Goal: Task Accomplishment & Management: Manage account settings

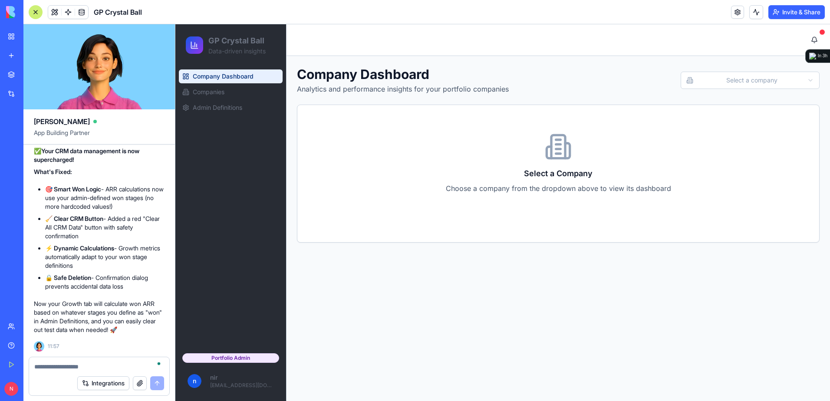
click at [764, 80] on html "GP Crystal Ball Data-driven insights Company Dashboard Companies Admin Definiti…" at bounding box center [502, 212] width 655 height 377
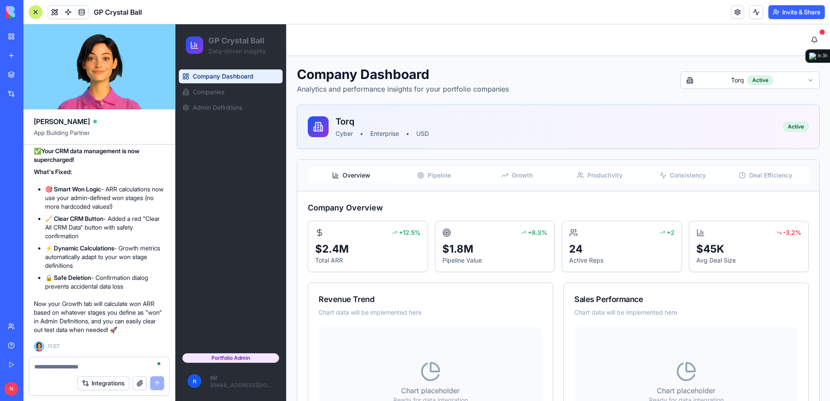
click at [517, 174] on span "Growth" at bounding box center [522, 175] width 21 height 9
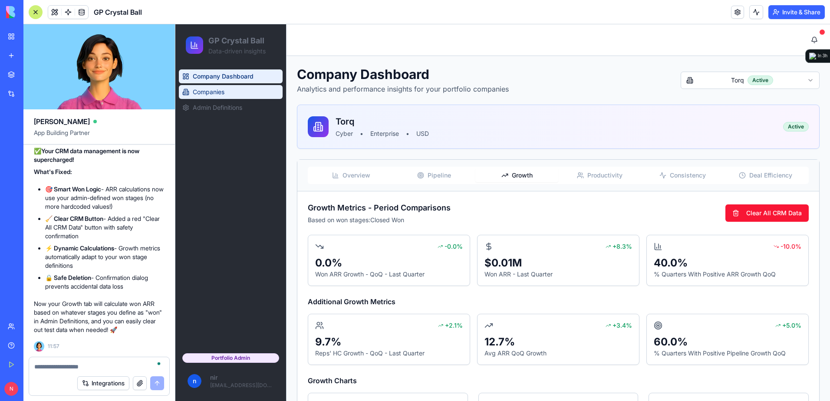
click at [223, 96] on span "Companies" at bounding box center [209, 92] width 32 height 9
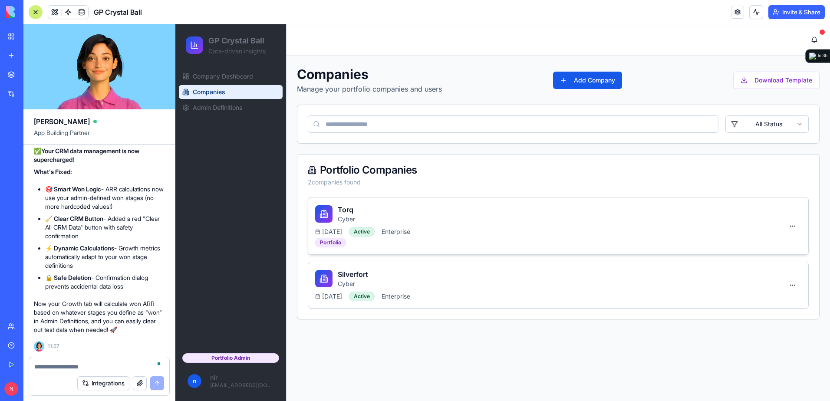
click at [679, 211] on div "Torq Cyber" at bounding box center [549, 214] width 469 height 19
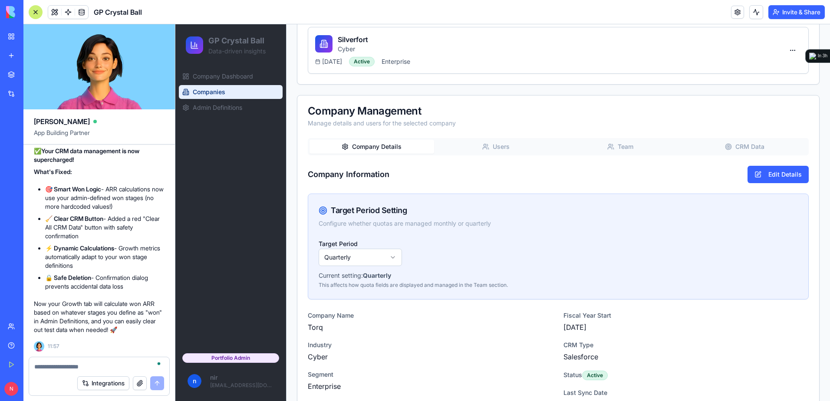
scroll to position [261, 0]
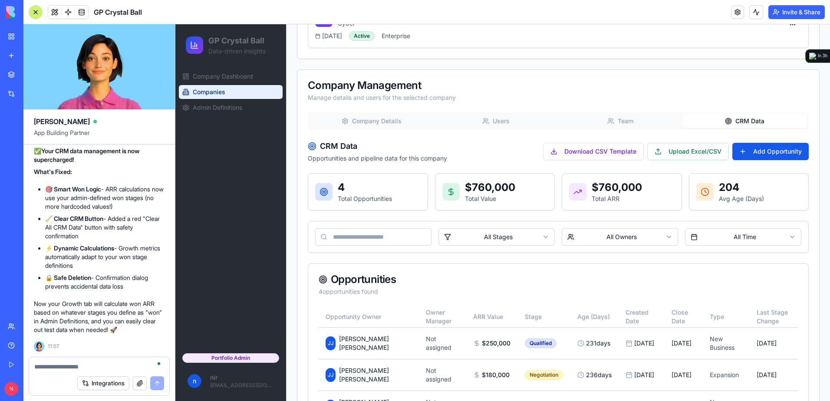
click at [738, 119] on button "CRM Data" at bounding box center [745, 121] width 125 height 14
click at [261, 79] on link "Company Dashboard" at bounding box center [231, 76] width 104 height 14
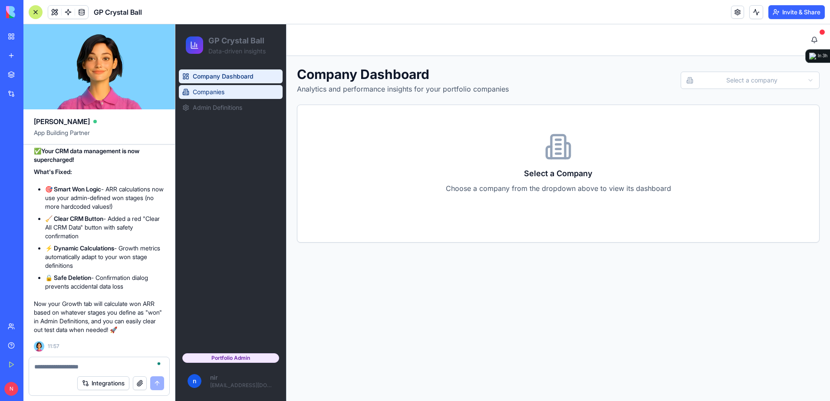
click at [253, 89] on link "Companies" at bounding box center [231, 92] width 104 height 14
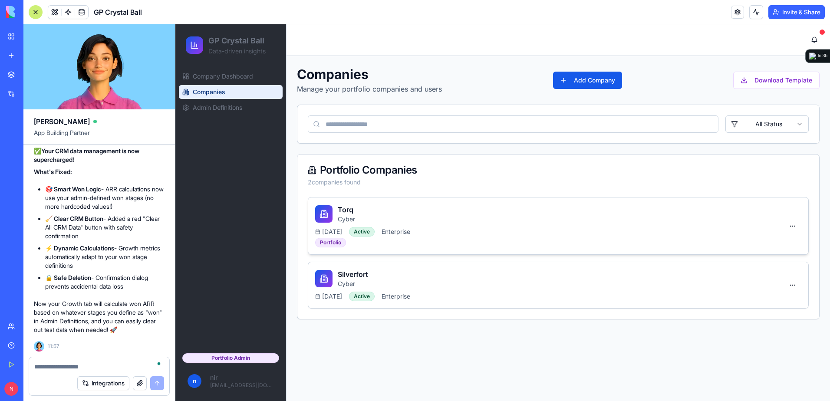
click at [716, 218] on div "Torq Cyber" at bounding box center [549, 214] width 469 height 19
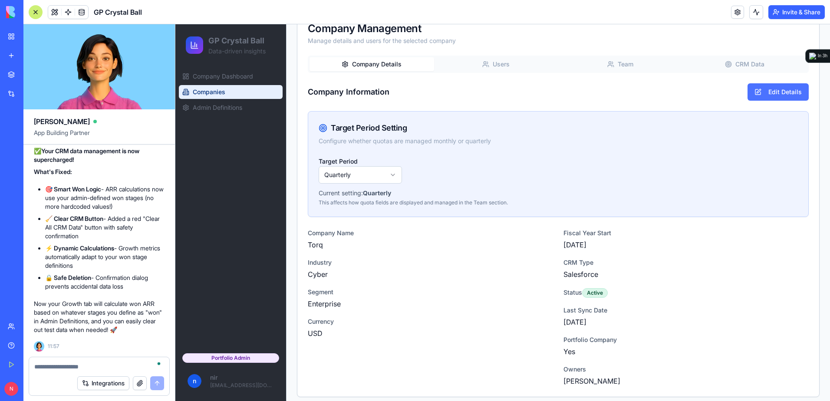
scroll to position [324, 0]
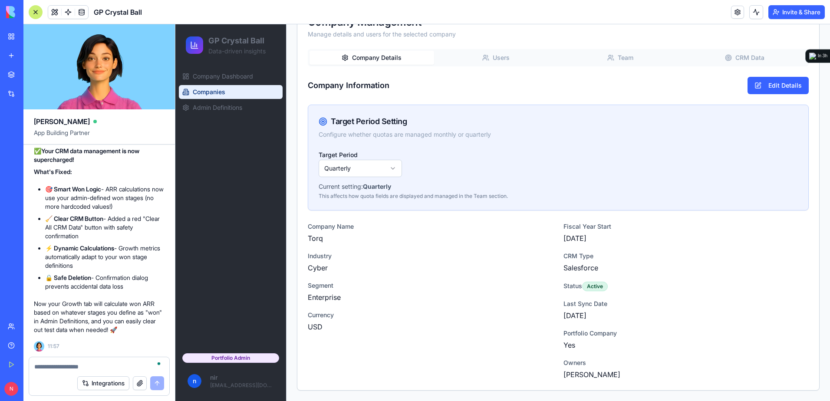
click at [745, 57] on button "CRM Data" at bounding box center [745, 58] width 125 height 14
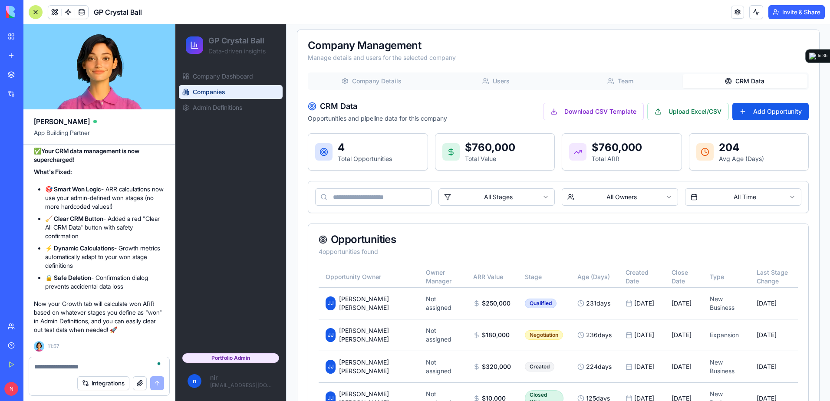
scroll to position [302, 0]
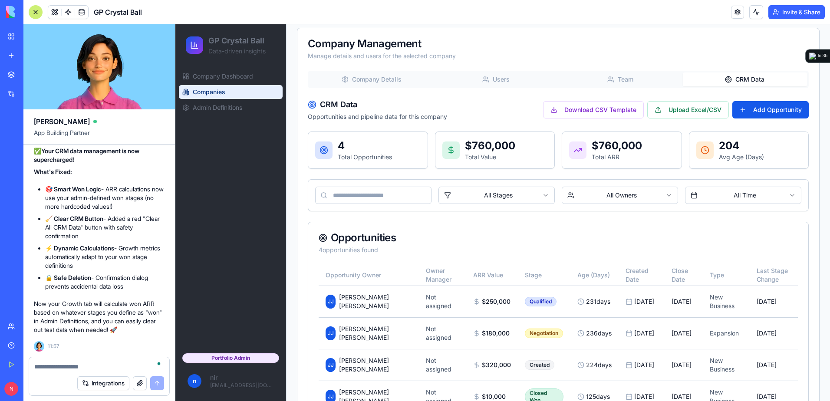
click at [86, 369] on textarea "To enrich screen reader interactions, please activate Accessibility in Grammarl…" at bounding box center [99, 367] width 130 height 9
click at [55, 13] on button at bounding box center [54, 12] width 13 height 13
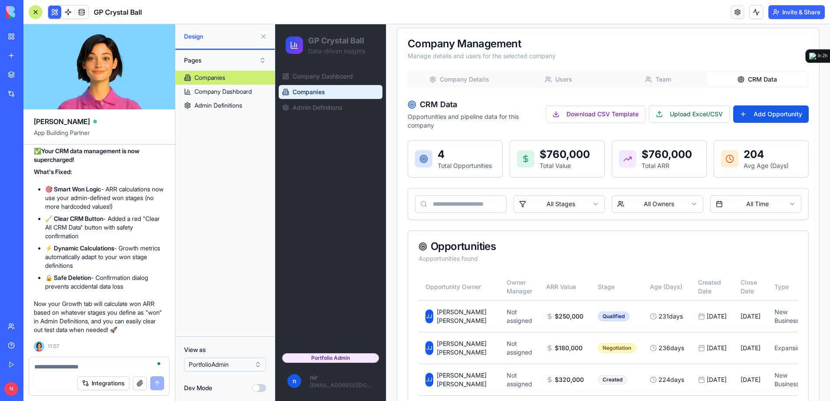
click at [261, 387] on button "Dev Mode" at bounding box center [259, 388] width 14 height 8
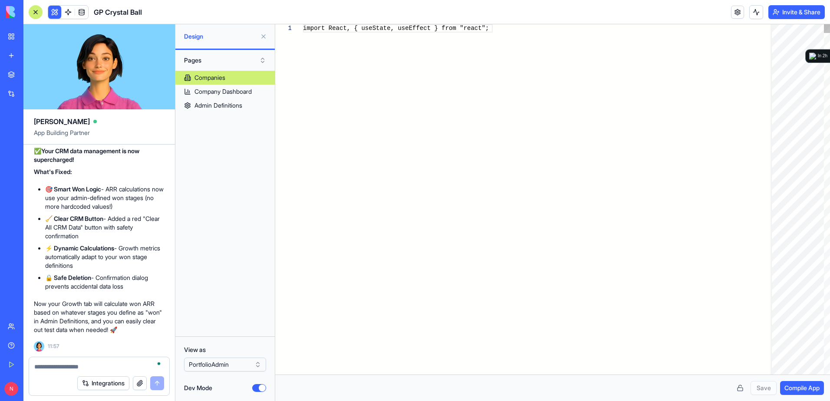
scroll to position [15095, 0]
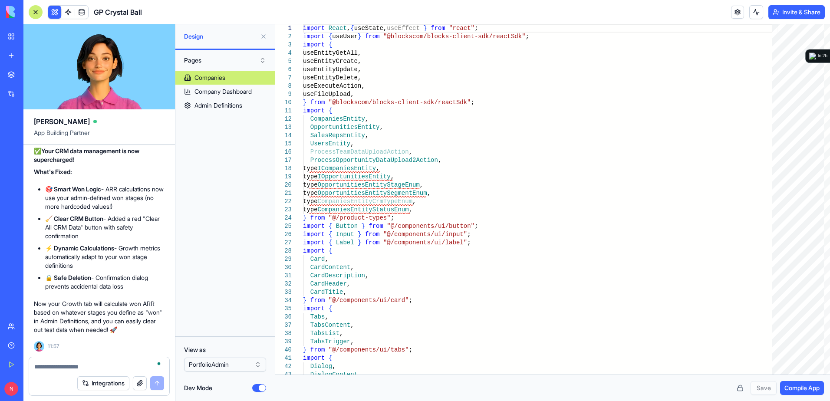
click at [263, 35] on button at bounding box center [264, 37] width 14 height 14
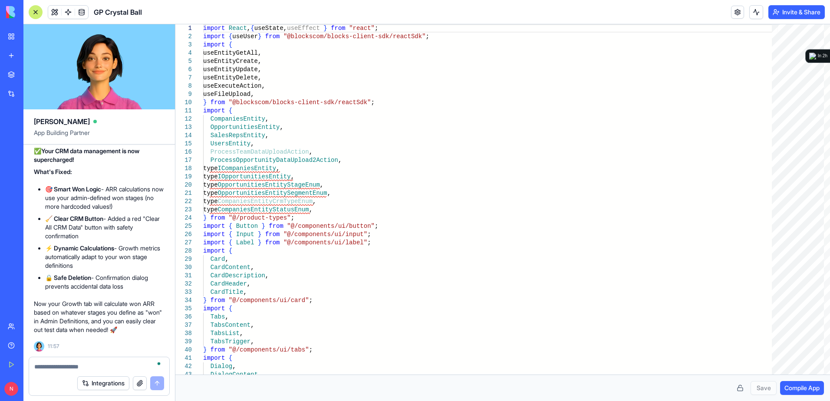
click at [36, 12] on div at bounding box center [36, 12] width 14 height 14
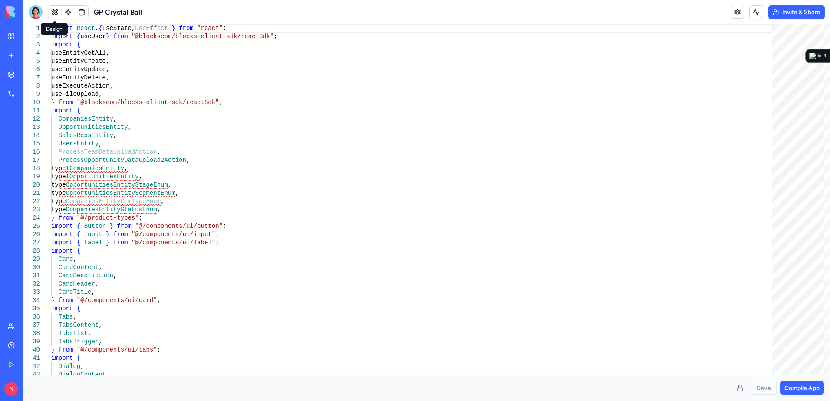
click at [53, 13] on button at bounding box center [54, 12] width 13 height 13
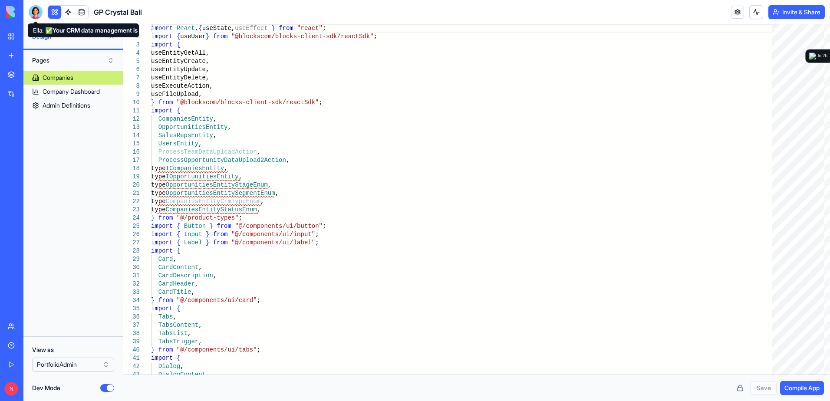
click at [37, 14] on div at bounding box center [36, 12] width 14 height 14
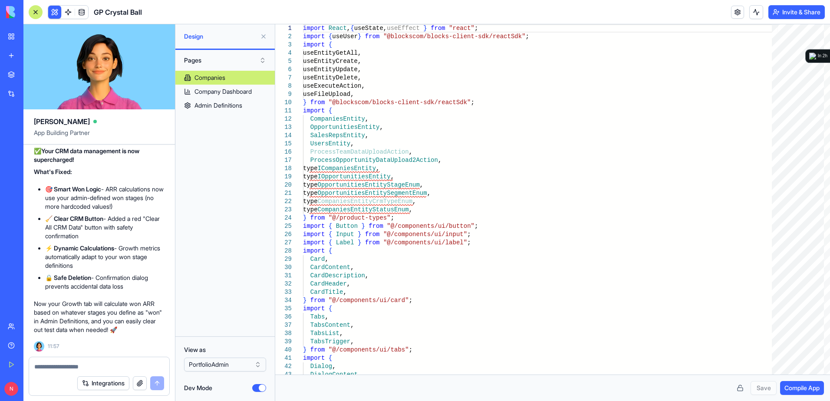
click at [256, 387] on button "Dev Mode" at bounding box center [259, 388] width 14 height 8
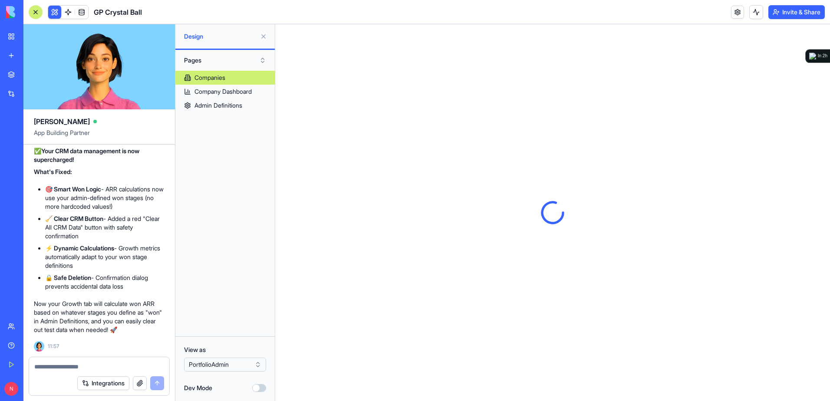
scroll to position [0, 0]
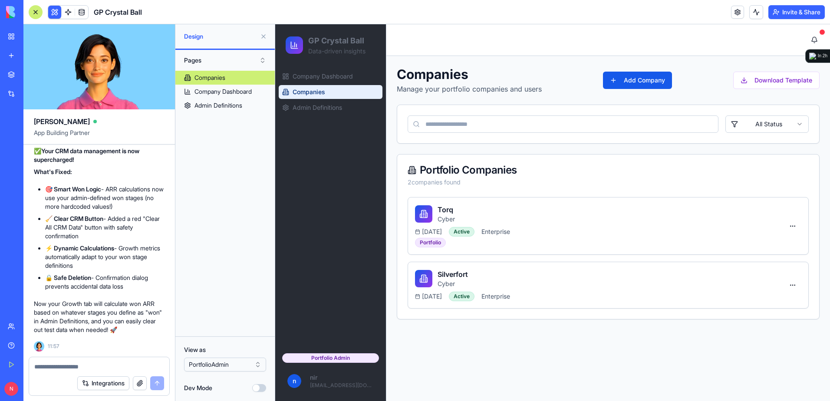
click at [130, 367] on textarea at bounding box center [99, 367] width 130 height 9
paste textarea "*"
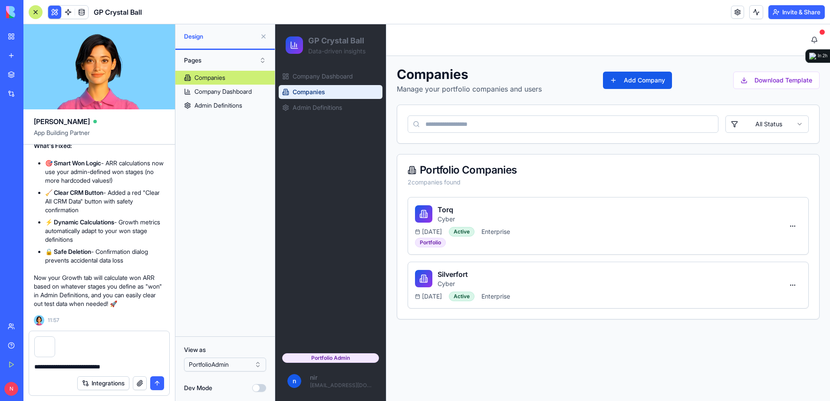
type textarea "**********"
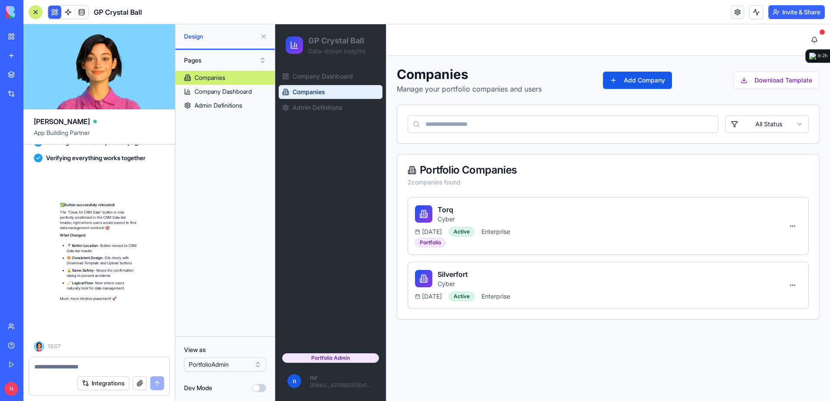
scroll to position [15422, 0]
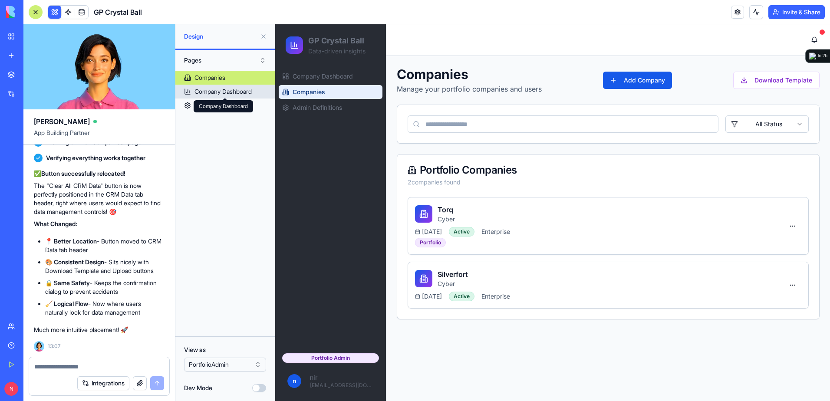
click at [250, 95] on div "Company Dashboard" at bounding box center [223, 91] width 57 height 9
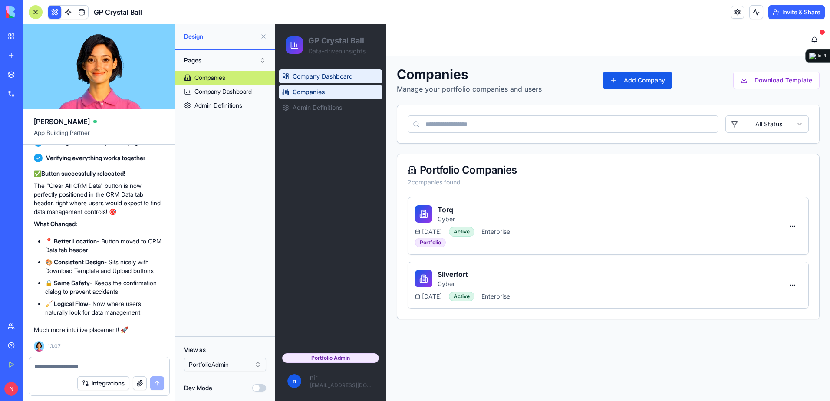
click at [314, 75] on span "Company Dashboard" at bounding box center [323, 76] width 60 height 9
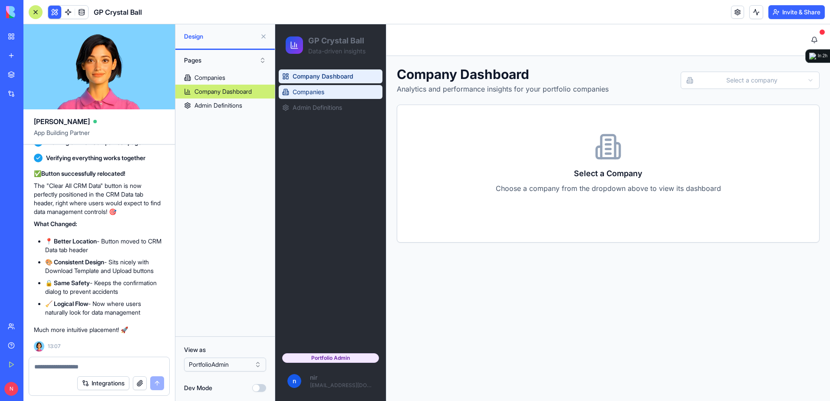
click at [321, 93] on span "Companies" at bounding box center [309, 92] width 32 height 9
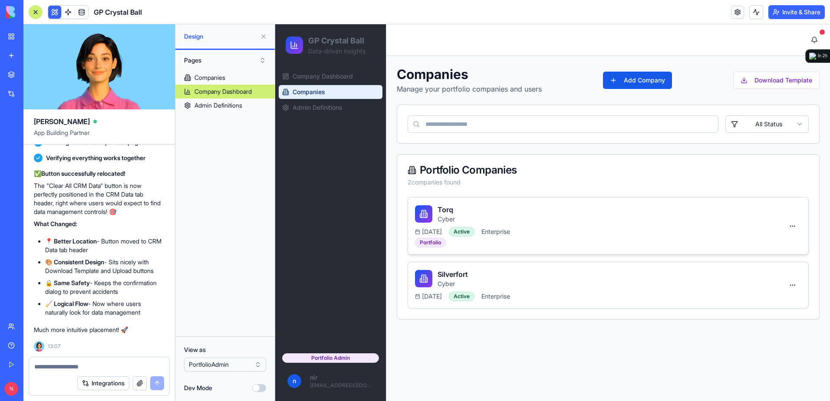
click at [717, 219] on div "Torq Cyber" at bounding box center [599, 214] width 369 height 19
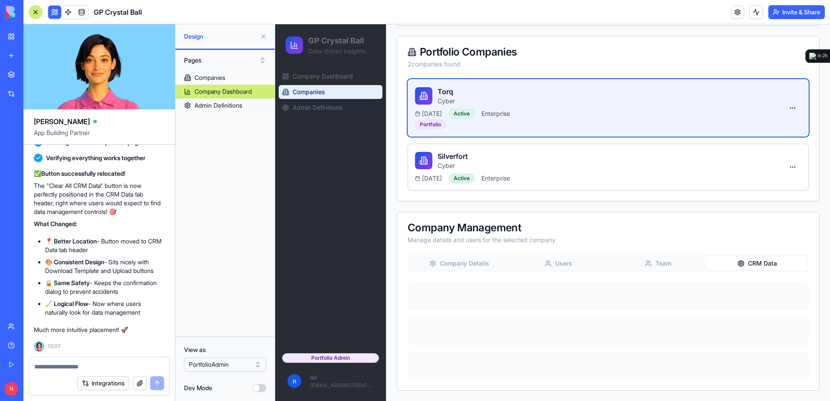
scroll to position [118, 0]
click at [754, 205] on div "Companies Manage your portfolio companies and users Add Company Download Templa…" at bounding box center [608, 169] width 423 height 443
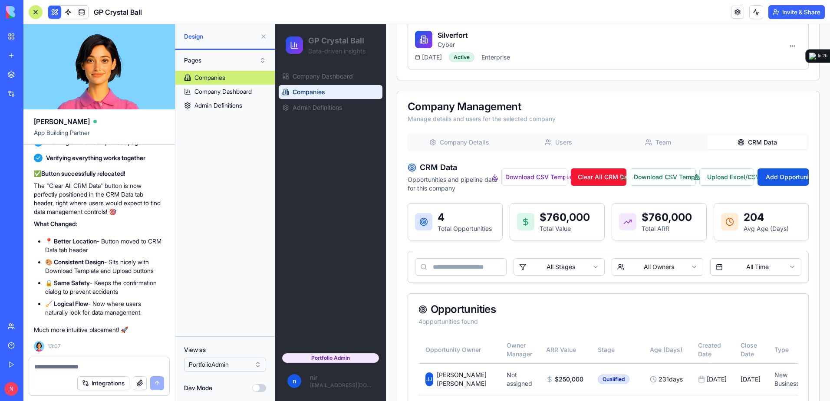
scroll to position [248, 0]
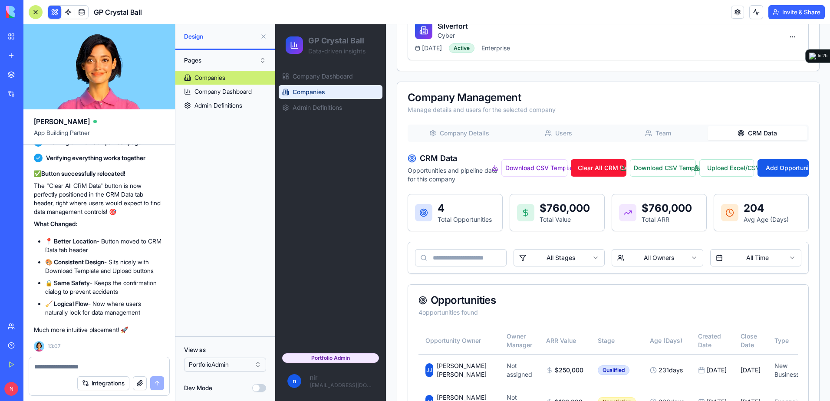
click at [262, 36] on button at bounding box center [264, 37] width 14 height 14
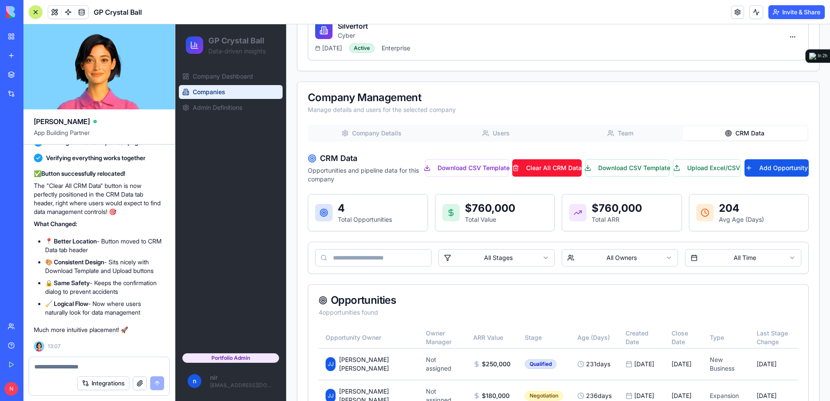
click at [37, 14] on div at bounding box center [36, 12] width 14 height 14
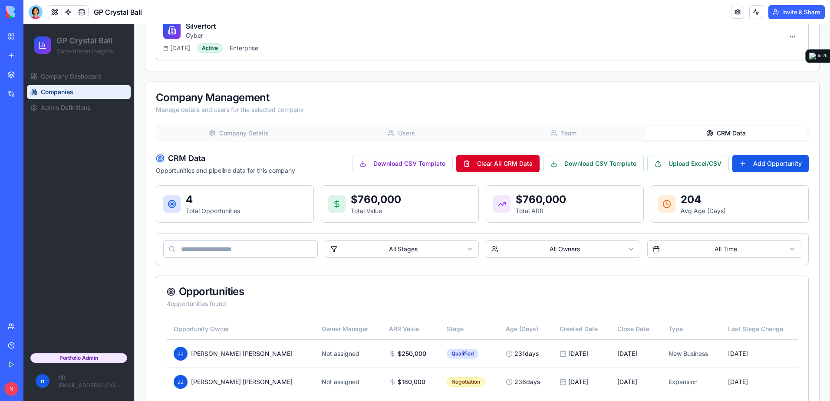
click at [501, 166] on button "Clear All CRM Data" at bounding box center [497, 163] width 83 height 17
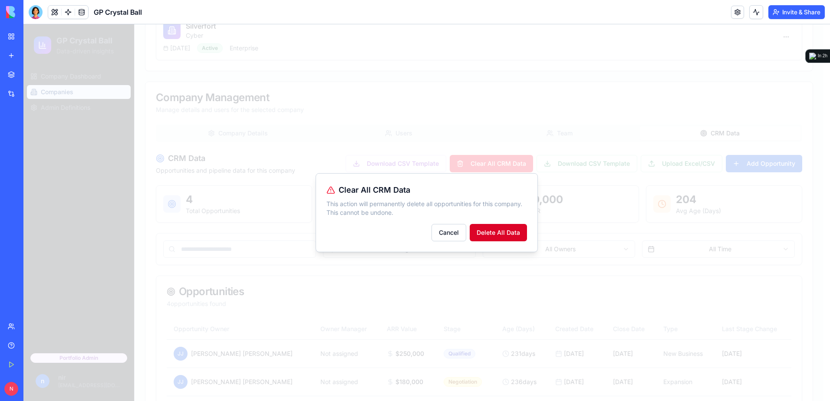
click at [489, 233] on button "Delete All Data" at bounding box center [498, 232] width 57 height 17
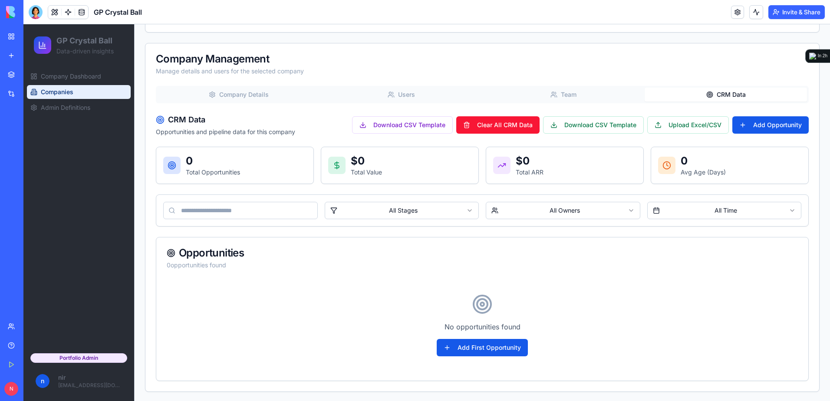
scroll to position [288, 0]
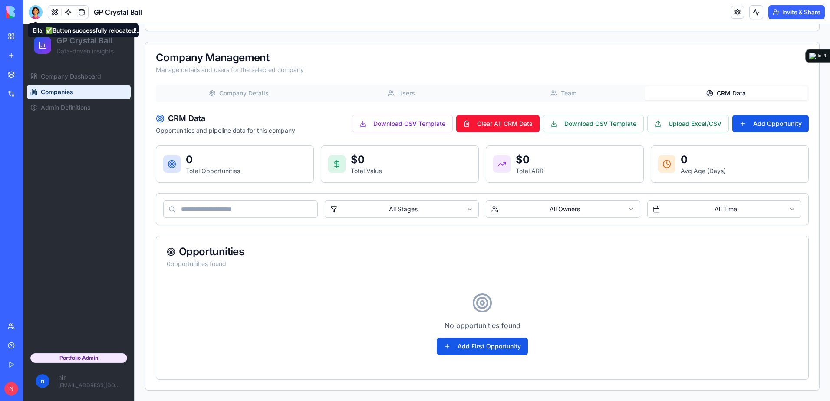
click at [34, 11] on div at bounding box center [36, 12] width 14 height 14
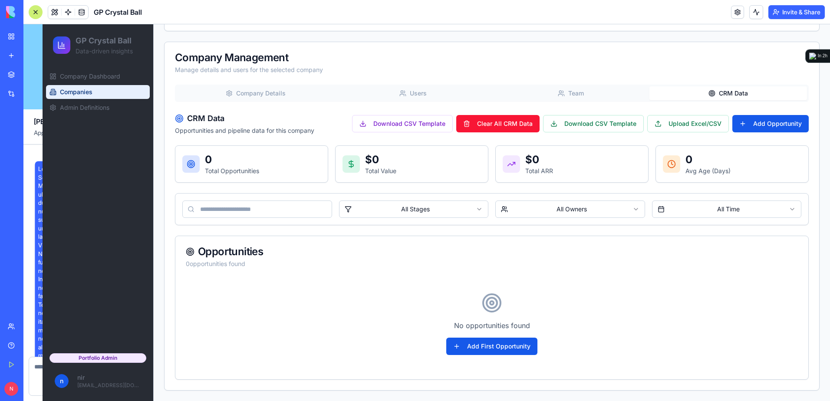
scroll to position [15422, 0]
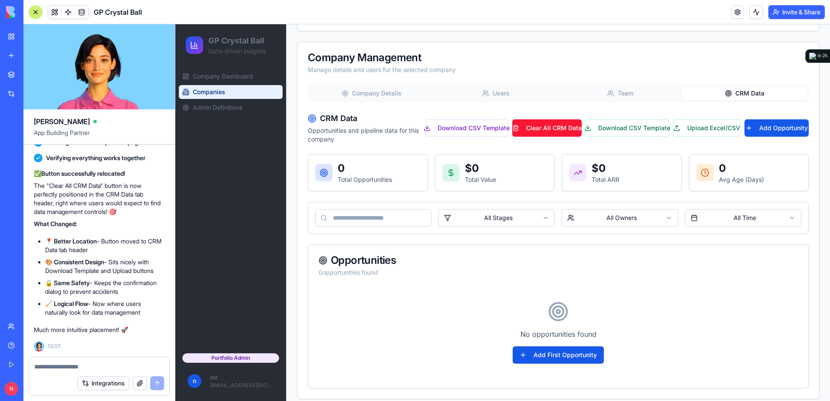
click at [103, 367] on textarea at bounding box center [99, 367] width 130 height 9
paste textarea
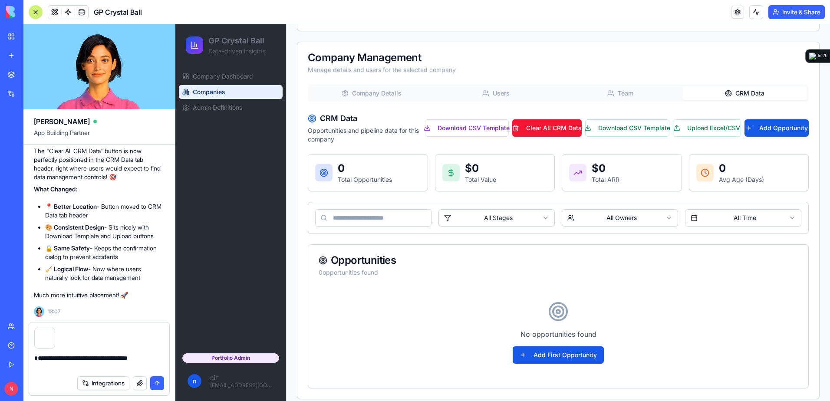
type textarea "**********"
click at [157, 384] on button "submit" at bounding box center [157, 384] width 14 height 14
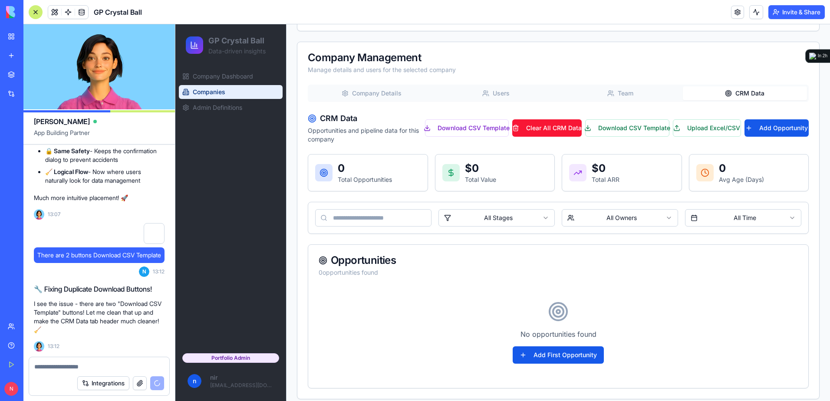
scroll to position [15578, 0]
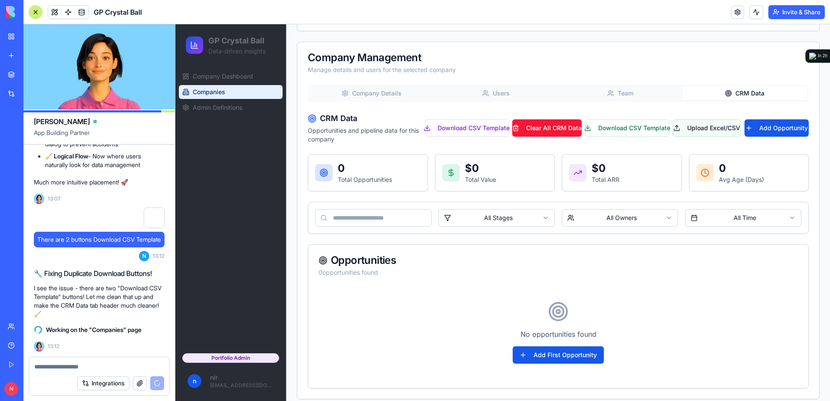
click at [692, 126] on button "Upload Excel/CSV" at bounding box center [707, 127] width 69 height 17
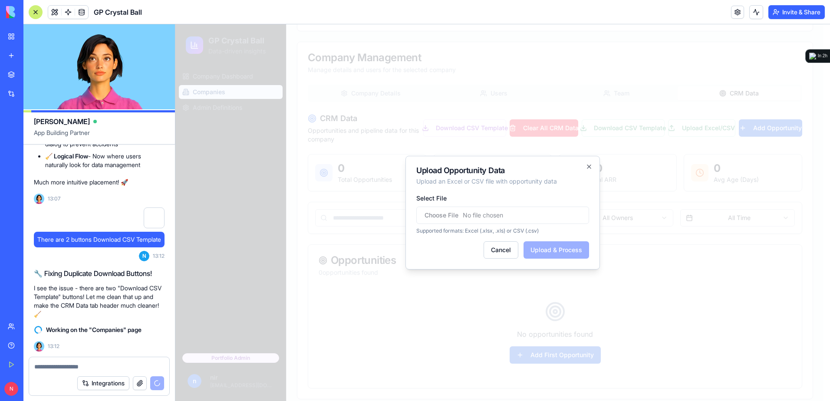
click at [501, 214] on input "Select File" at bounding box center [503, 215] width 173 height 17
type input "**********"
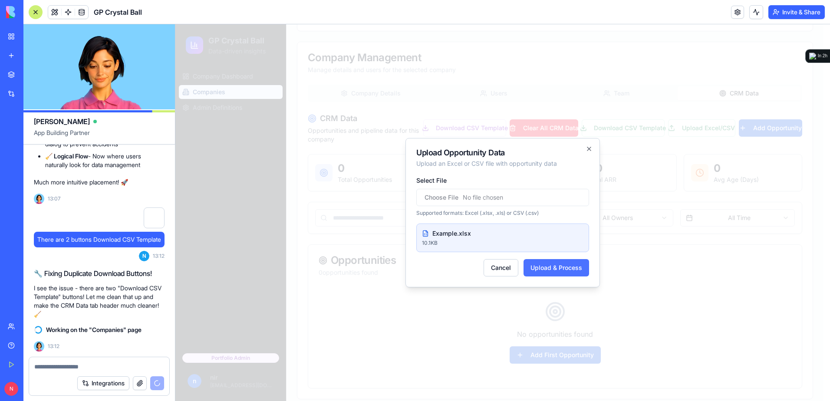
click at [551, 268] on button "Upload & Process" at bounding box center [557, 267] width 66 height 17
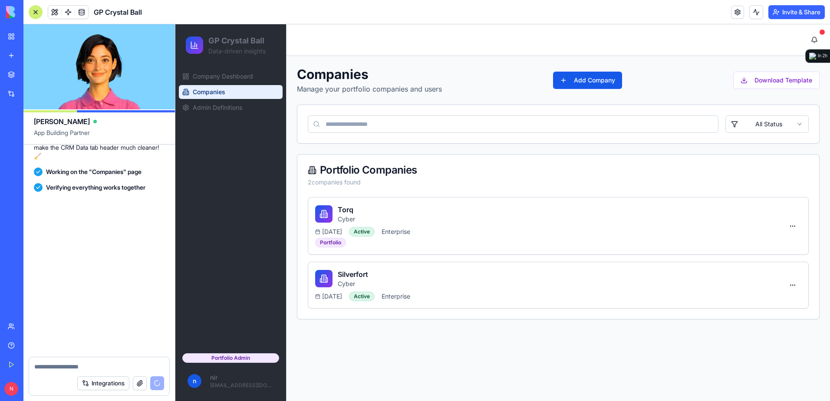
scroll to position [15736, 0]
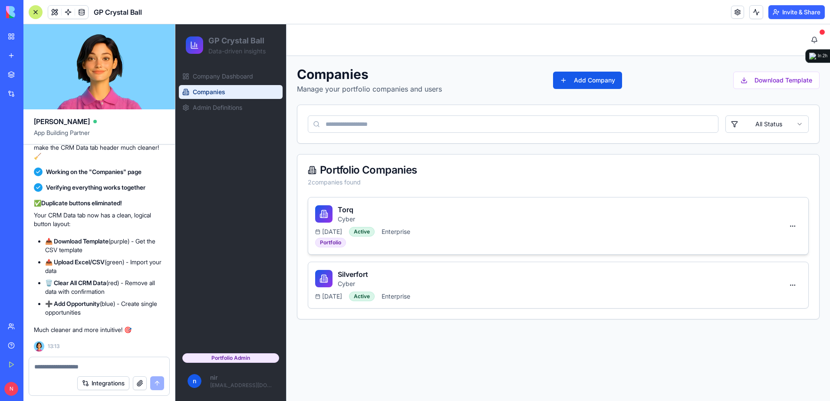
click at [370, 206] on div "Torq Cyber" at bounding box center [549, 214] width 469 height 19
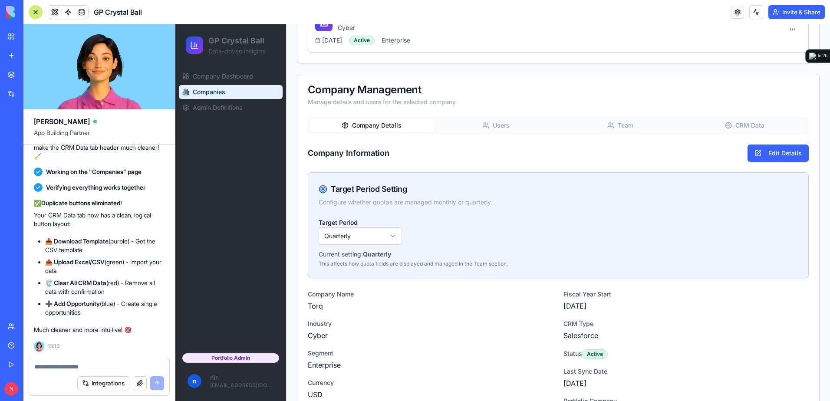
scroll to position [261, 0]
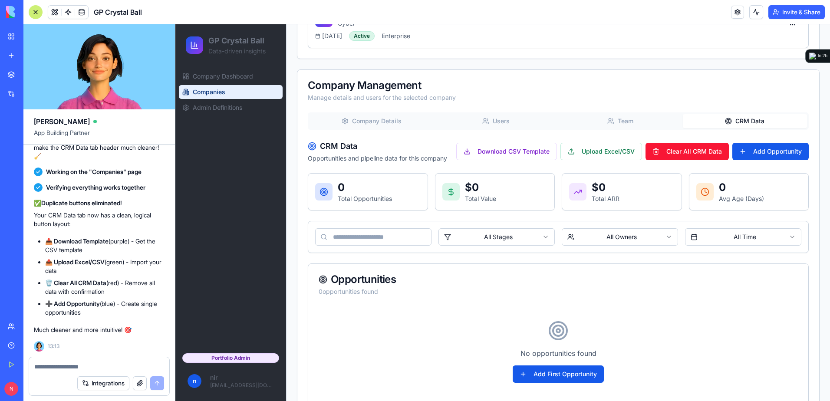
click at [748, 125] on button "CRM Data" at bounding box center [745, 121] width 125 height 14
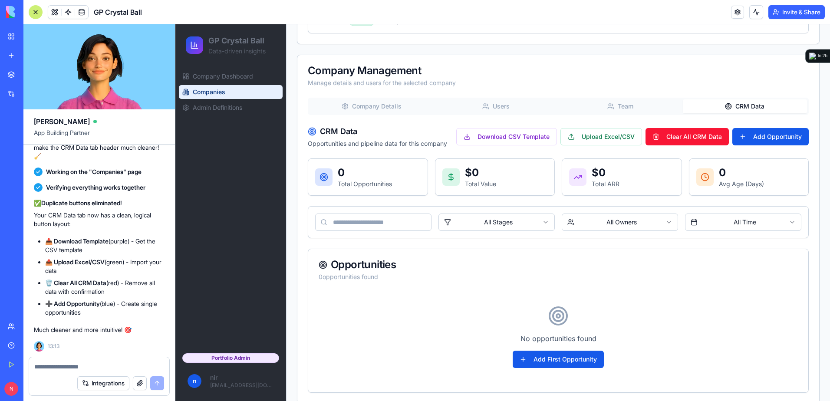
scroll to position [288, 0]
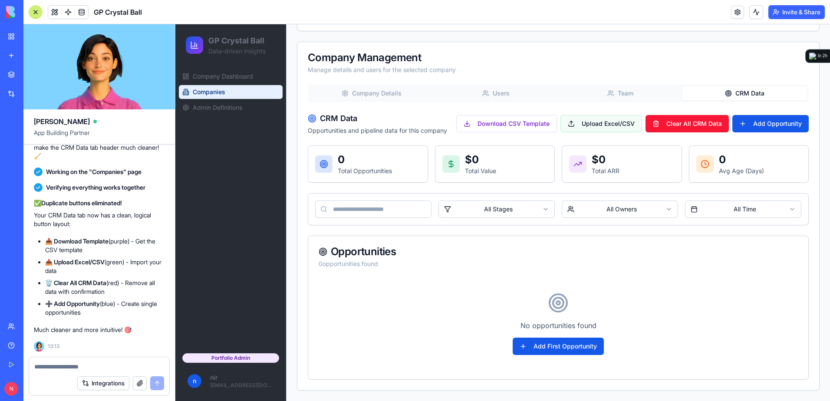
click at [572, 125] on button "Upload Excel/CSV" at bounding box center [602, 123] width 82 height 17
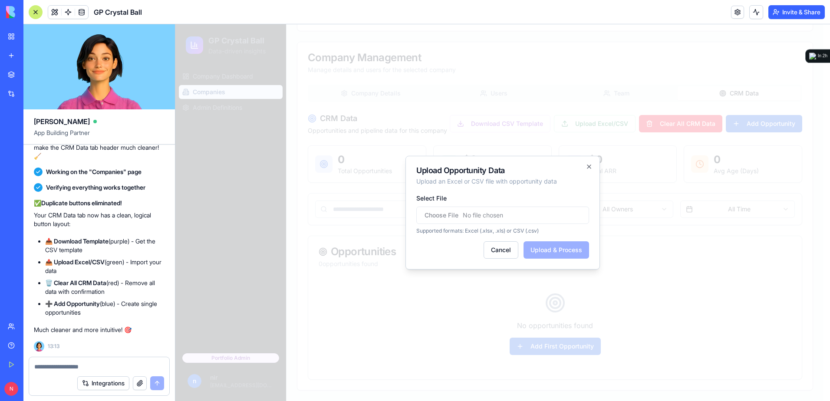
click at [500, 217] on input "Select File" at bounding box center [503, 215] width 173 height 17
type input "**********"
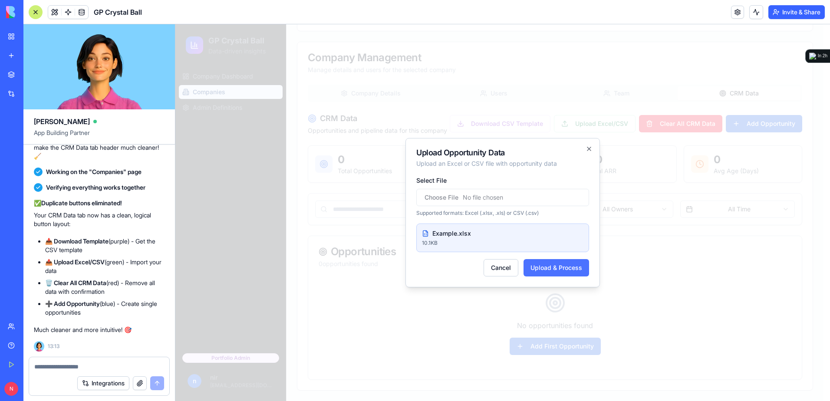
click at [562, 268] on button "Upload & Process" at bounding box center [557, 267] width 66 height 17
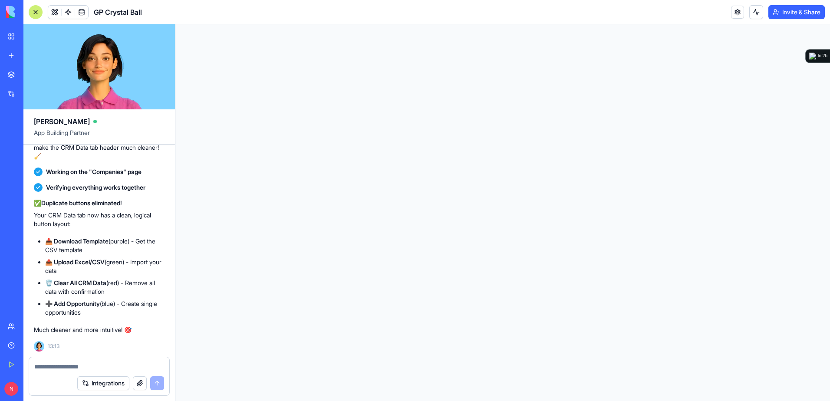
scroll to position [0, 0]
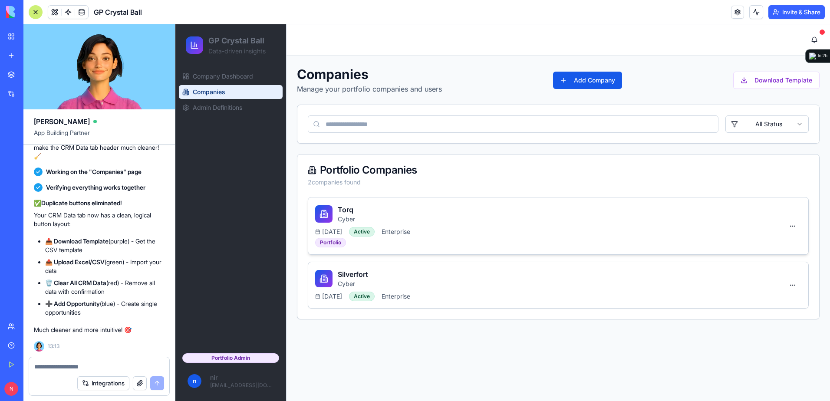
click at [564, 235] on div "2025-01-31 Active Enterprise" at bounding box center [549, 232] width 469 height 10
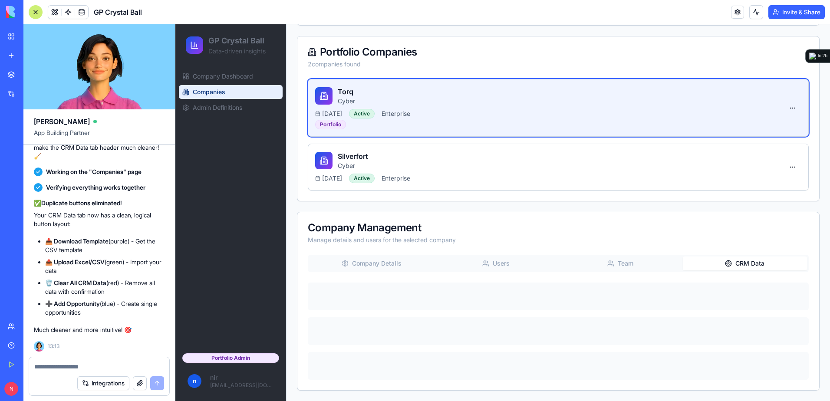
scroll to position [118, 0]
click at [737, 165] on div "Companies Manage your portfolio companies and users Add Company Download Templa…" at bounding box center [558, 169] width 523 height 443
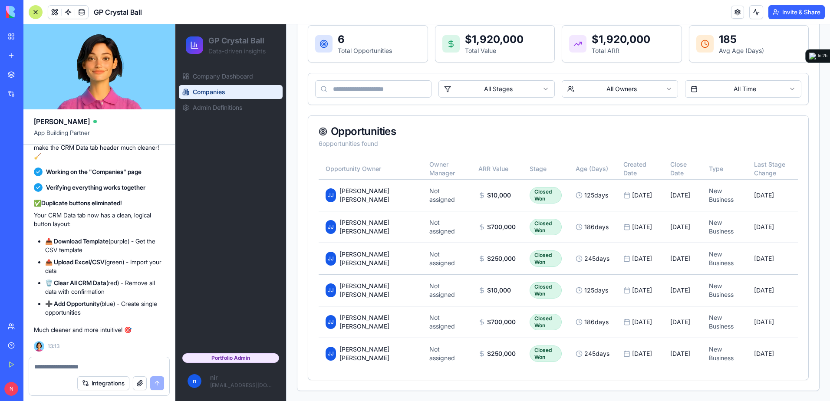
scroll to position [409, 0]
click at [378, 323] on td "JJ Jake Jake" at bounding box center [371, 322] width 104 height 32
click at [131, 359] on div at bounding box center [99, 364] width 140 height 14
click at [119, 364] on textarea at bounding box center [99, 367] width 130 height 9
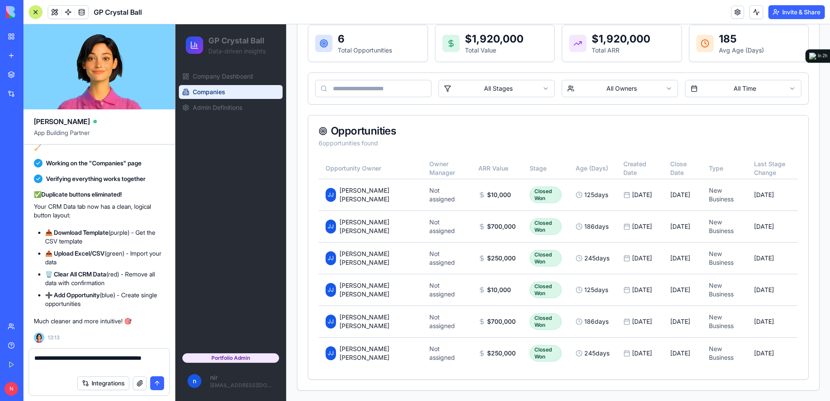
type textarea "**********"
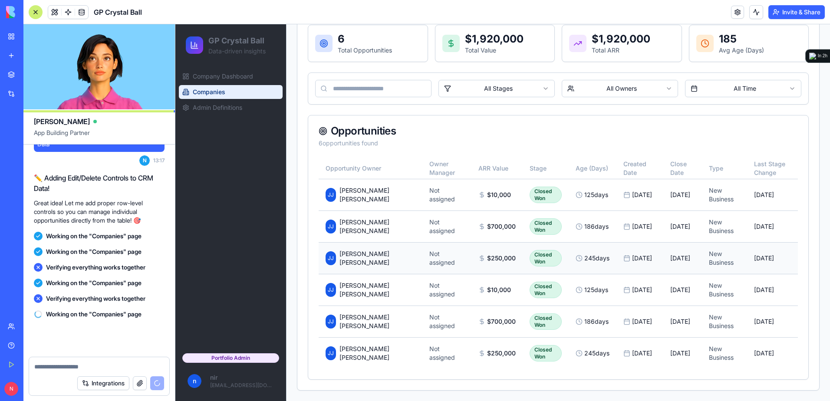
scroll to position [15964, 0]
click at [506, 95] on body "GP Crystal Ball Data-driven insights Company Dashboard Companies Admin Definiti…" at bounding box center [502, 8] width 655 height 786
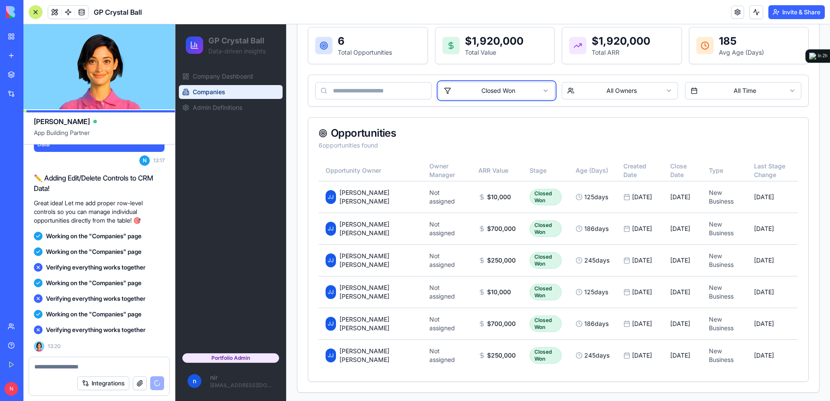
scroll to position [409, 0]
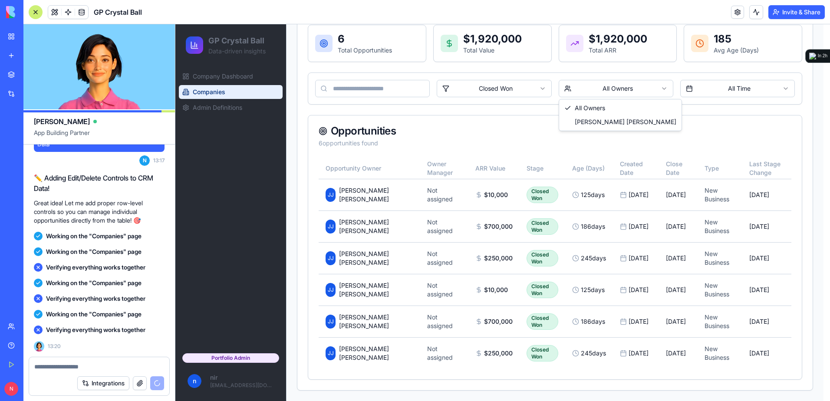
click at [618, 95] on html "GP Crystal Ball Data-driven insights Company Dashboard Companies Admin Definiti…" at bounding box center [502, 8] width 655 height 786
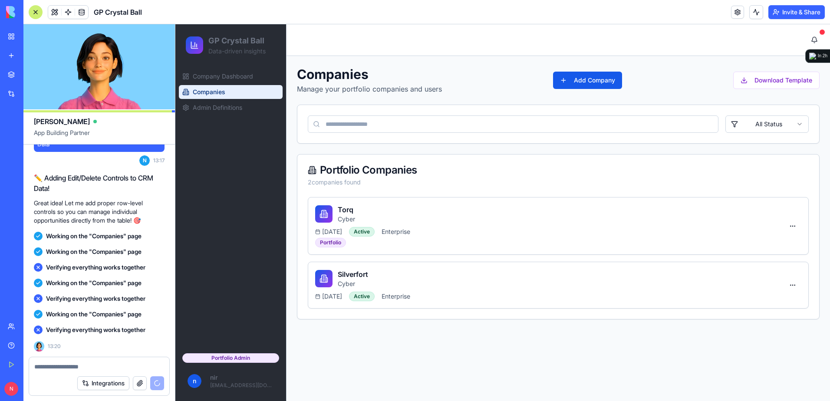
scroll to position [0, 0]
click at [532, 213] on div "Torq Cyber" at bounding box center [549, 214] width 469 height 19
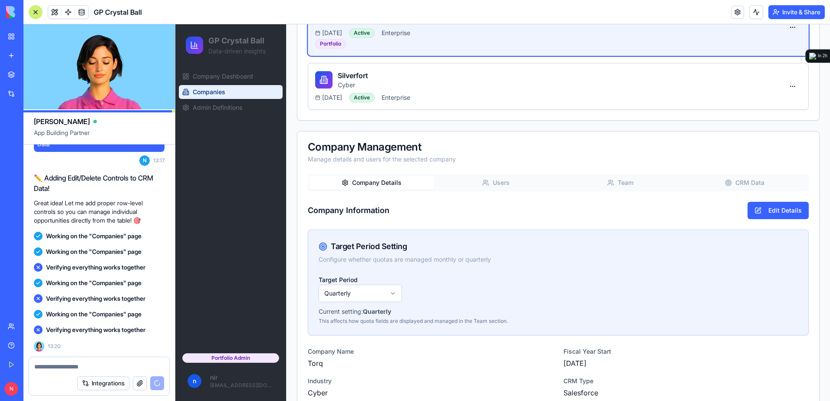
scroll to position [174, 0]
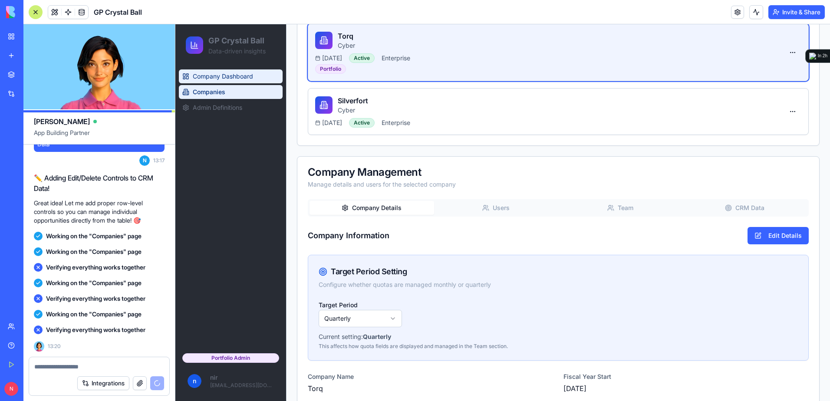
click at [247, 76] on span "Company Dashboard" at bounding box center [223, 76] width 60 height 9
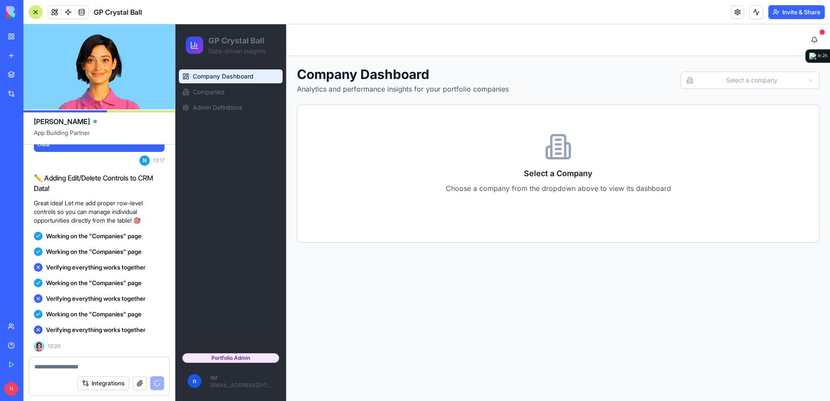
click at [771, 83] on html "GP Crystal Ball Data-driven insights Company Dashboard Companies Admin Definiti…" at bounding box center [502, 212] width 655 height 377
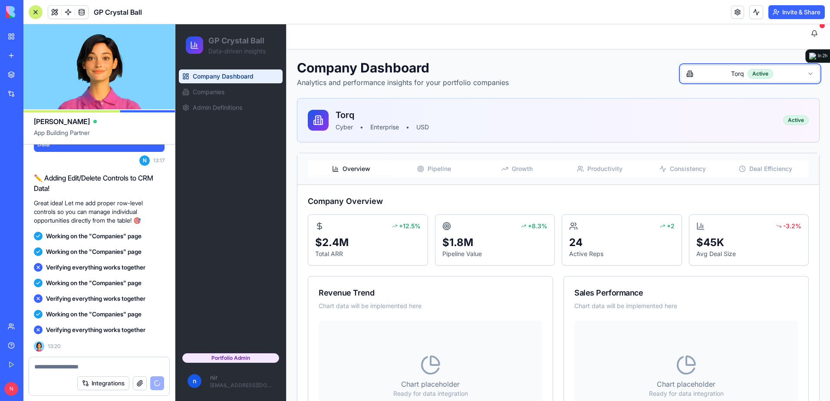
scroll to position [43, 0]
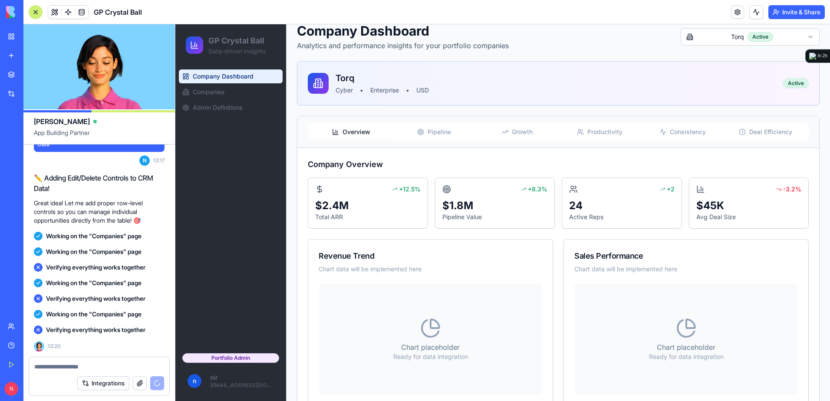
click at [516, 131] on span "Growth" at bounding box center [522, 132] width 21 height 9
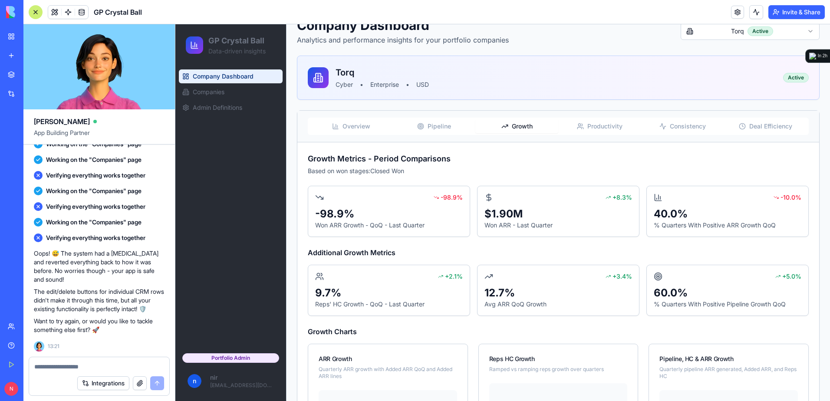
scroll to position [0, 0]
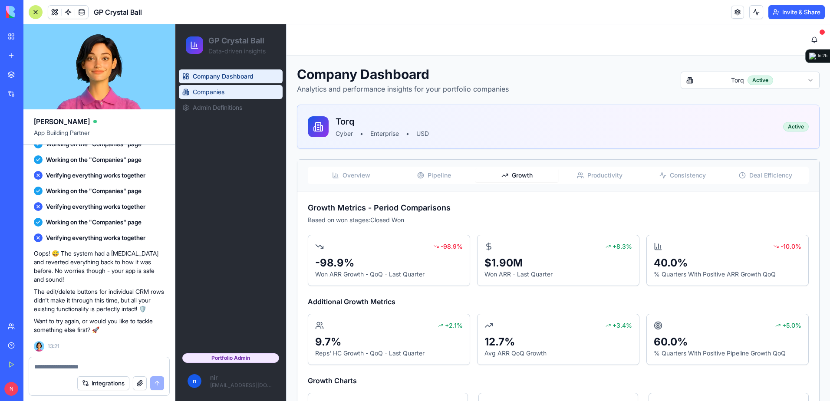
click at [213, 89] on span "Companies" at bounding box center [209, 92] width 32 height 9
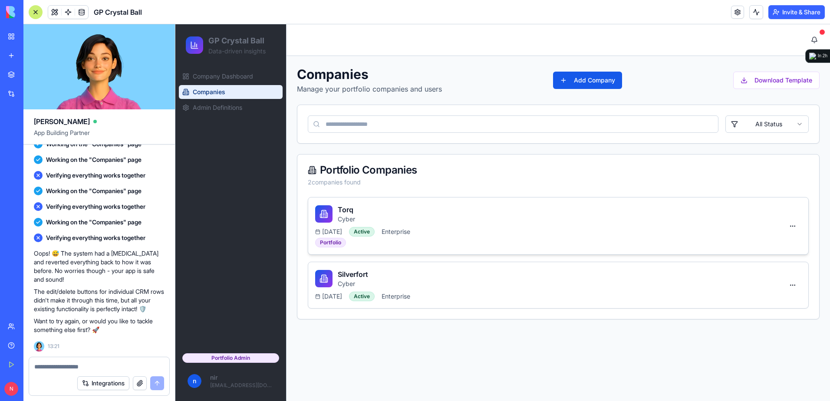
click at [432, 211] on div "Torq Cyber" at bounding box center [549, 214] width 469 height 19
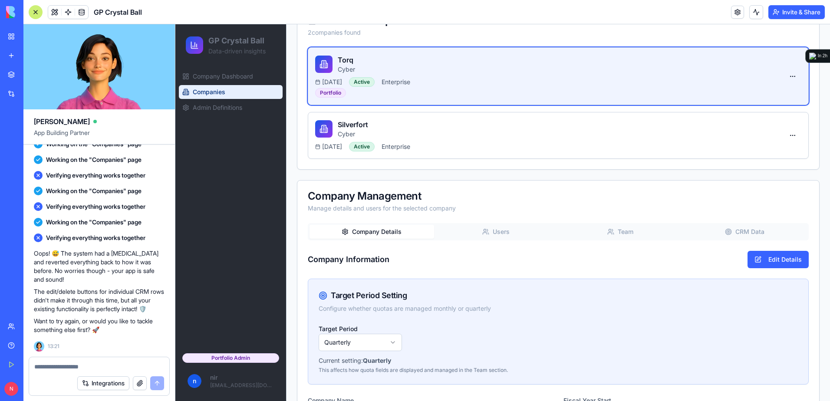
scroll to position [174, 0]
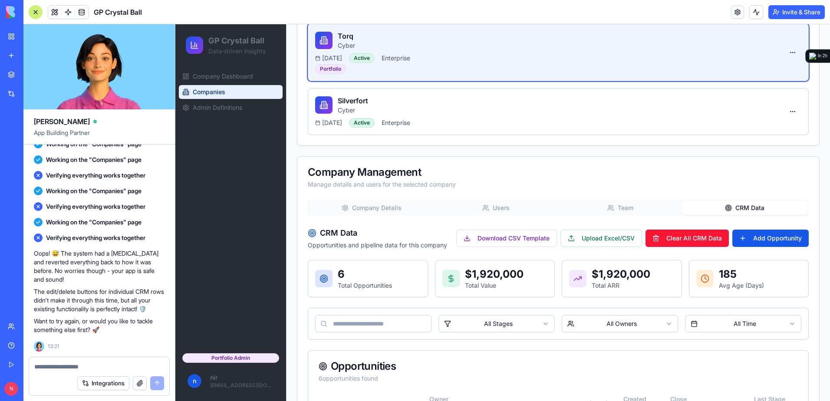
click at [737, 207] on button "CRM Data" at bounding box center [745, 208] width 125 height 14
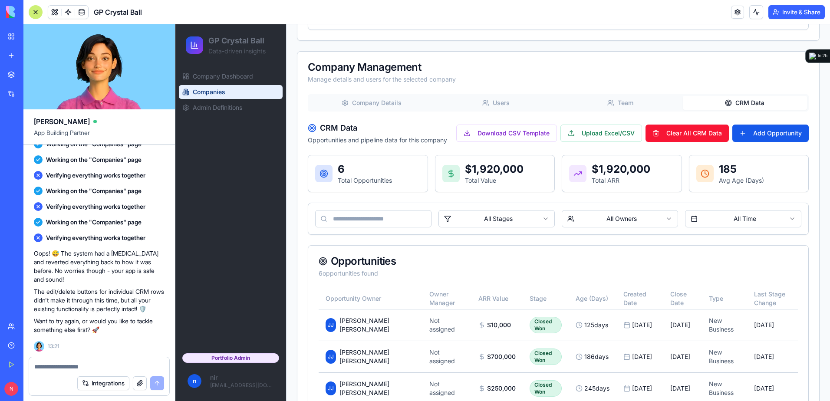
scroll to position [15978, 0]
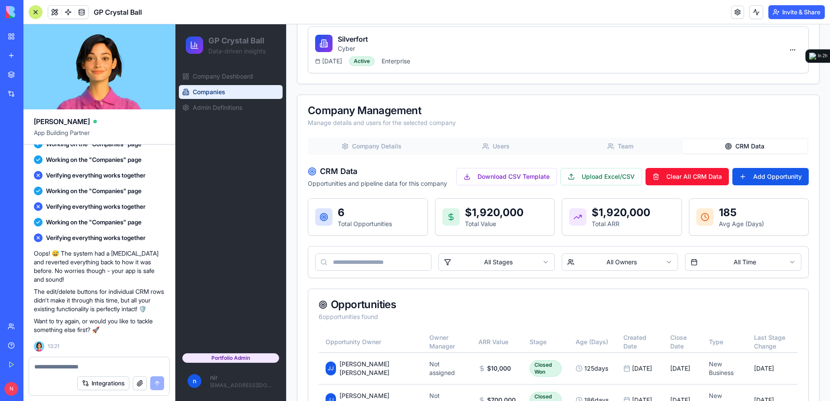
click at [428, 302] on div "Opportunities" at bounding box center [559, 305] width 480 height 10
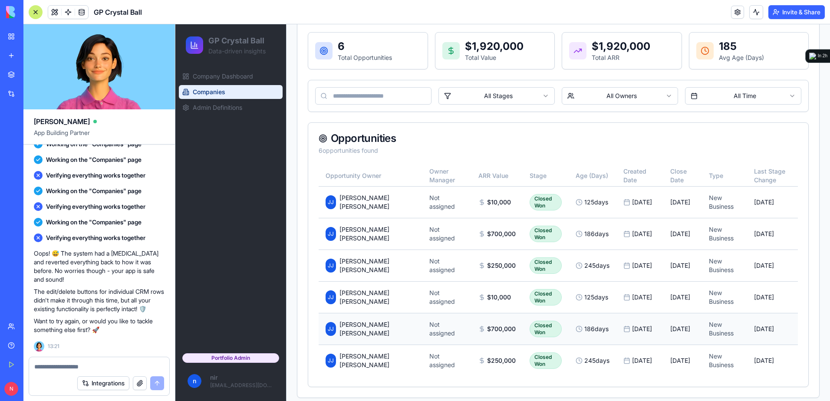
scroll to position [409, 0]
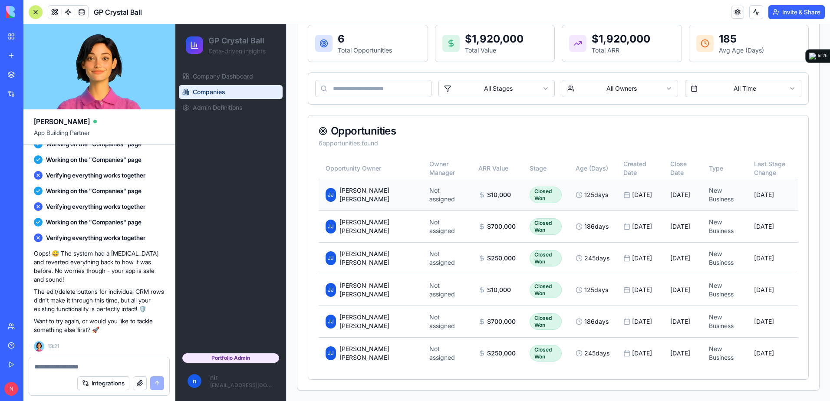
click at [487, 192] on span "$10,000" at bounding box center [499, 195] width 24 height 9
drag, startPoint x: 683, startPoint y: 191, endPoint x: 693, endPoint y: 191, distance: 10.0
click at [687, 191] on tr "JJ Jake Jake Not assigned $10,000 Closed Won 125 days 01/05/2025 21/05/2025 New…" at bounding box center [559, 195] width 480 height 32
click at [38, 13] on div at bounding box center [36, 12] width 14 height 14
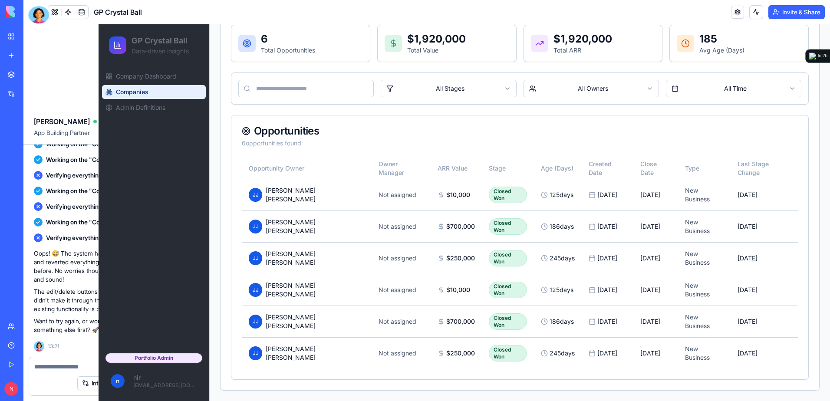
scroll to position [388, 0]
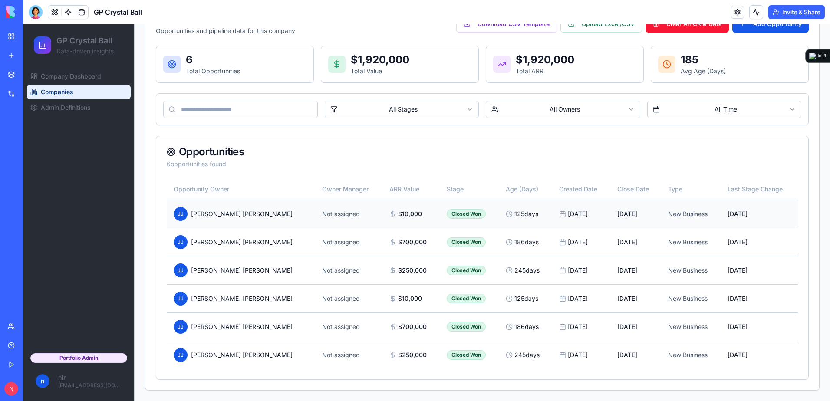
click at [757, 216] on td "21/05/2025" at bounding box center [759, 214] width 77 height 28
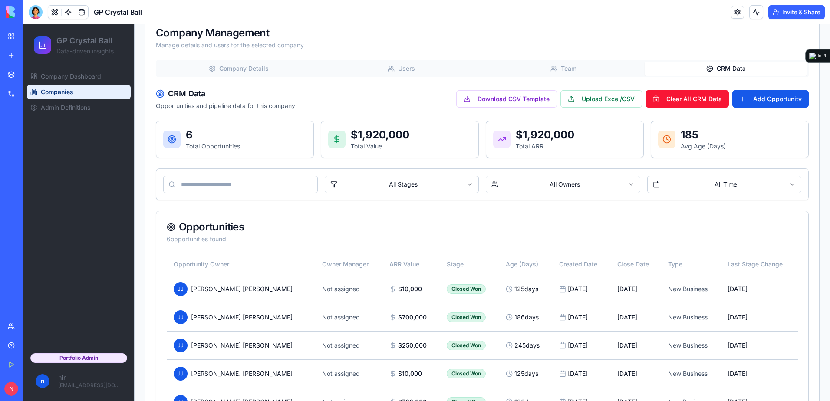
scroll to position [301, 0]
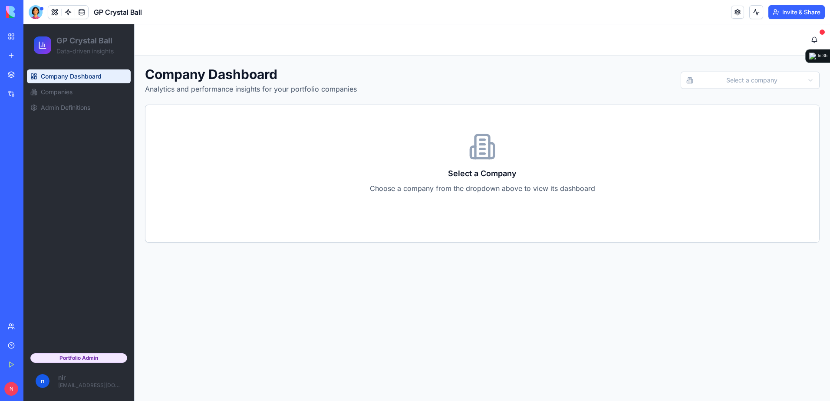
click at [729, 83] on html "GP Crystal Ball Data-driven insights Company Dashboard Companies Admin Definiti…" at bounding box center [426, 212] width 807 height 377
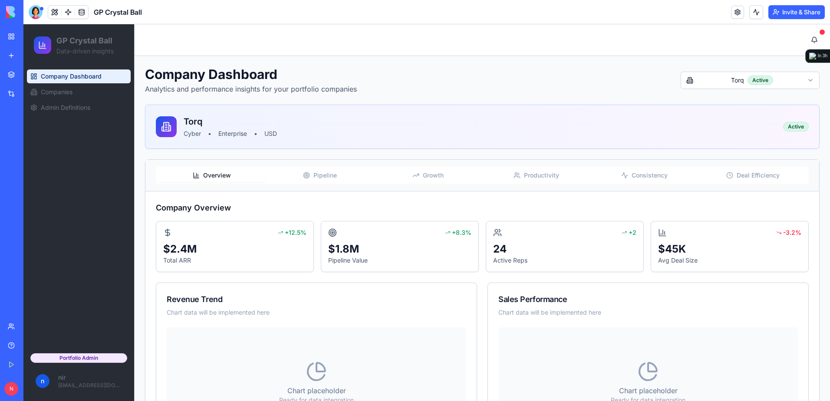
click at [424, 174] on span "Growth" at bounding box center [433, 175] width 21 height 9
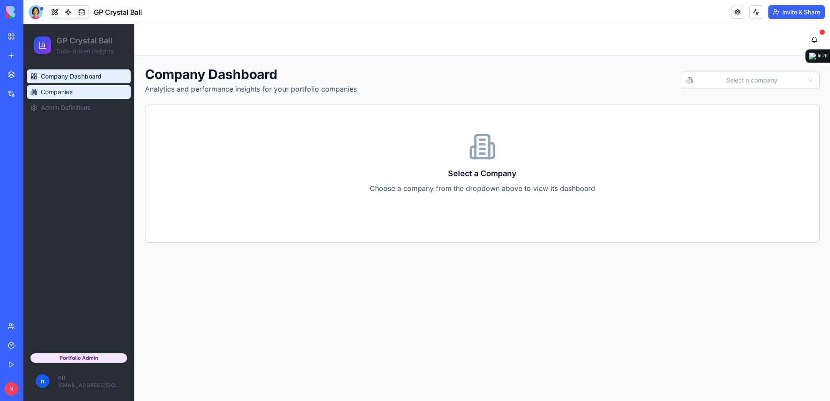
click at [73, 93] on span "Companies" at bounding box center [57, 92] width 32 height 9
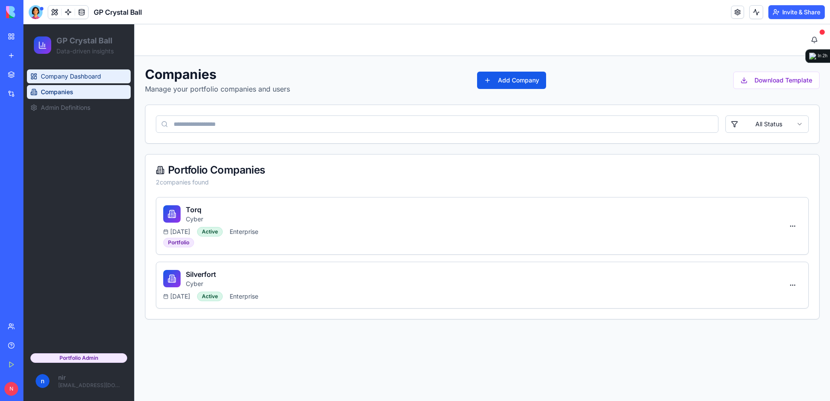
click at [81, 79] on span "Company Dashboard" at bounding box center [71, 76] width 60 height 9
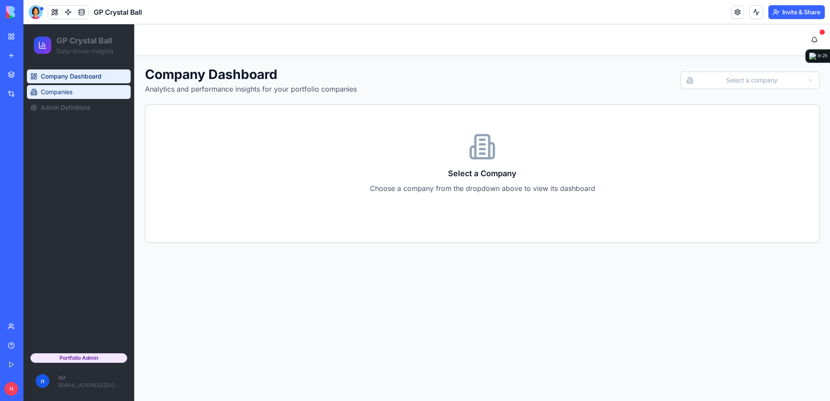
click at [79, 88] on link "Companies" at bounding box center [79, 92] width 104 height 14
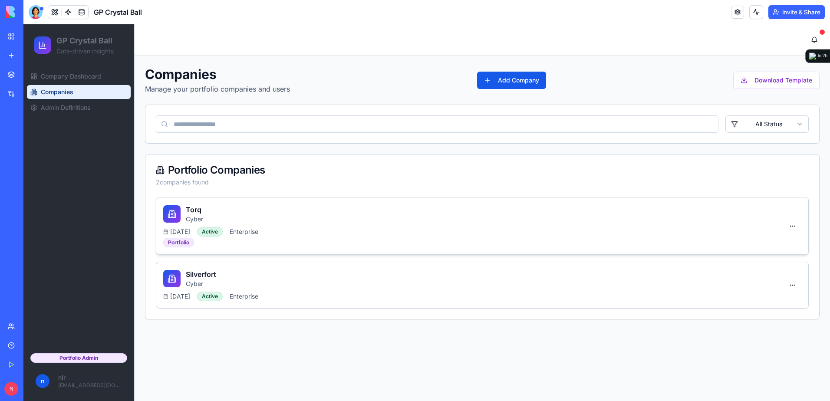
click at [288, 225] on div "Torq Cyber [DATE] Active Enterprise Portfolio" at bounding box center [473, 226] width 621 height 43
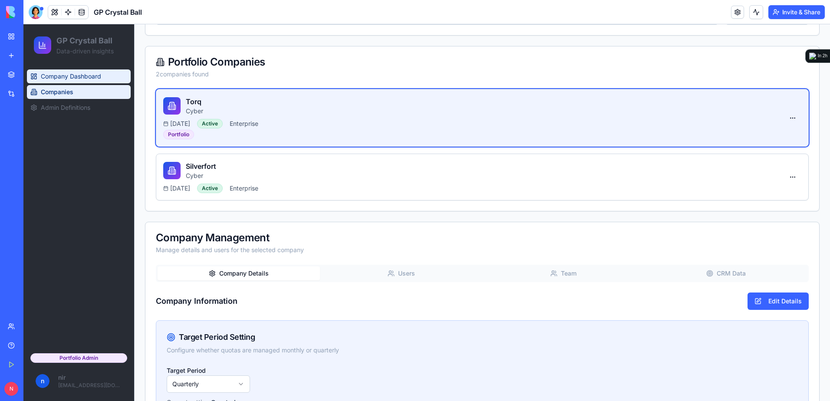
scroll to position [107, 0]
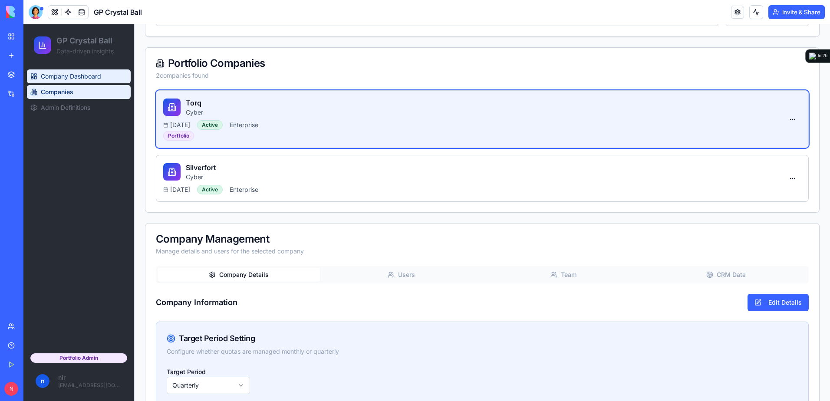
click at [100, 71] on link "Company Dashboard" at bounding box center [79, 76] width 104 height 14
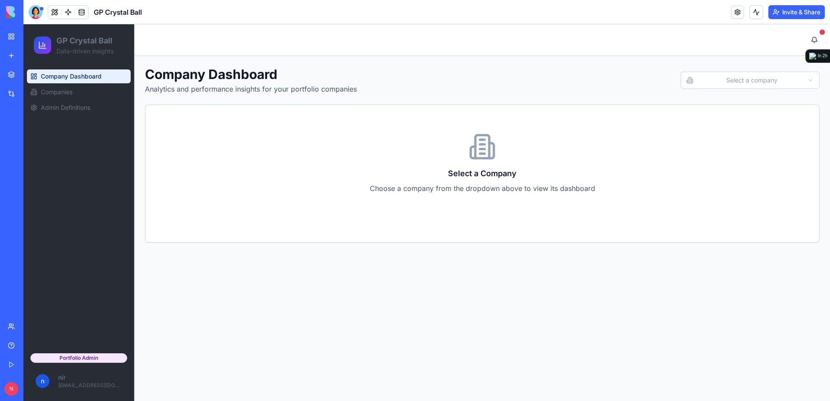
click at [767, 83] on html "GP Crystal Ball Data-driven insights Company Dashboard Companies Admin Definiti…" at bounding box center [426, 212] width 807 height 377
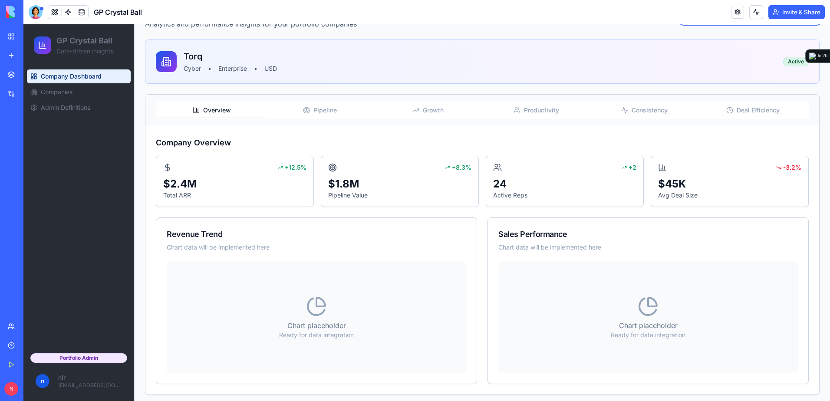
scroll to position [69, 0]
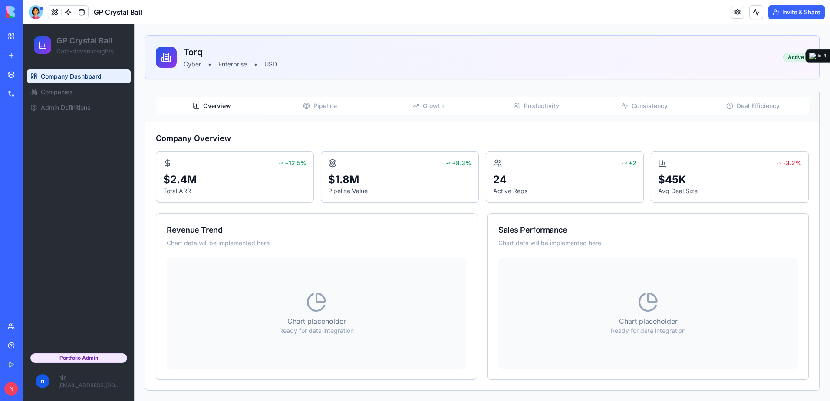
click at [324, 109] on span "Pipeline" at bounding box center [325, 106] width 23 height 9
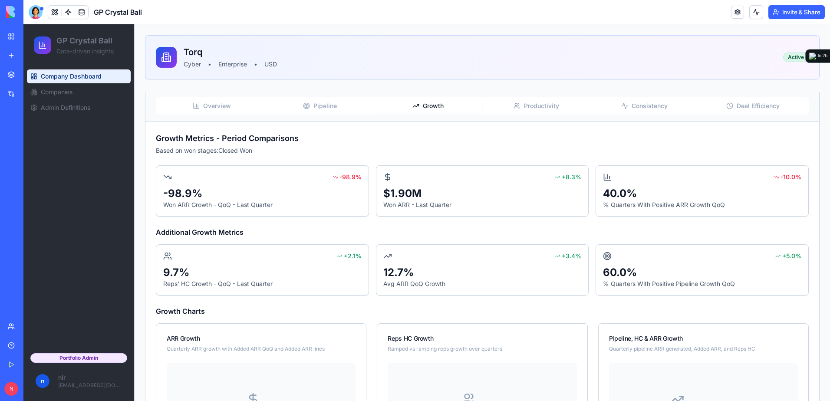
click at [445, 101] on button "Growth" at bounding box center [428, 106] width 108 height 14
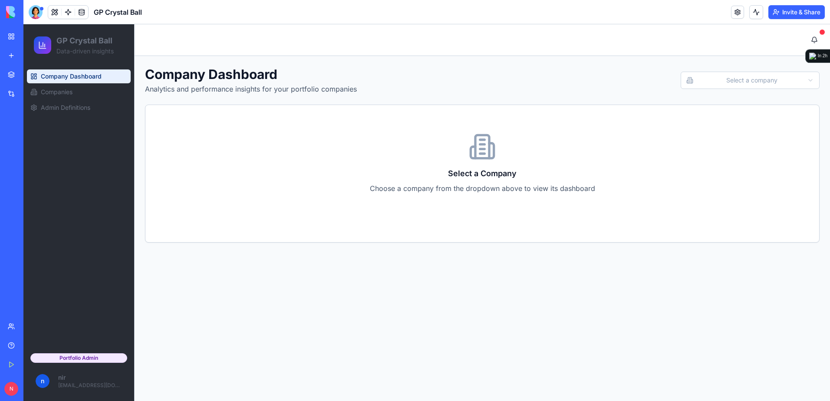
scroll to position [0, 0]
click at [76, 94] on link "Companies" at bounding box center [79, 92] width 104 height 14
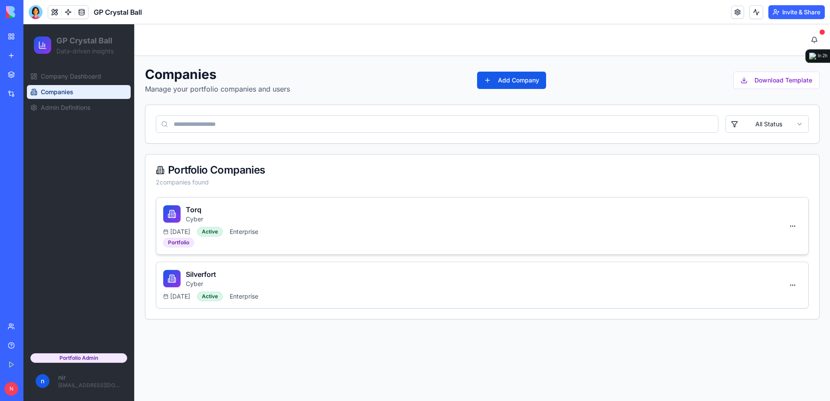
click at [480, 208] on div "Torq Cyber" at bounding box center [473, 214] width 621 height 19
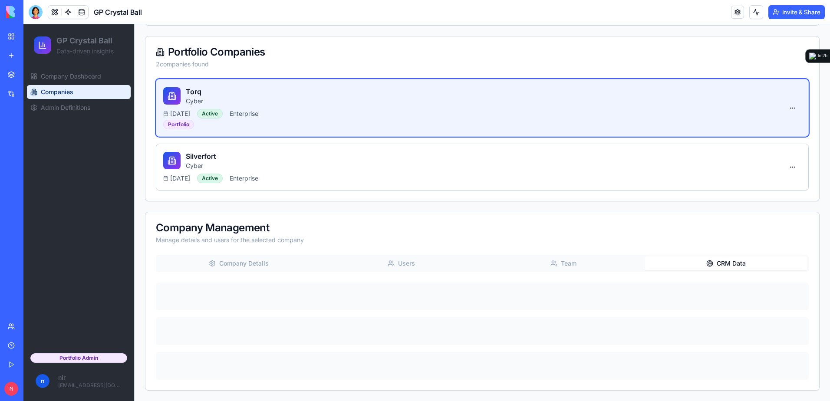
scroll to position [118, 0]
click at [706, 73] on div "Companies Manage your portfolio companies and users Add Company Download Templa…" at bounding box center [482, 169] width 675 height 443
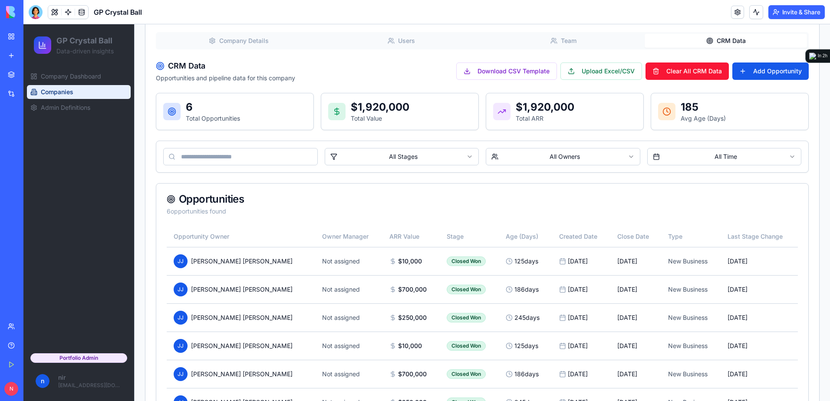
scroll to position [345, 0]
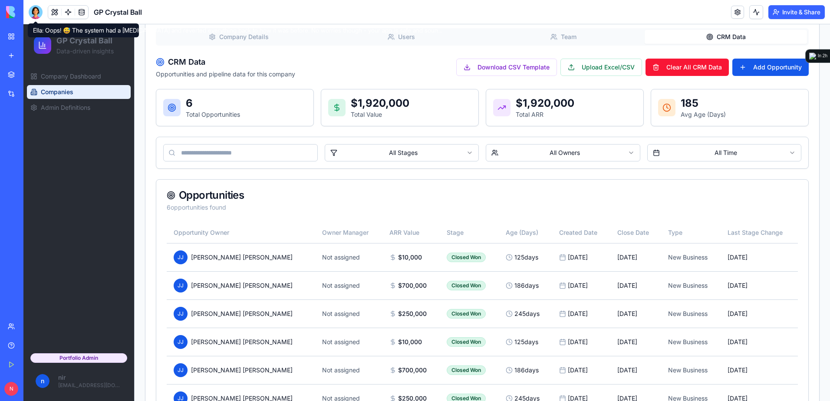
click at [35, 11] on div at bounding box center [36, 12] width 14 height 14
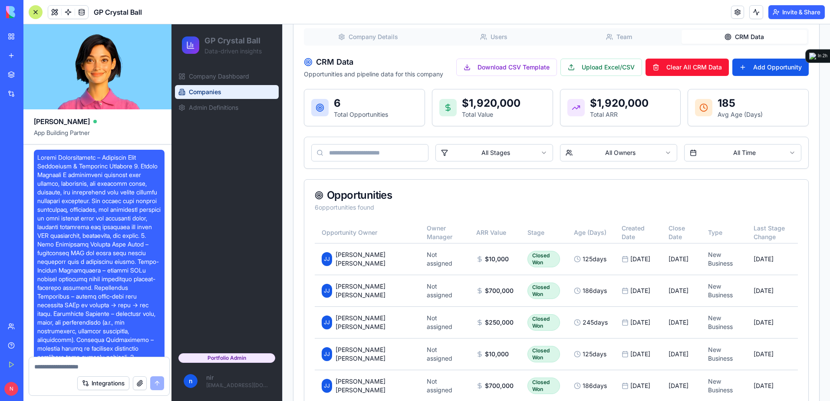
scroll to position [16065, 0]
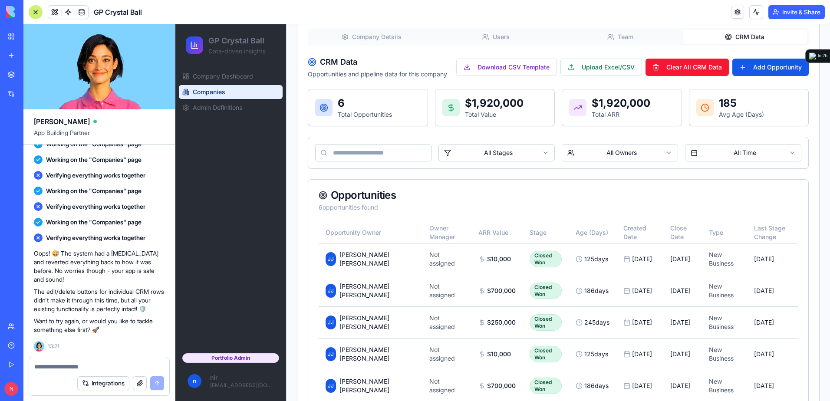
click at [139, 357] on div at bounding box center [99, 364] width 140 height 14
click at [140, 361] on div at bounding box center [99, 364] width 140 height 14
click at [136, 365] on textarea at bounding box center [99, 367] width 130 height 9
click at [81, 367] on textarea at bounding box center [99, 367] width 130 height 9
type textarea "***"
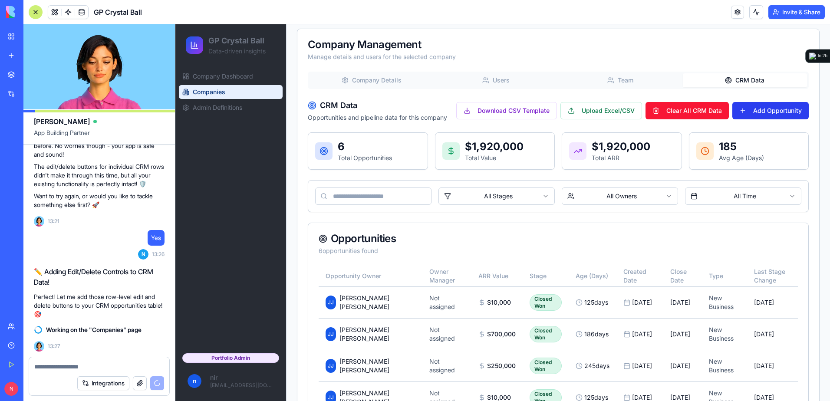
scroll to position [16205, 0]
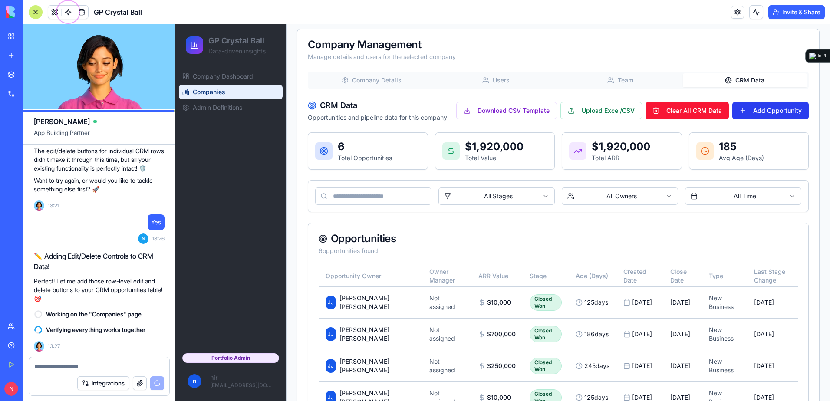
click at [761, 110] on button "Add Opportunity" at bounding box center [771, 110] width 76 height 17
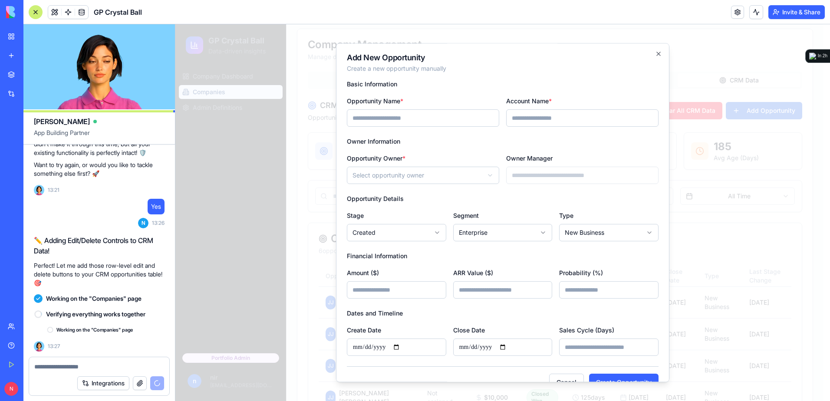
scroll to position [16221, 0]
click at [119, 362] on div at bounding box center [99, 364] width 140 height 14
click at [126, 366] on textarea at bounding box center [99, 367] width 130 height 9
paste textarea "*"
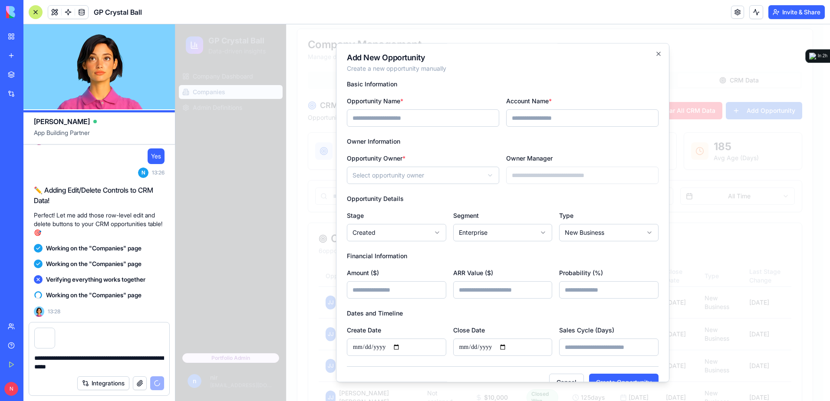
scroll to position [16287, 0]
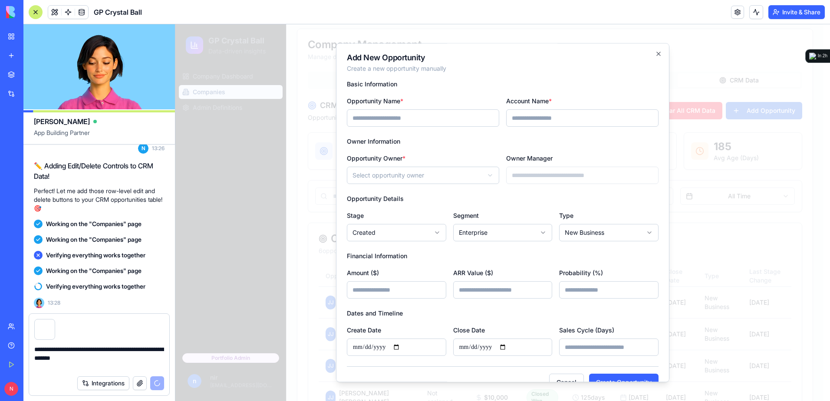
paste textarea
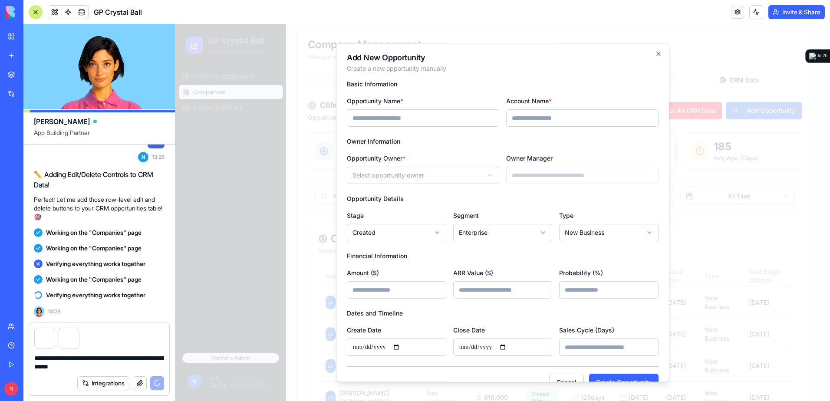
type textarea "**********"
click at [79, 330] on button "button" at bounding box center [79, 330] width 0 height 0
click at [655, 51] on icon "button" at bounding box center [658, 53] width 7 height 7
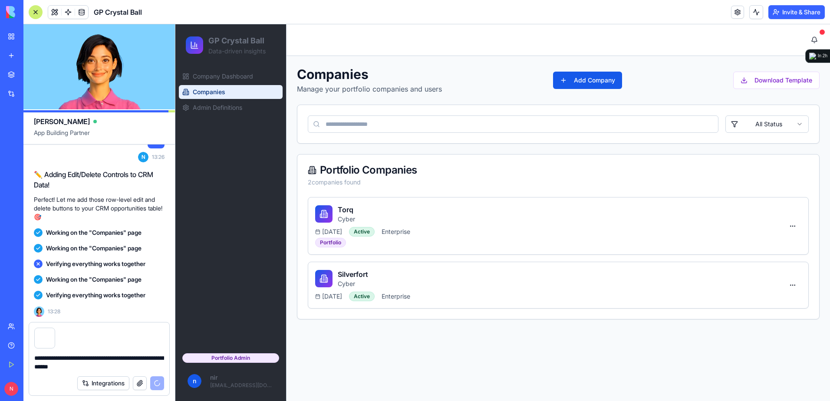
scroll to position [0, 0]
click at [491, 212] on div "Torq Cyber" at bounding box center [549, 214] width 469 height 19
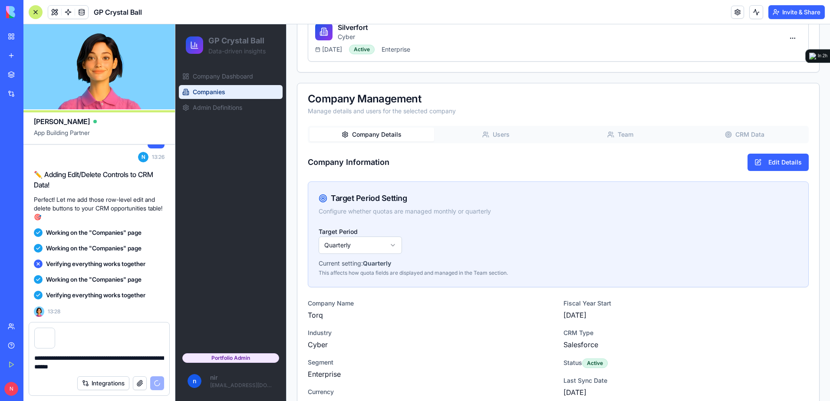
scroll to position [261, 0]
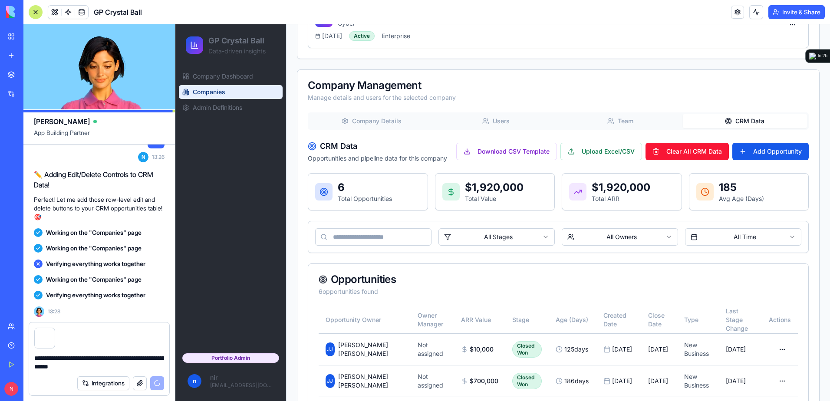
click at [747, 124] on button "CRM Data" at bounding box center [745, 121] width 125 height 14
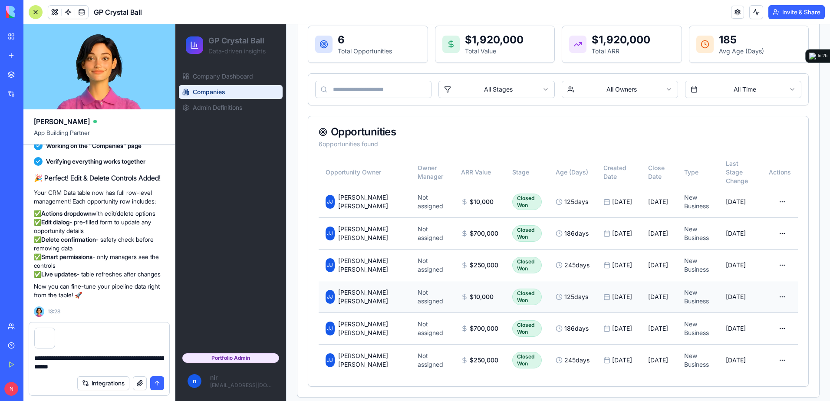
scroll to position [409, 0]
click at [153, 384] on button "submit" at bounding box center [157, 384] width 14 height 14
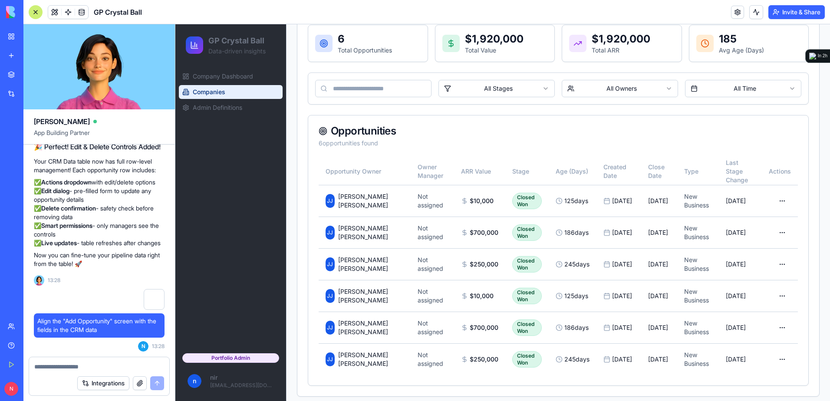
scroll to position [16339, 0]
click at [470, 228] on span "$700,000" at bounding box center [484, 232] width 29 height 9
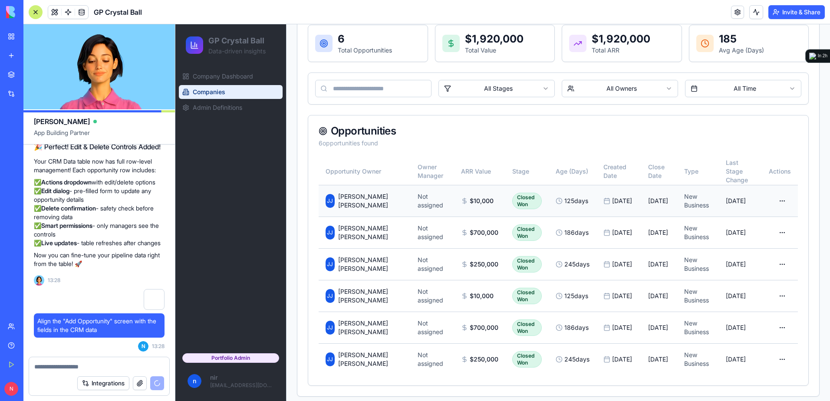
click at [597, 208] on td "01/05/2025" at bounding box center [619, 201] width 45 height 32
click at [778, 195] on html "GP Crystal Ball Data-driven insights Company Dashboard Companies Admin Definiti…" at bounding box center [502, 11] width 655 height 792
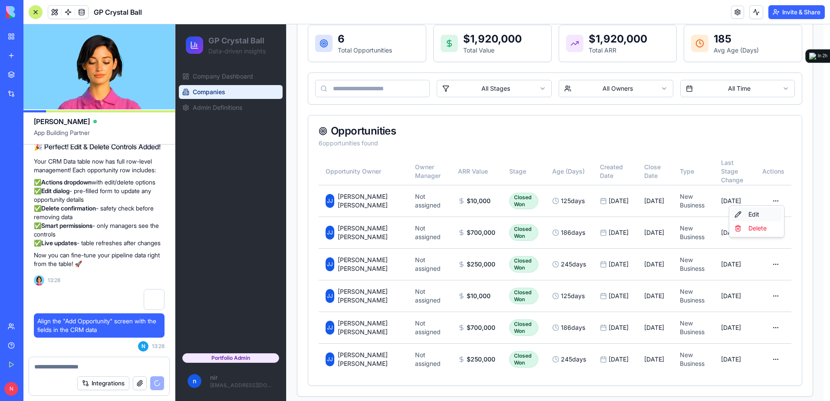
click at [766, 213] on div "Edit" at bounding box center [756, 215] width 51 height 14
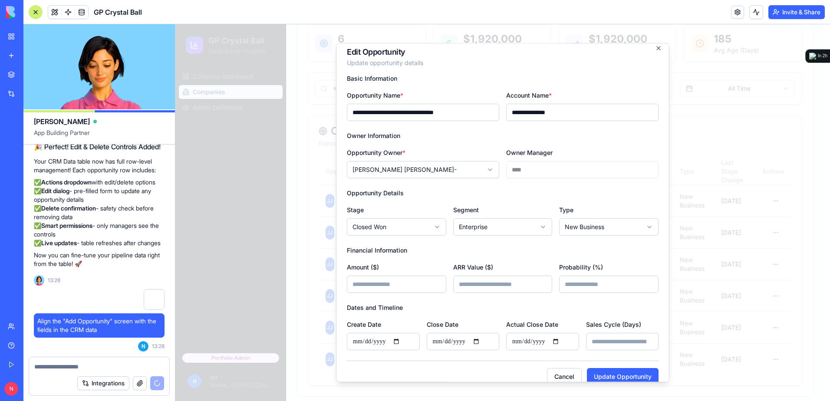
scroll to position [0, 0]
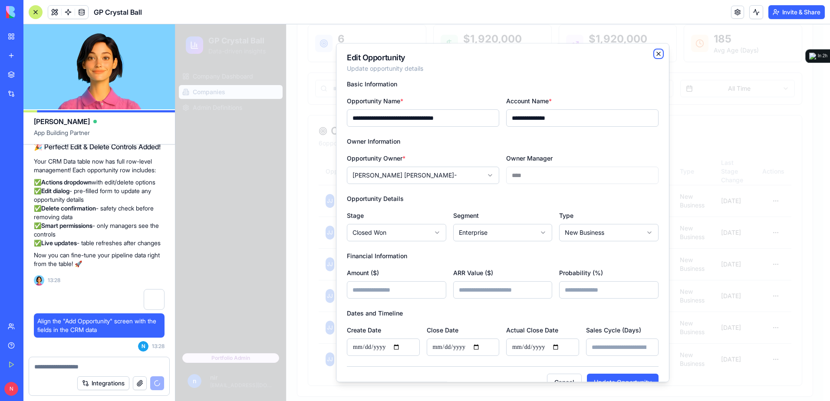
click at [655, 53] on icon "button" at bounding box center [658, 53] width 7 height 7
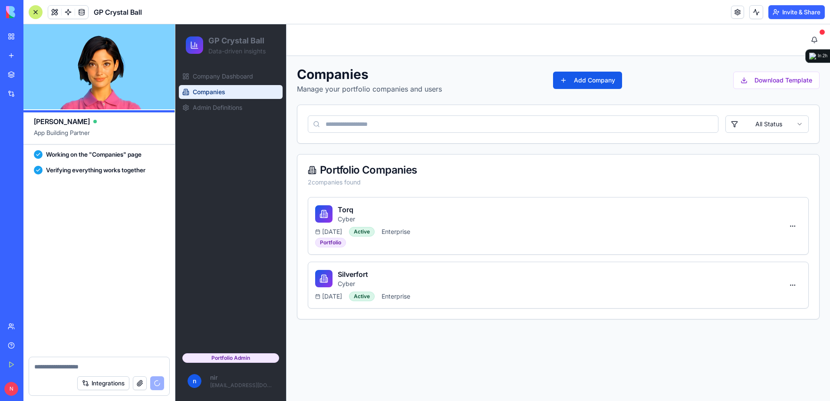
scroll to position [16746, 0]
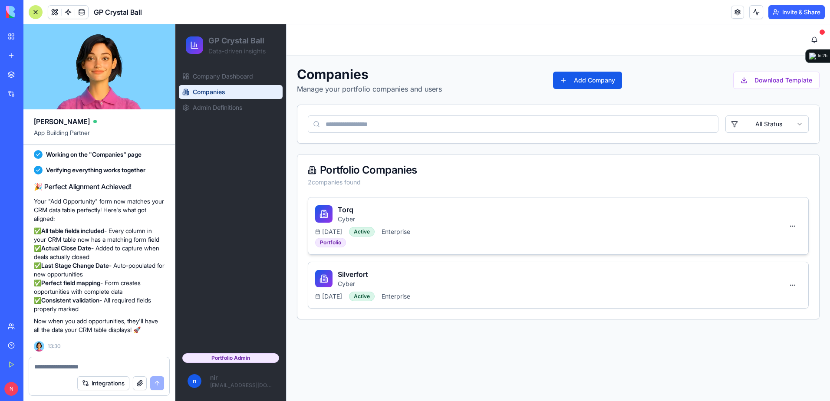
click at [524, 219] on div "Torq Cyber" at bounding box center [549, 214] width 469 height 19
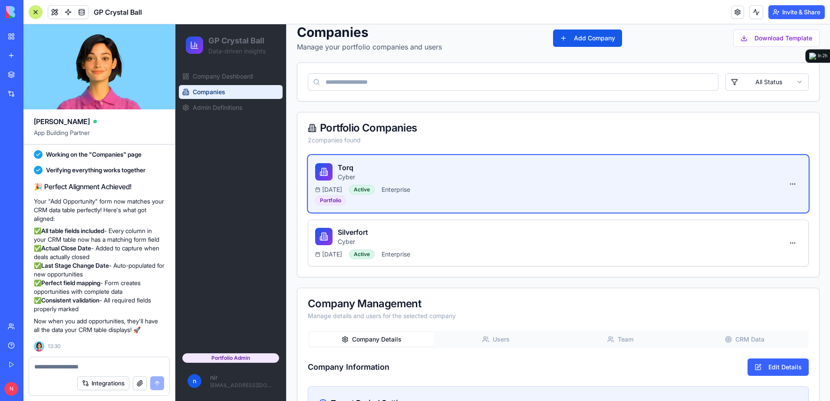
scroll to position [130, 0]
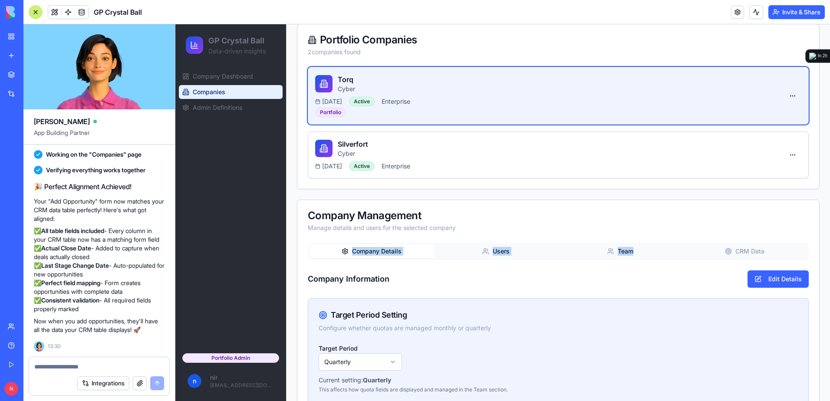
click at [749, 243] on div "Company Management Manage details and users for the selected company Company De…" at bounding box center [558, 392] width 523 height 385
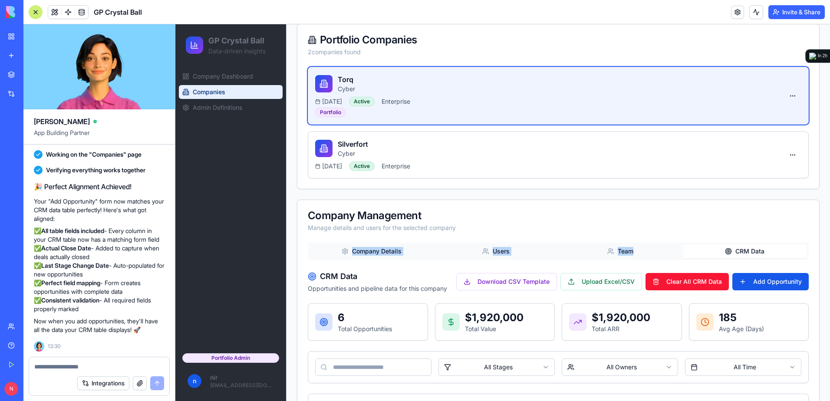
click at [750, 250] on button "CRM Data" at bounding box center [745, 252] width 125 height 14
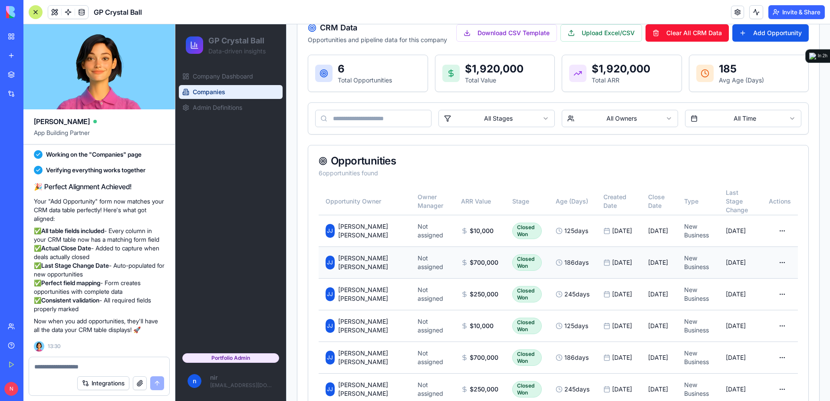
scroll to position [391, 0]
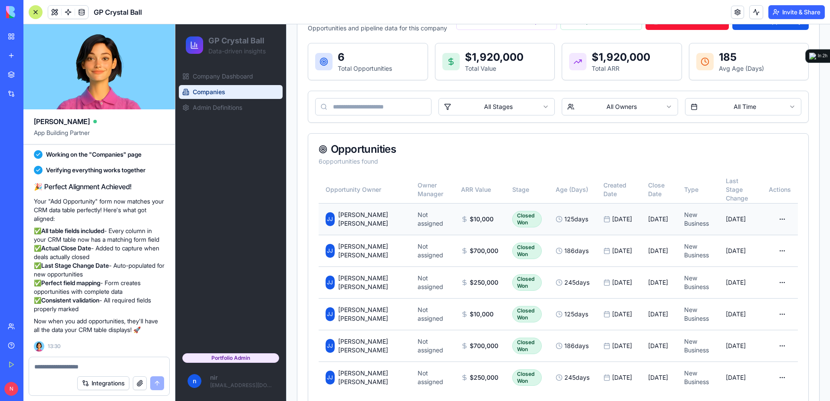
click at [769, 217] on html "GP Crystal Ball Data-driven insights Company Dashboard Companies Admin Definiti…" at bounding box center [502, 29] width 655 height 792
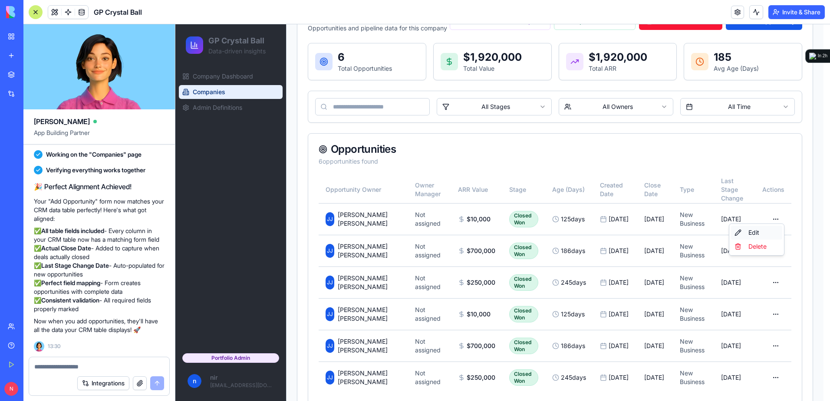
click at [765, 233] on div "Edit" at bounding box center [756, 233] width 51 height 14
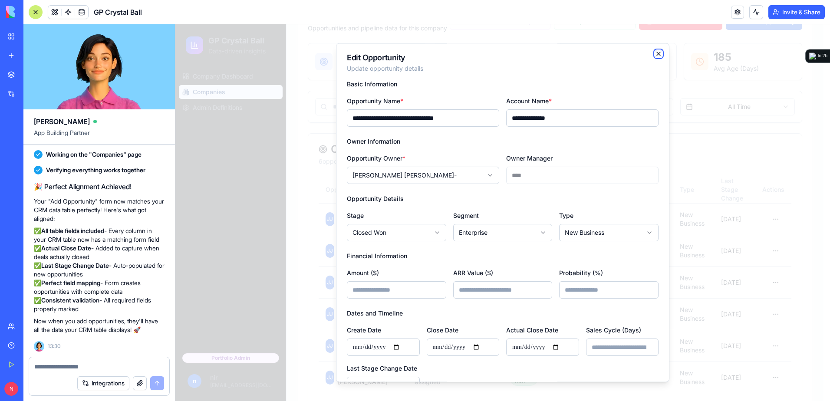
click at [655, 56] on icon "button" at bounding box center [658, 53] width 7 height 7
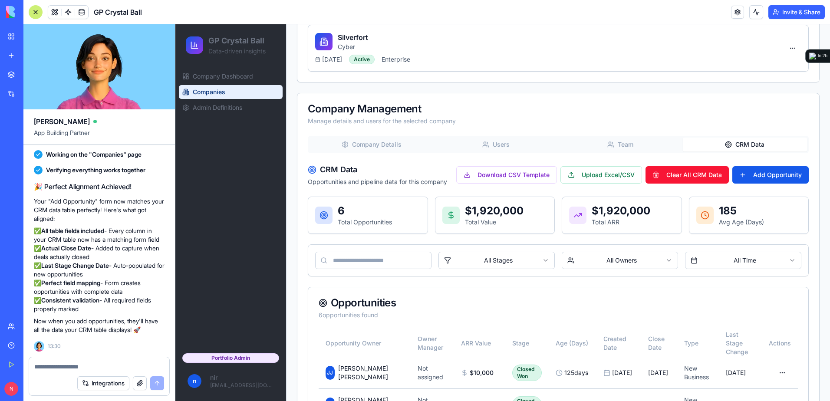
scroll to position [217, 0]
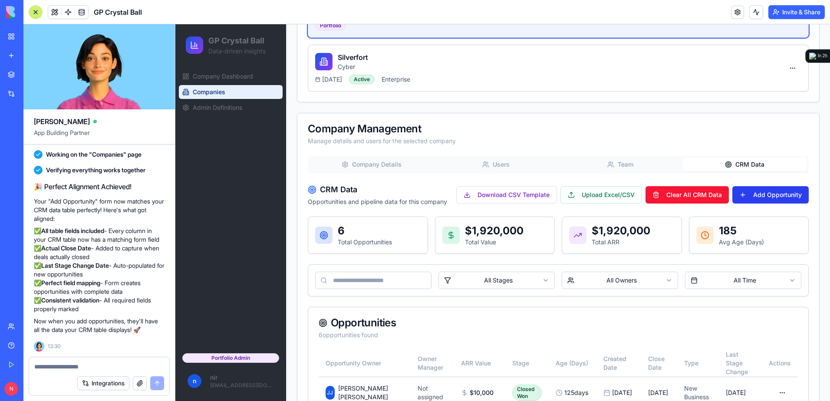
click at [775, 197] on button "Add Opportunity" at bounding box center [771, 194] width 76 height 17
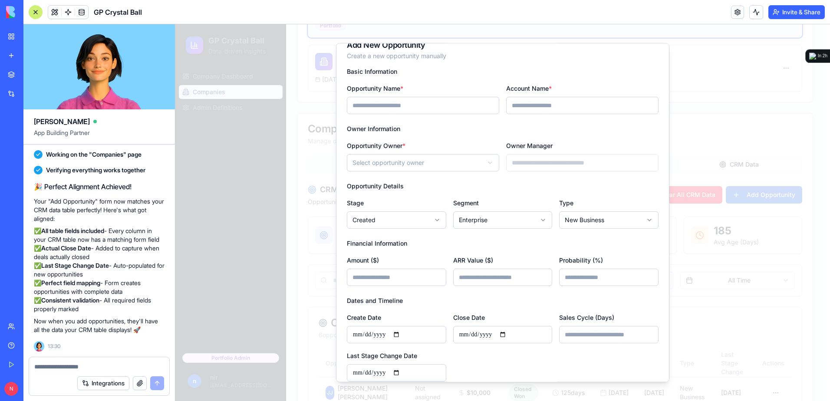
scroll to position [0, 0]
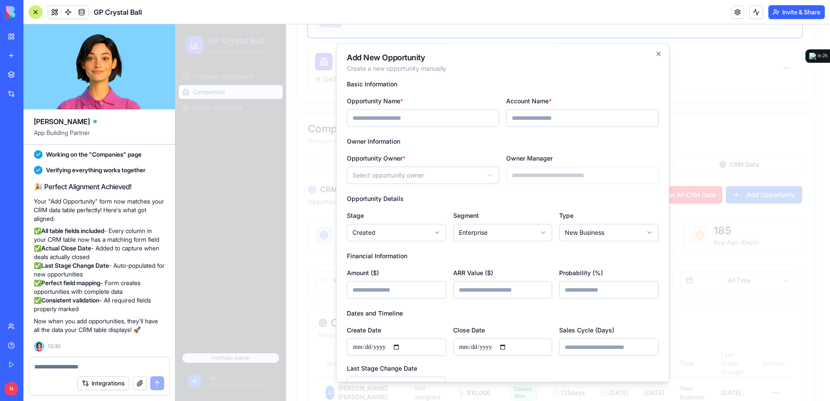
click at [130, 370] on textarea at bounding box center [99, 367] width 130 height 9
type textarea "*"
click at [141, 367] on textarea "**********" at bounding box center [99, 367] width 130 height 9
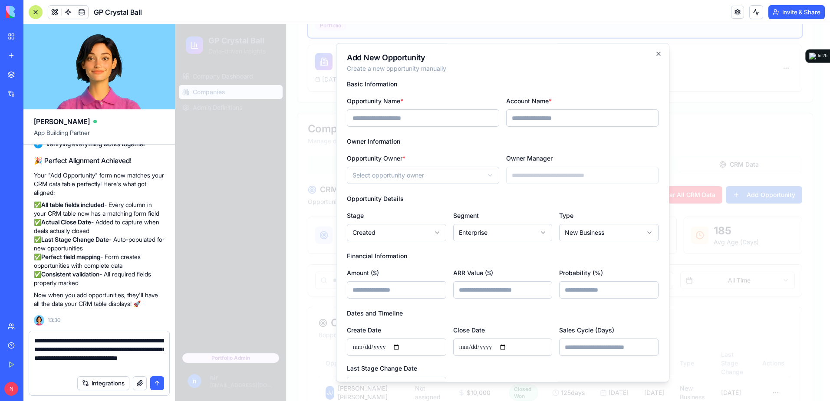
type textarea "**********"
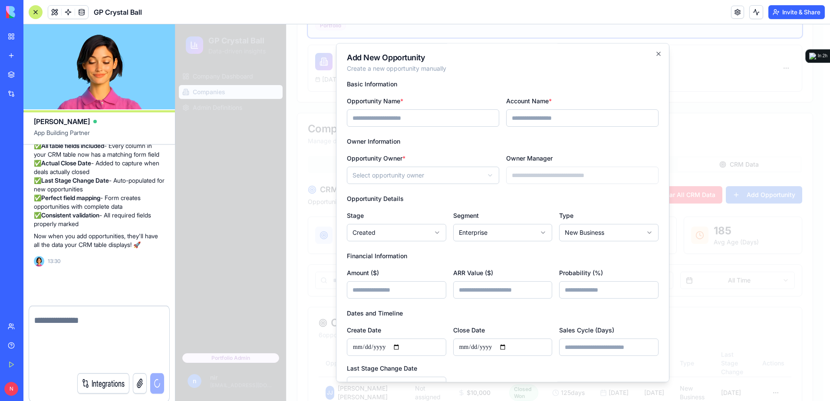
scroll to position [16805, 0]
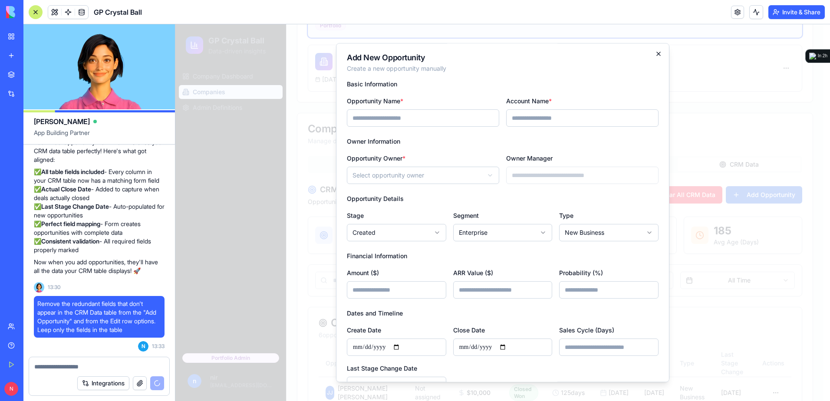
click at [657, 53] on icon "button" at bounding box center [658, 53] width 3 height 3
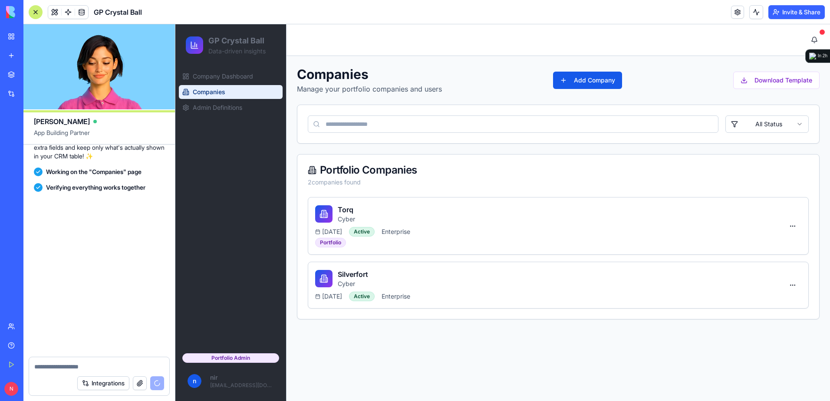
scroll to position [17062, 0]
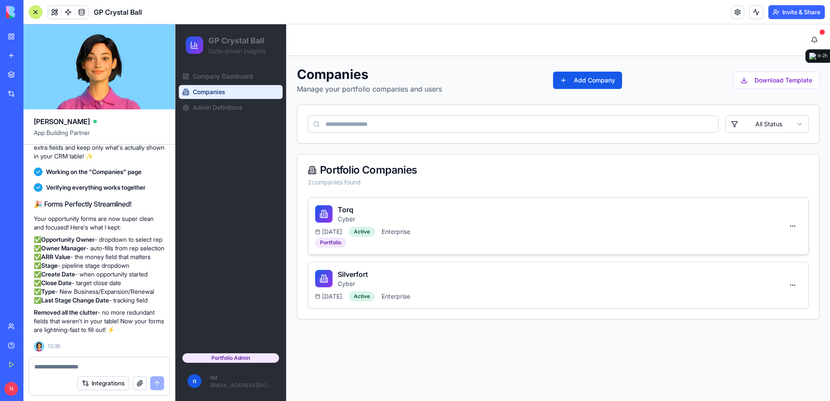
click at [431, 216] on div "Torq Cyber" at bounding box center [549, 214] width 469 height 19
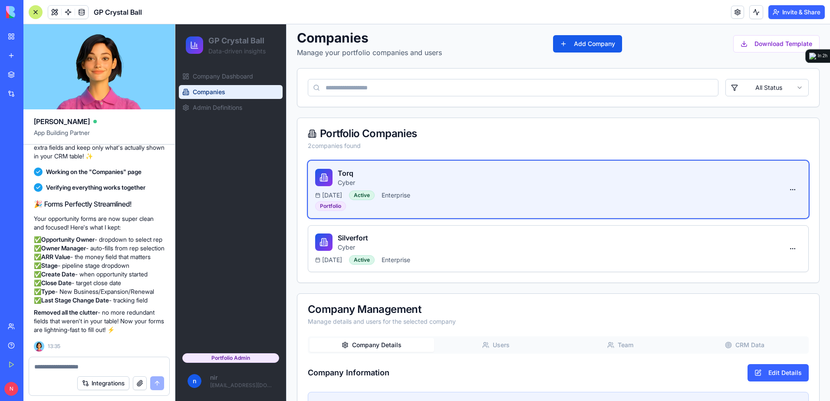
scroll to position [130, 0]
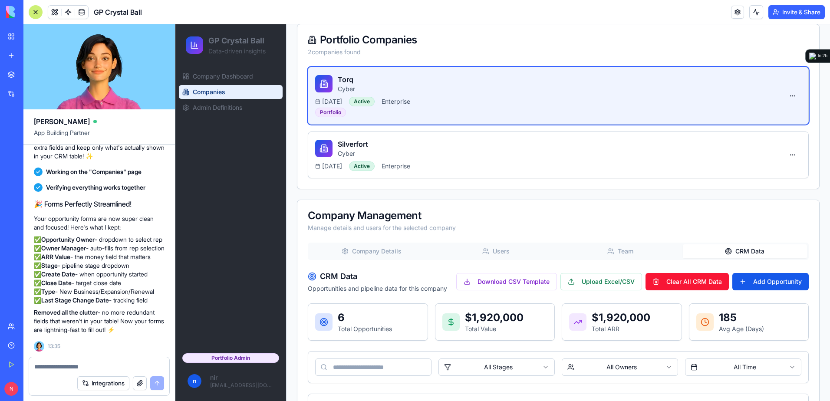
click at [744, 251] on button "CRM Data" at bounding box center [745, 252] width 125 height 14
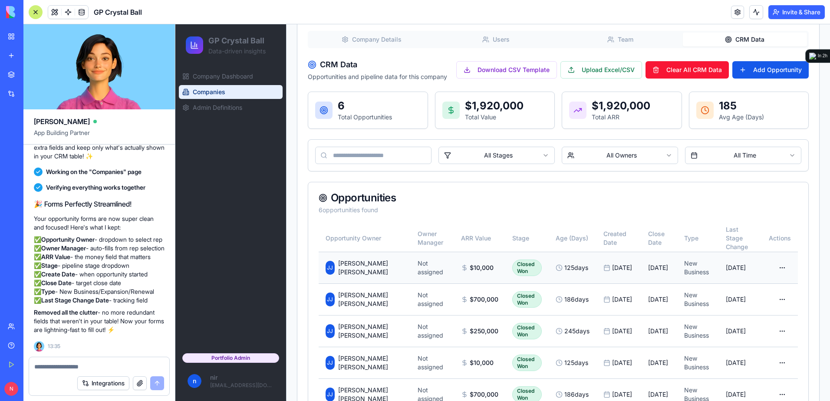
scroll to position [347, 0]
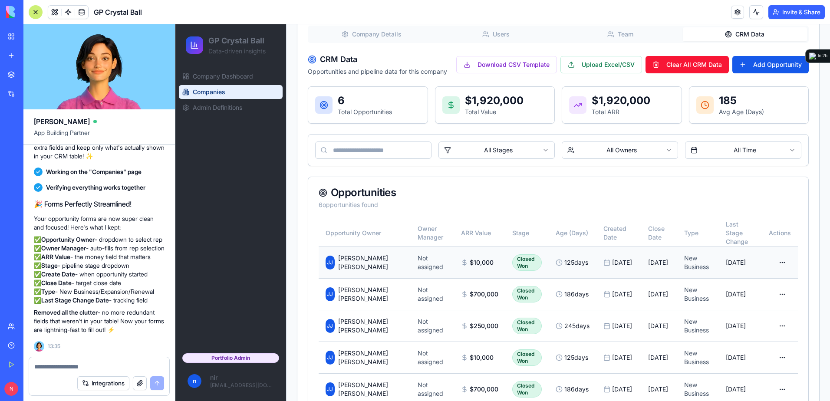
click at [772, 255] on html "GP Crystal Ball Data-driven insights Company Dashboard Companies Admin Definiti…" at bounding box center [502, 73] width 655 height 792
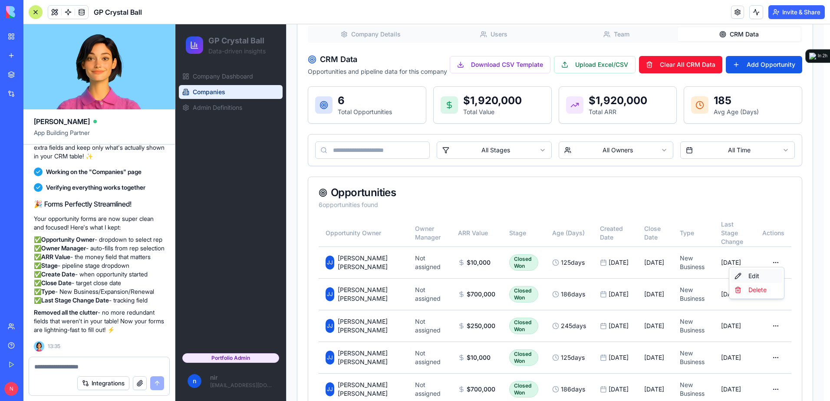
click at [758, 275] on div "Edit" at bounding box center [756, 276] width 51 height 14
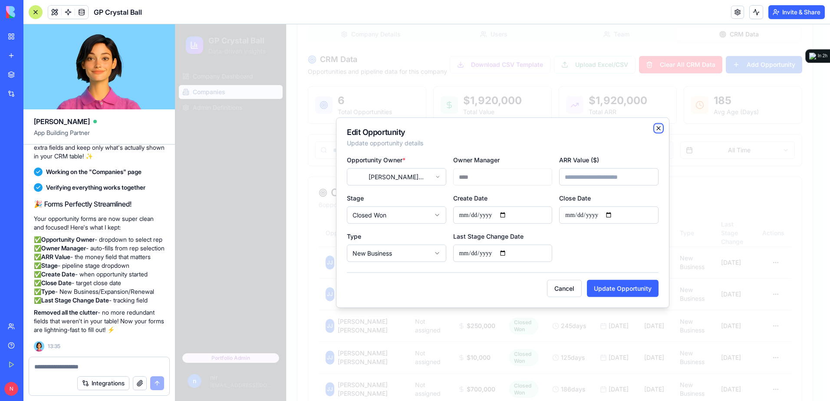
click at [658, 129] on icon "button" at bounding box center [658, 128] width 7 height 7
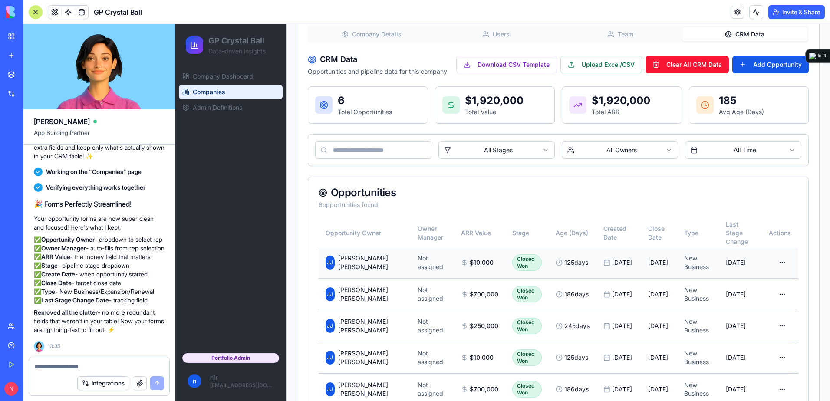
click at [777, 255] on html "GP Crystal Ball Data-driven insights Company Dashboard Companies Admin Definiti…" at bounding box center [502, 73] width 655 height 792
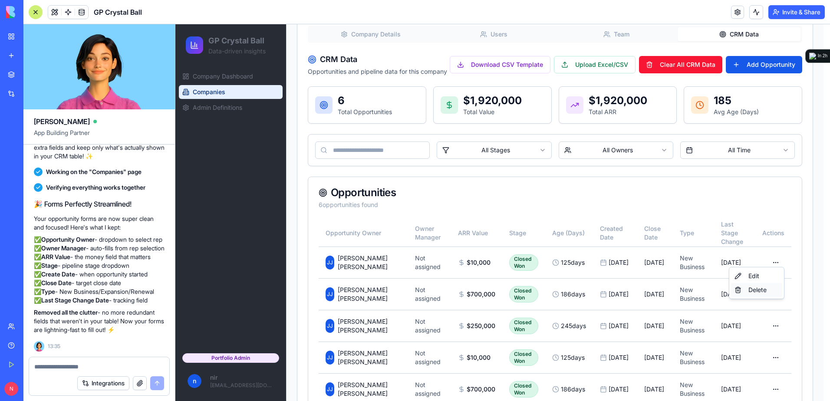
click at [767, 290] on div "Delete" at bounding box center [756, 290] width 51 height 14
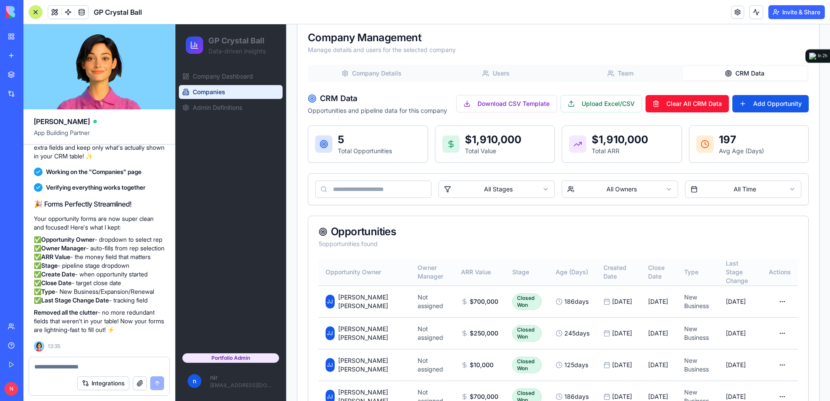
scroll to position [291, 0]
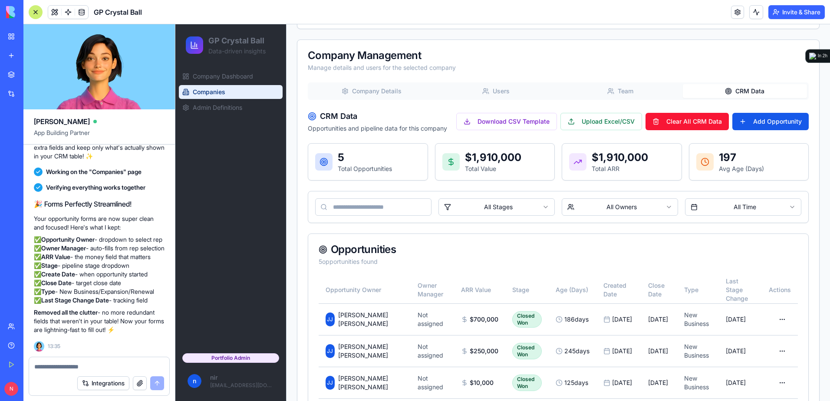
click at [129, 370] on textarea at bounding box center [99, 367] width 130 height 9
type textarea "*"
click at [85, 370] on textarea "**********" at bounding box center [99, 367] width 130 height 9
click at [34, 368] on div "**********" at bounding box center [99, 364] width 140 height 14
click at [35, 368] on textarea "**********" at bounding box center [99, 367] width 130 height 9
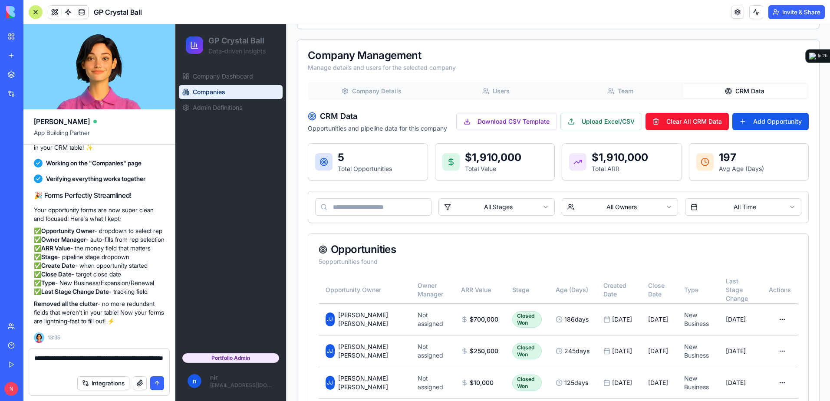
type textarea "**********"
paste textarea
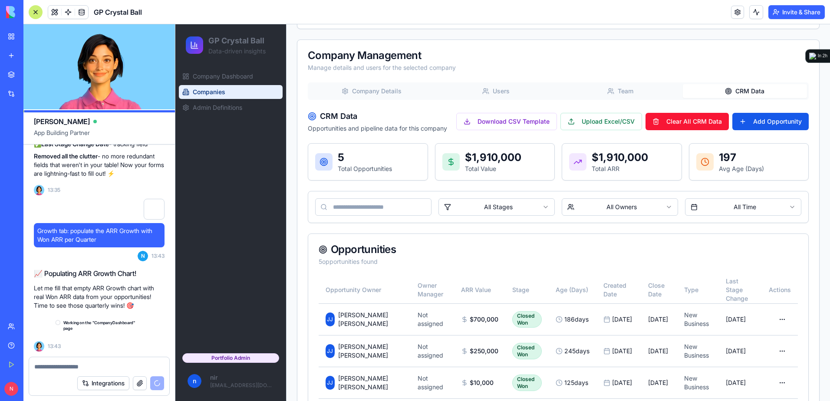
scroll to position [17218, 0]
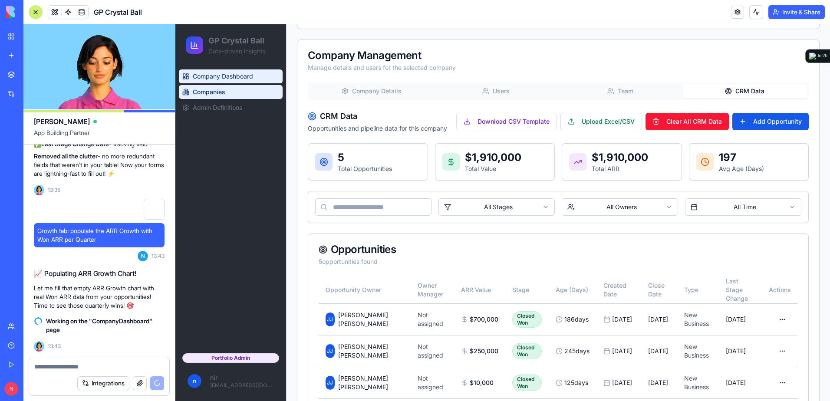
click at [237, 74] on span "Company Dashboard" at bounding box center [223, 76] width 60 height 9
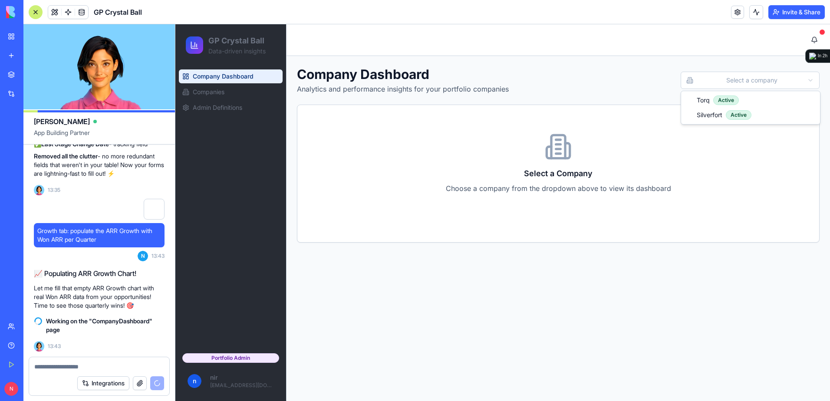
click at [738, 80] on html "GP Crystal Ball Data-driven insights Company Dashboard Companies Admin Definiti…" at bounding box center [502, 212] width 655 height 377
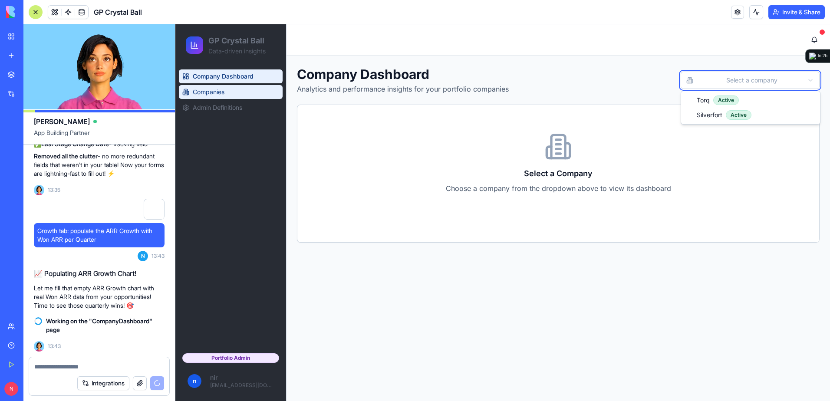
click at [205, 89] on html "GP Crystal Ball Data-driven insights Company Dashboard Companies Admin Definiti…" at bounding box center [502, 212] width 655 height 377
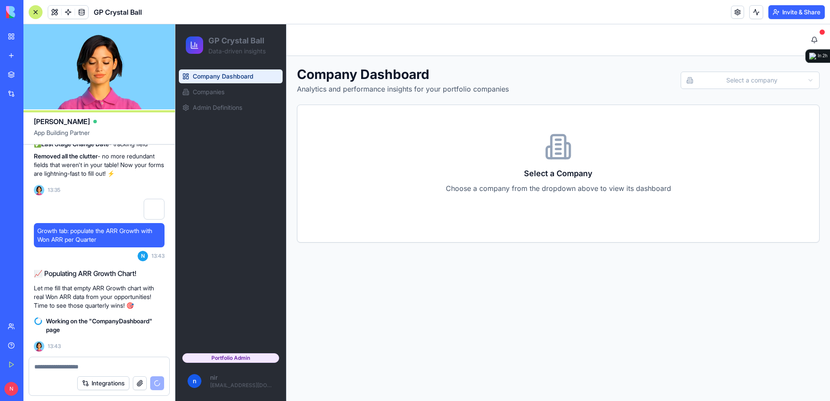
scroll to position [17234, 0]
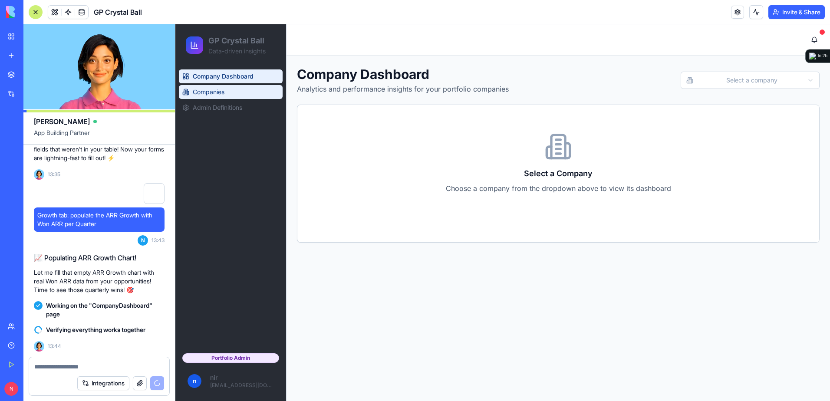
click at [229, 89] on link "Companies" at bounding box center [231, 92] width 104 height 14
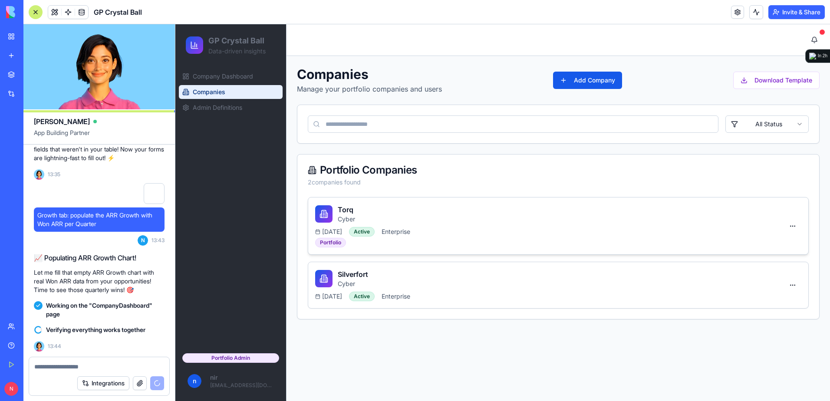
click at [411, 224] on div "Torq Cyber 2025-01-31 Active Enterprise Portfolio" at bounding box center [549, 226] width 469 height 43
click at [615, 251] on div "Torq Cyber 2025-01-31 Active Enterprise Portfolio" at bounding box center [558, 226] width 500 height 57
click at [404, 227] on div "Torq Cyber 2025-01-31 Active Enterprise Portfolio" at bounding box center [549, 226] width 469 height 43
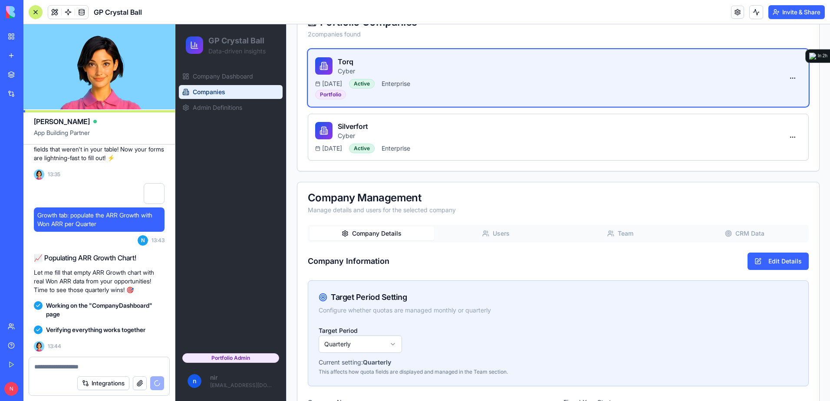
scroll to position [174, 0]
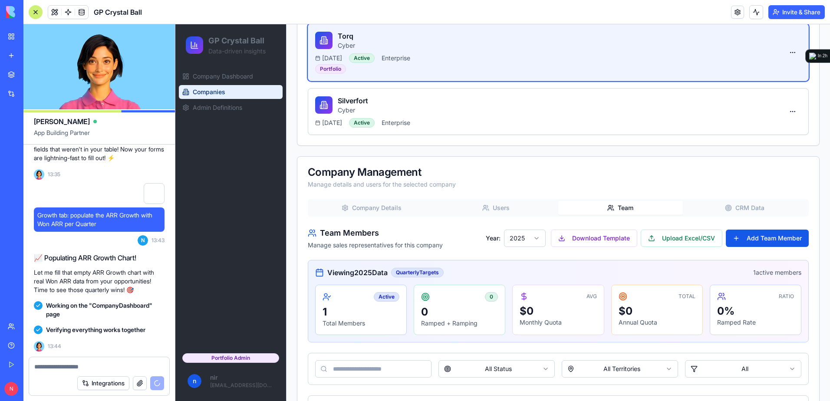
click at [619, 207] on button "Team" at bounding box center [621, 208] width 125 height 14
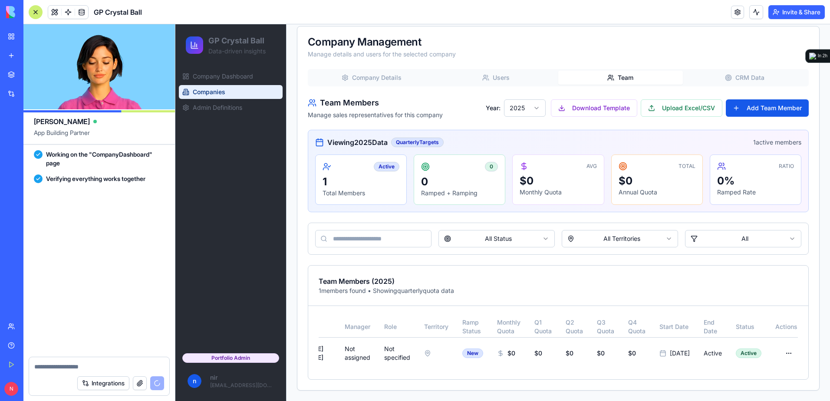
scroll to position [17402, 0]
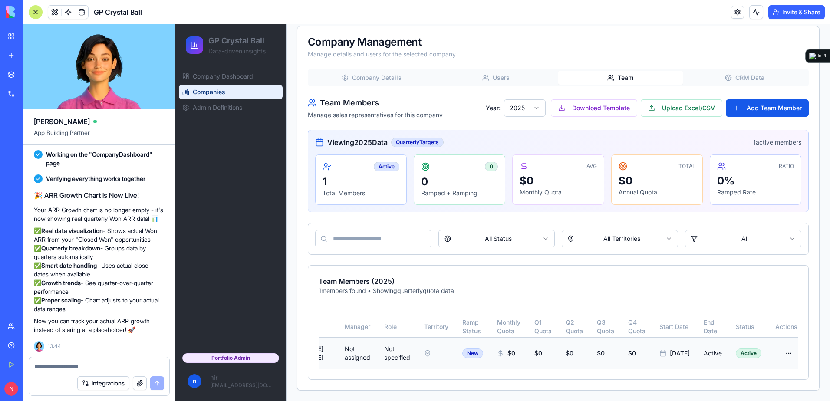
click at [773, 346] on html "GP Crystal Ball Data-driven insights Company Dashboard Companies Admin Definiti…" at bounding box center [502, 60] width 655 height 681
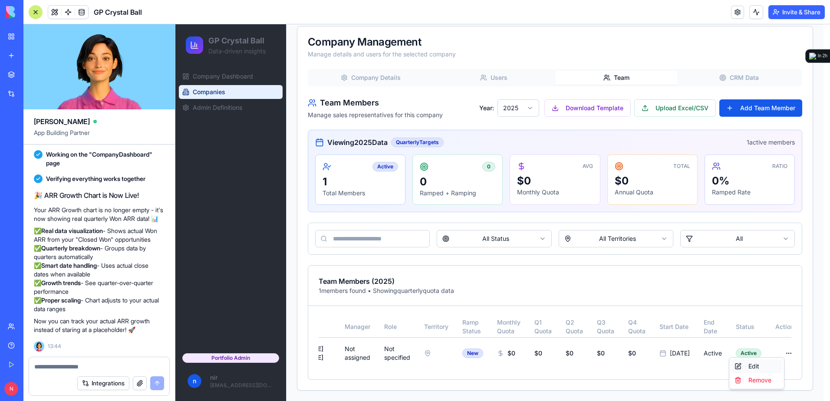
click at [765, 363] on div "Edit" at bounding box center [756, 367] width 51 height 14
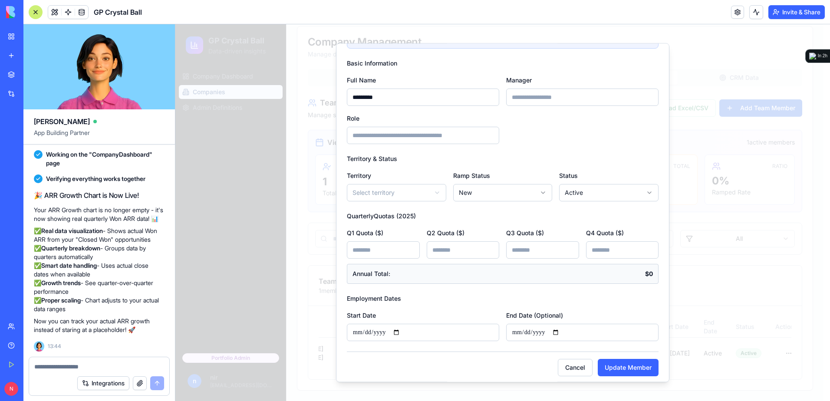
scroll to position [74, 0]
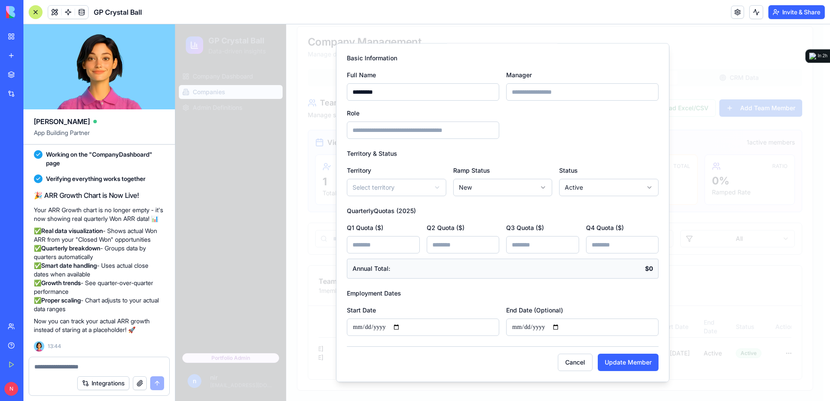
click at [367, 323] on input "**********" at bounding box center [423, 327] width 152 height 17
type input "**********"
click at [606, 360] on button "Update Member" at bounding box center [628, 362] width 61 height 17
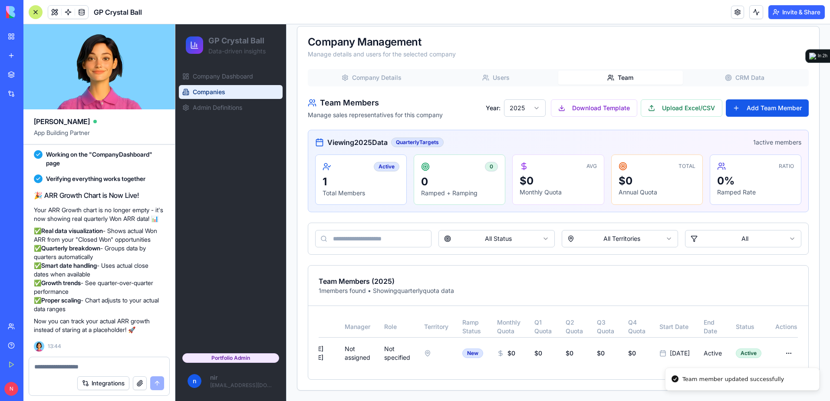
scroll to position [0, 61]
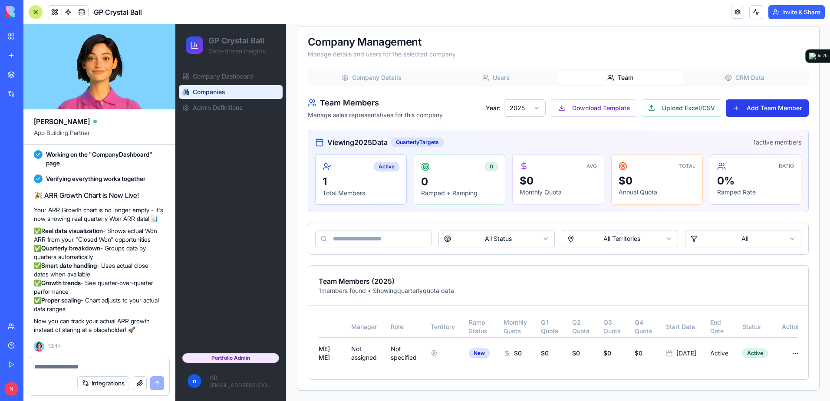
click at [760, 101] on button "Add Team Member" at bounding box center [767, 107] width 83 height 17
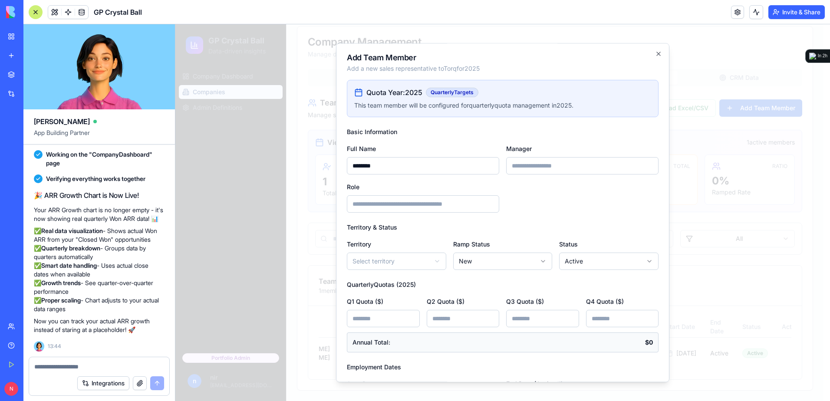
type input "********"
click at [524, 159] on input "Manager" at bounding box center [582, 165] width 152 height 17
type input "*******"
click at [466, 201] on input "Role" at bounding box center [423, 203] width 152 height 17
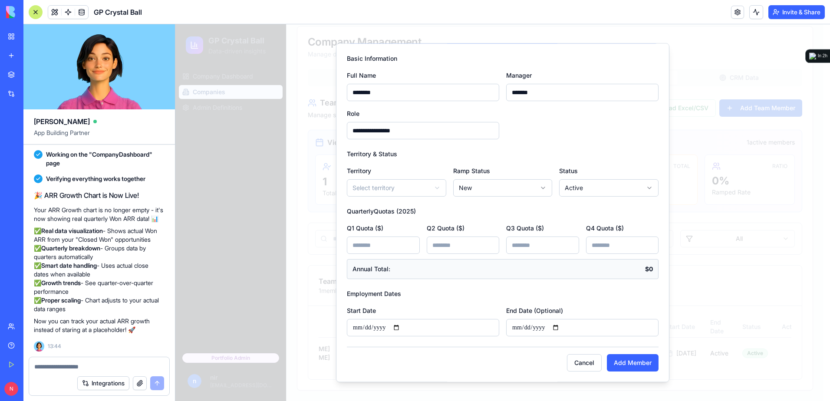
scroll to position [74, 0]
type input "**********"
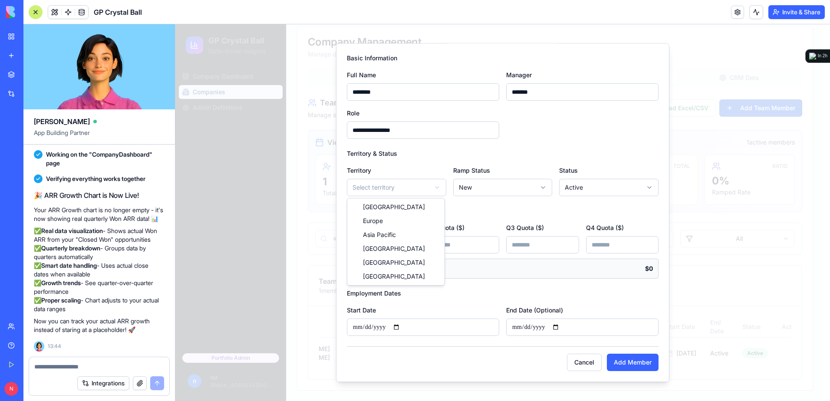
click at [394, 187] on body "GP Crystal Ball Data-driven insights Company Dashboard Companies Admin Definiti…" at bounding box center [499, 60] width 648 height 681
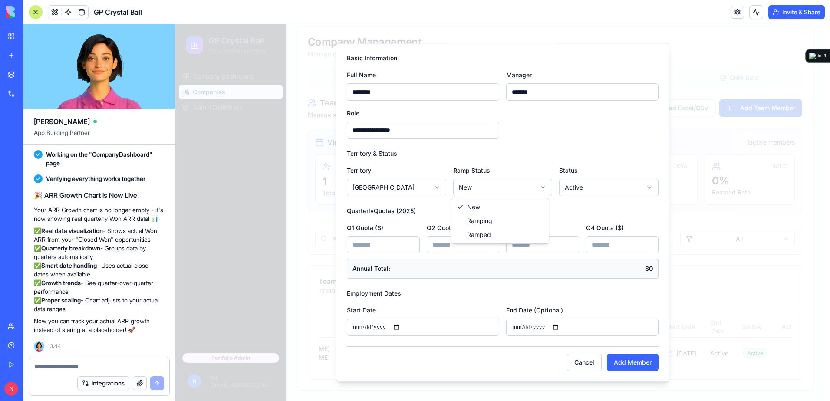
click at [494, 189] on body "GP Crystal Ball Data-driven insights Company Dashboard Companies Admin Definiti…" at bounding box center [499, 60] width 648 height 681
select select "******"
click at [403, 326] on input "**********" at bounding box center [423, 327] width 152 height 17
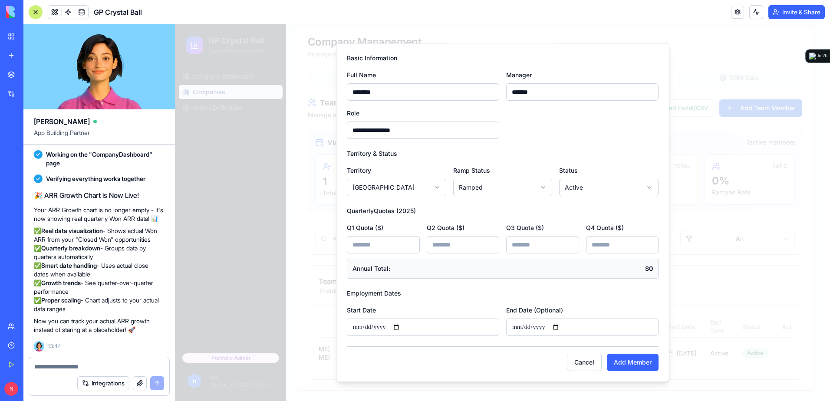
type input "**********"
click at [560, 326] on input "End Date (Optional)" at bounding box center [582, 327] width 152 height 17
type input "**********"
click at [624, 360] on button "Add Member" at bounding box center [633, 362] width 52 height 17
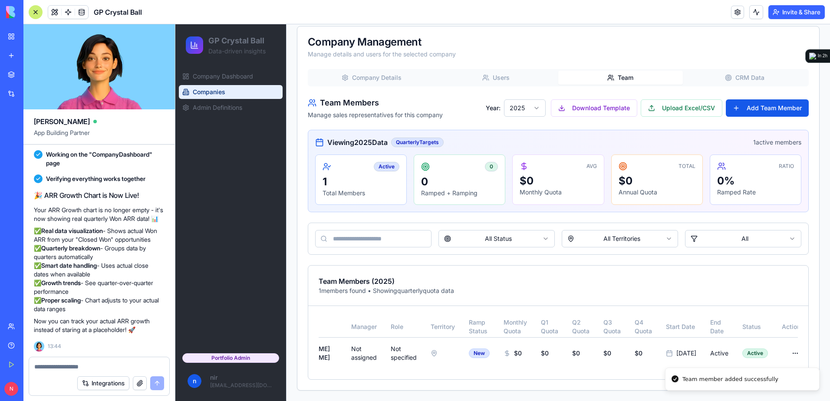
scroll to position [0, 60]
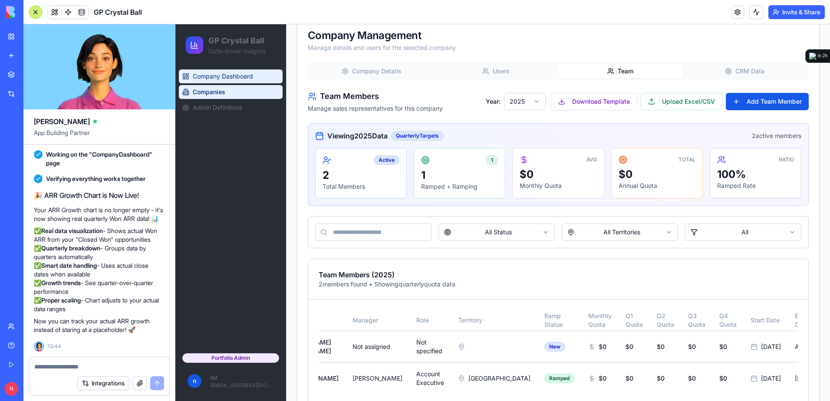
click at [222, 76] on span "Company Dashboard" at bounding box center [223, 76] width 60 height 9
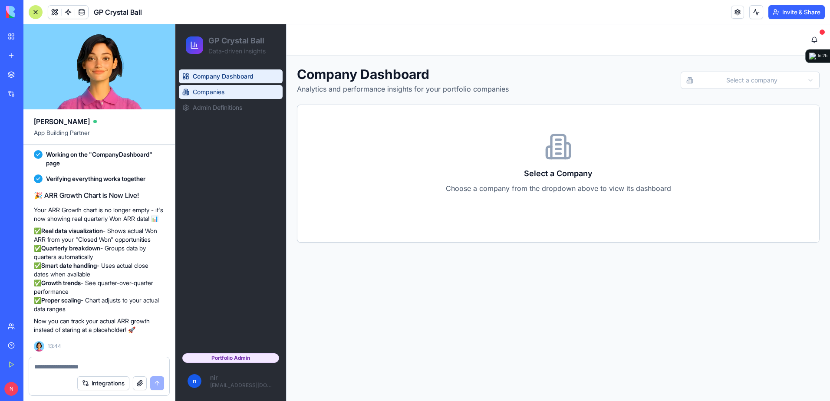
click at [234, 93] on link "Companies" at bounding box center [231, 92] width 104 height 14
click at [108, 364] on textarea at bounding box center [99, 367] width 130 height 9
paste textarea "*"
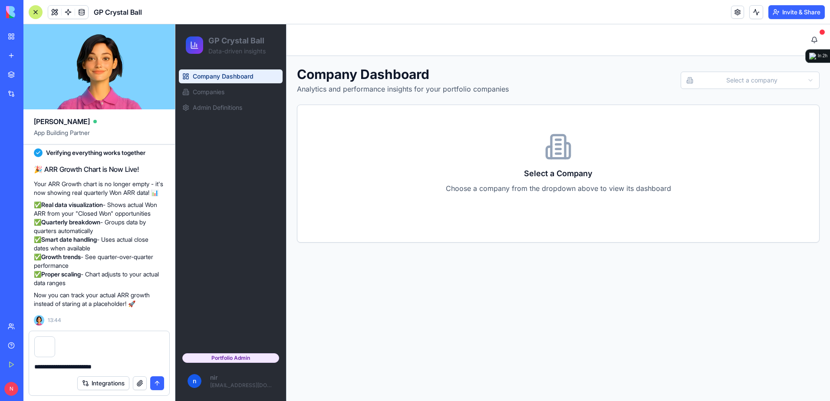
type textarea "**********"
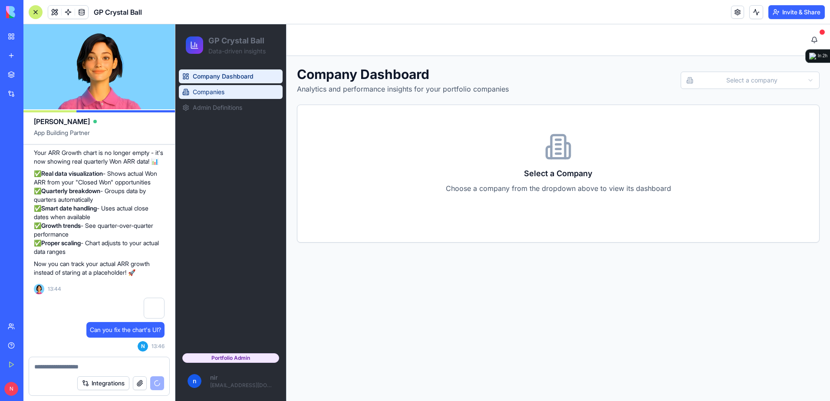
click at [209, 92] on span "Companies" at bounding box center [209, 92] width 32 height 9
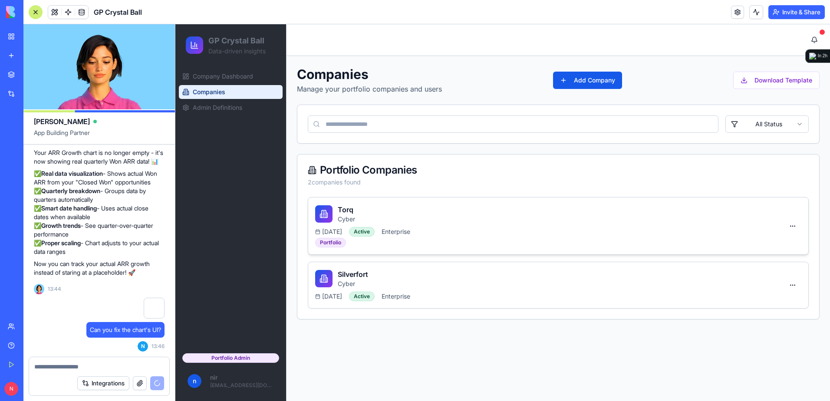
click at [739, 213] on div "Torq Cyber" at bounding box center [549, 214] width 469 height 19
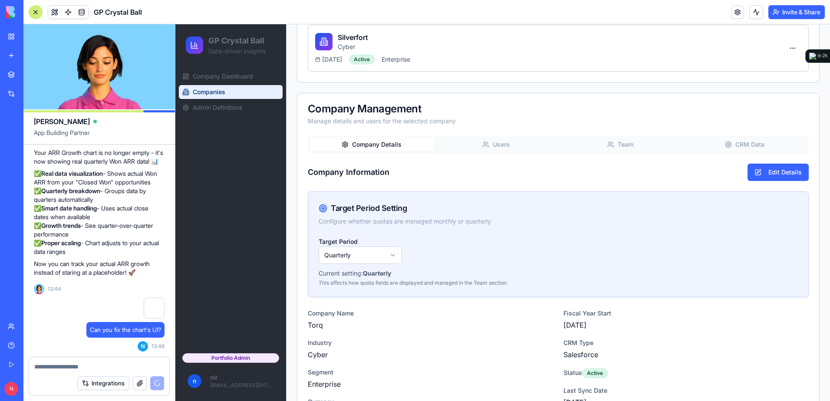
scroll to position [194, 0]
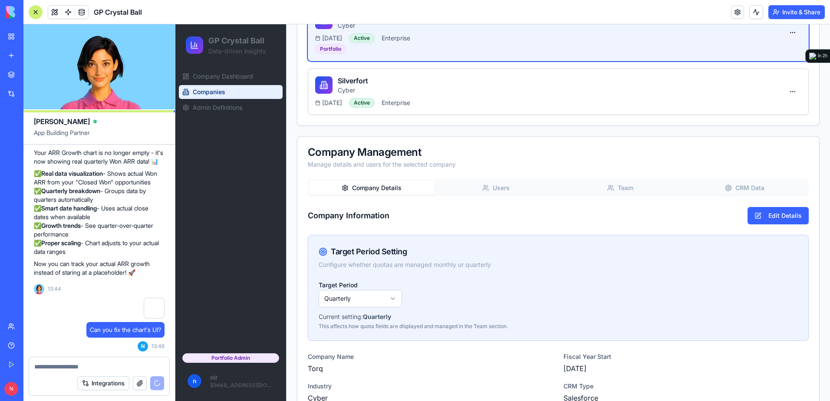
click at [738, 147] on div "Company Management Manage details and users for the selected company" at bounding box center [559, 158] width 522 height 43
click at [733, 193] on button "CRM Data" at bounding box center [745, 188] width 125 height 14
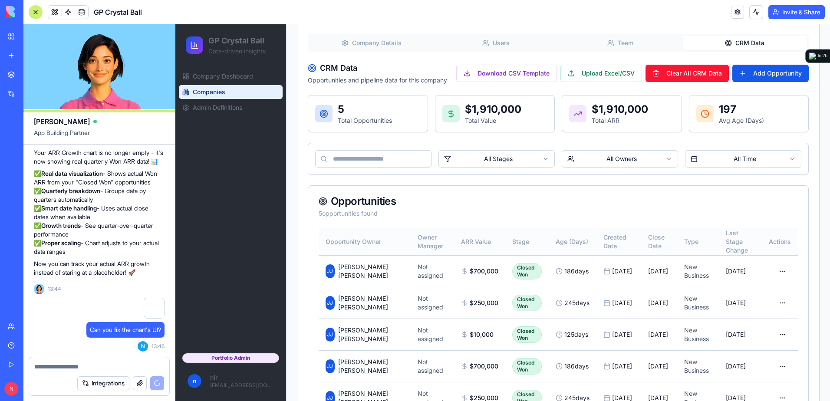
scroll to position [377, 0]
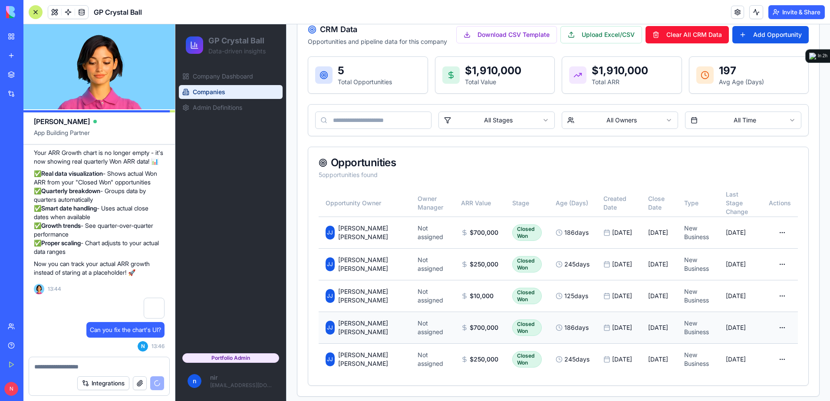
click at [770, 323] on html "GP Crystal Ball Data-driven insights Company Dashboard Companies Admin Definiti…" at bounding box center [502, 27] width 655 height 761
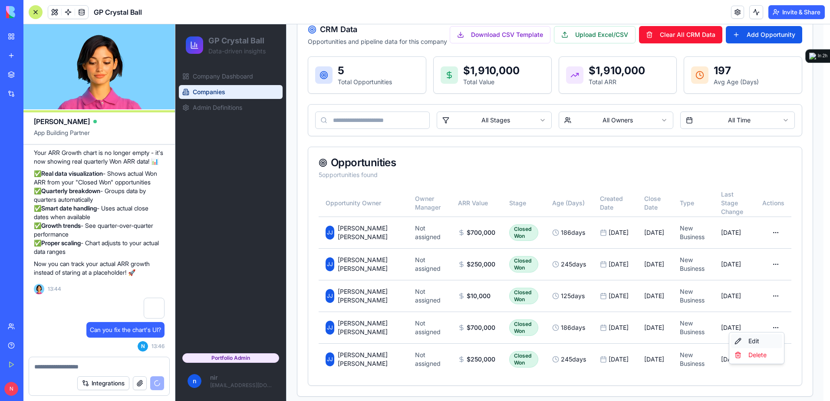
click at [759, 339] on div "Edit" at bounding box center [756, 341] width 51 height 14
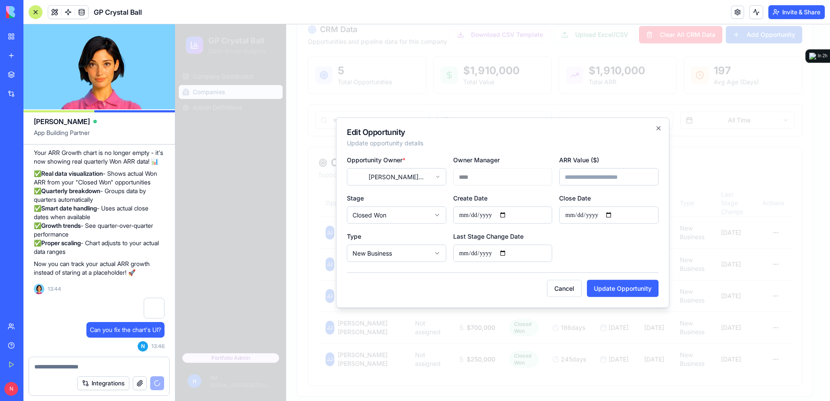
click at [580, 214] on input "**********" at bounding box center [608, 215] width 99 height 17
type input "**********"
click at [473, 216] on input "**********" at bounding box center [502, 215] width 99 height 17
type input "**********"
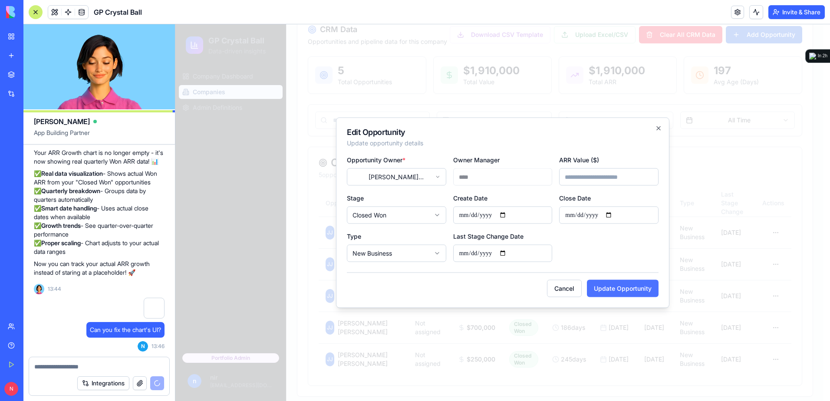
click at [619, 287] on button "Update Opportunity" at bounding box center [623, 288] width 72 height 17
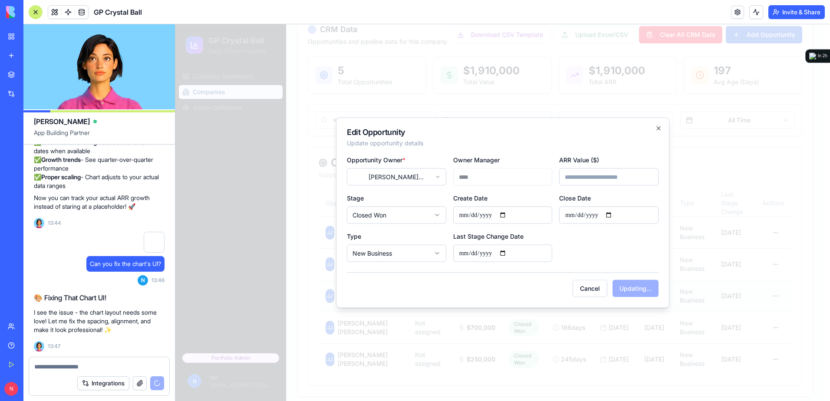
scroll to position [17550, 0]
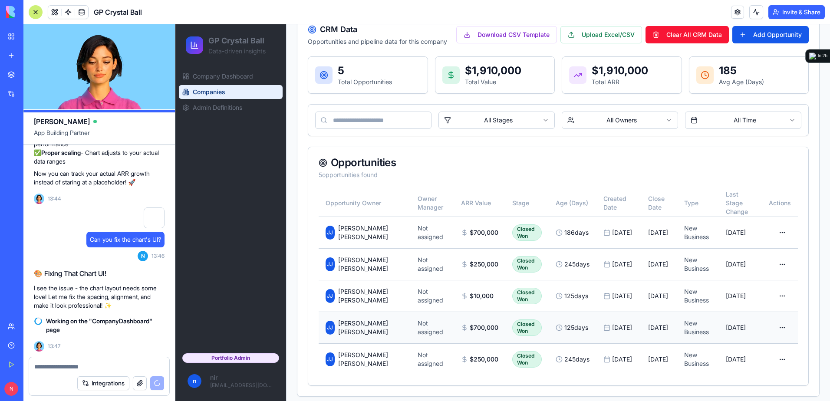
click at [774, 322] on html "GP Crystal Ball Data-driven insights Company Dashboard Companies Admin Definiti…" at bounding box center [502, 27] width 655 height 761
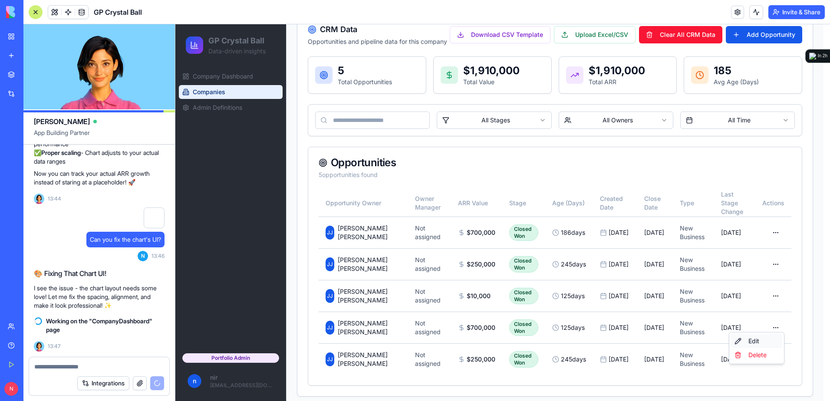
click at [759, 342] on div "Edit" at bounding box center [756, 341] width 51 height 14
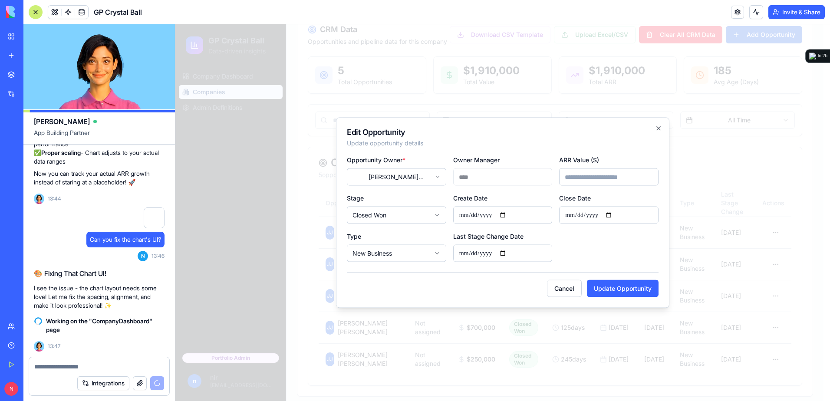
click at [471, 252] on input "**********" at bounding box center [502, 253] width 99 height 17
type input "**********"
click at [613, 286] on button "Update Opportunity" at bounding box center [623, 288] width 72 height 17
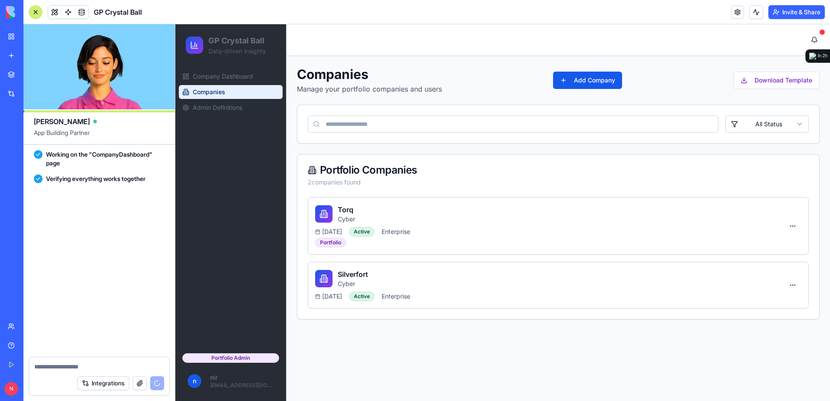
scroll to position [17717, 0]
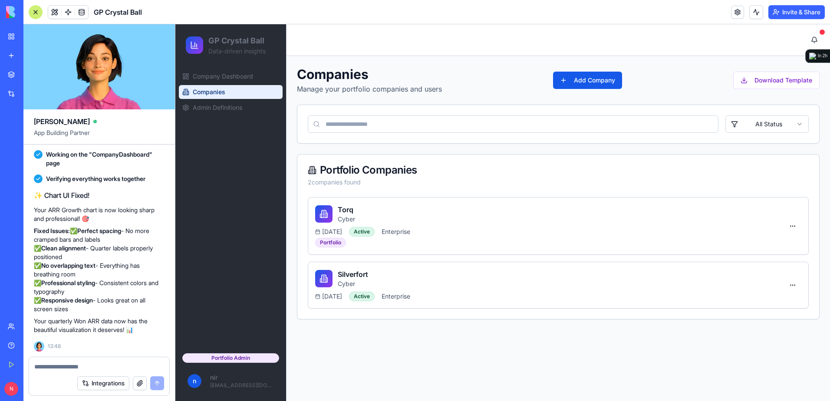
click at [93, 366] on textarea at bounding box center [99, 367] width 130 height 9
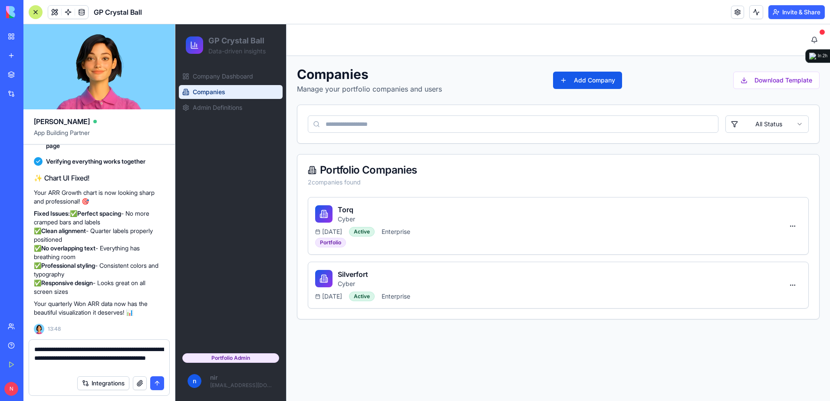
type textarea "**********"
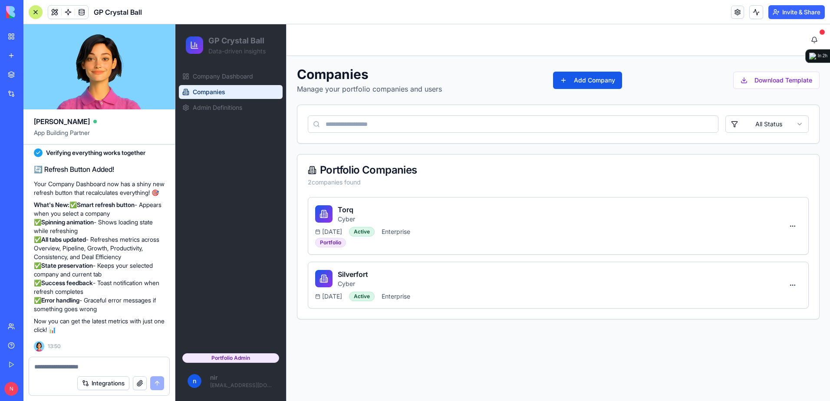
scroll to position [18068, 0]
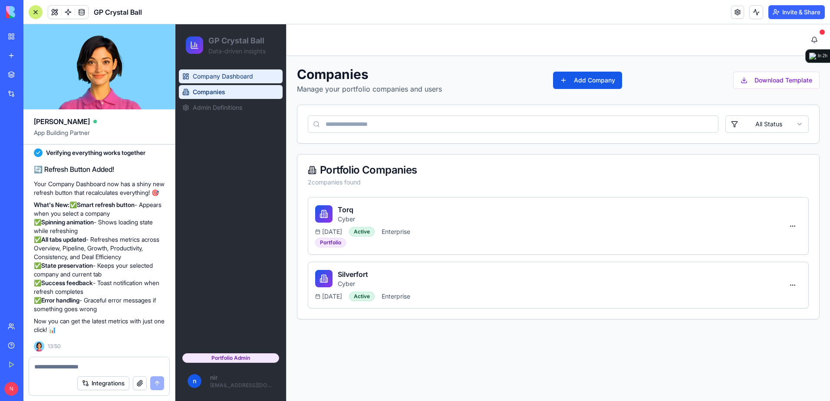
click at [214, 75] on span "Company Dashboard" at bounding box center [223, 76] width 60 height 9
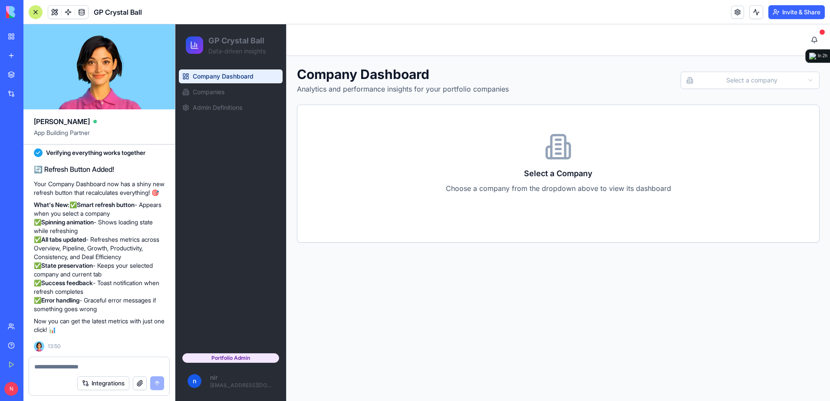
click at [729, 79] on html "GP Crystal Ball Data-driven insights Company Dashboard Companies Admin Definiti…" at bounding box center [502, 212] width 655 height 377
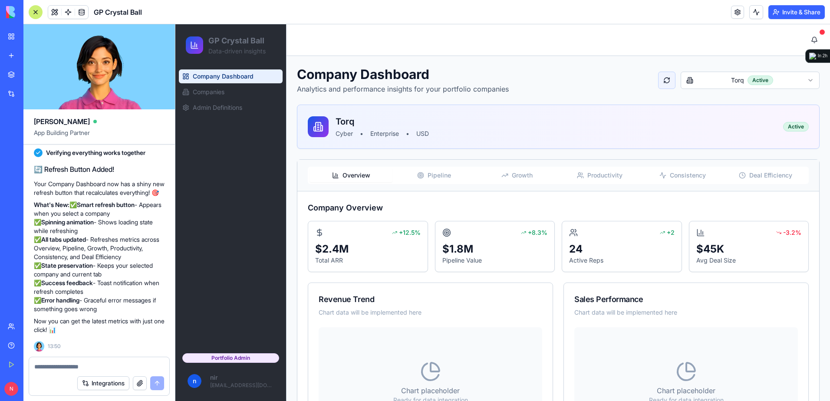
click at [661, 81] on button at bounding box center [666, 80] width 17 height 17
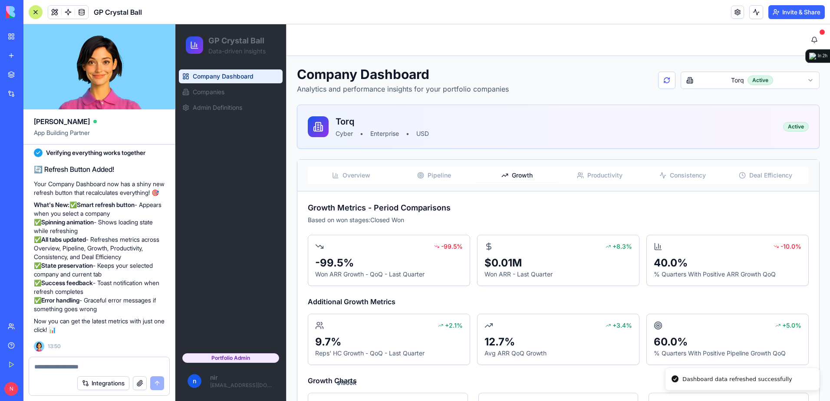
click at [518, 174] on span "Growth" at bounding box center [522, 175] width 21 height 9
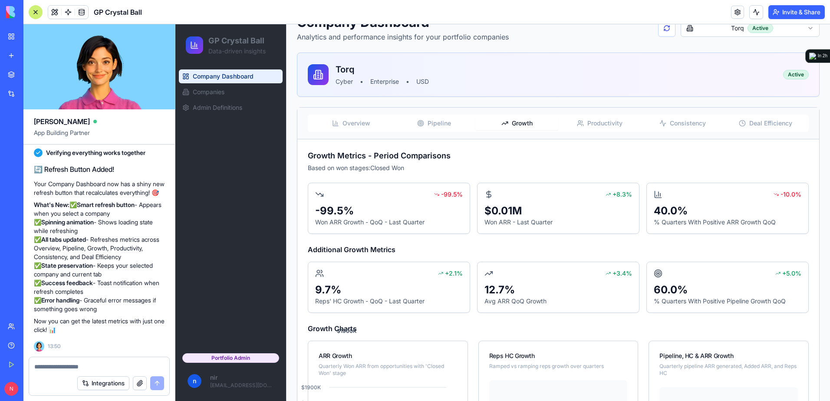
scroll to position [37, 0]
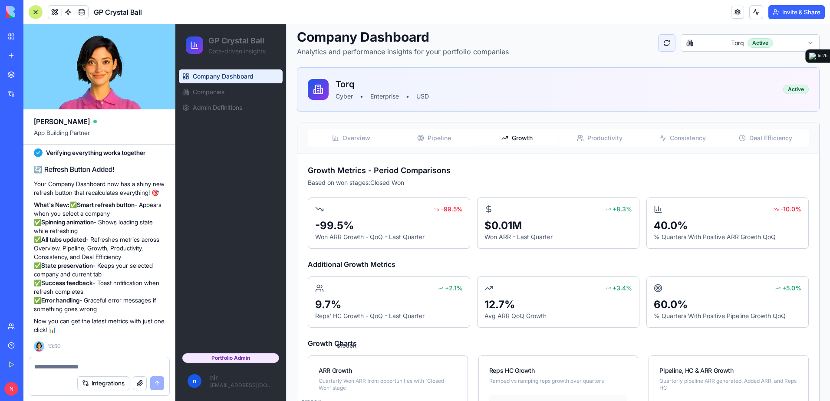
click at [661, 45] on button at bounding box center [666, 42] width 17 height 17
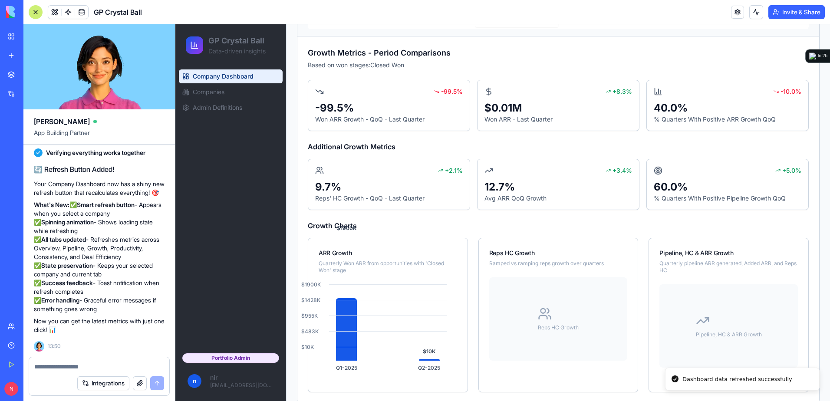
scroll to position [168, 0]
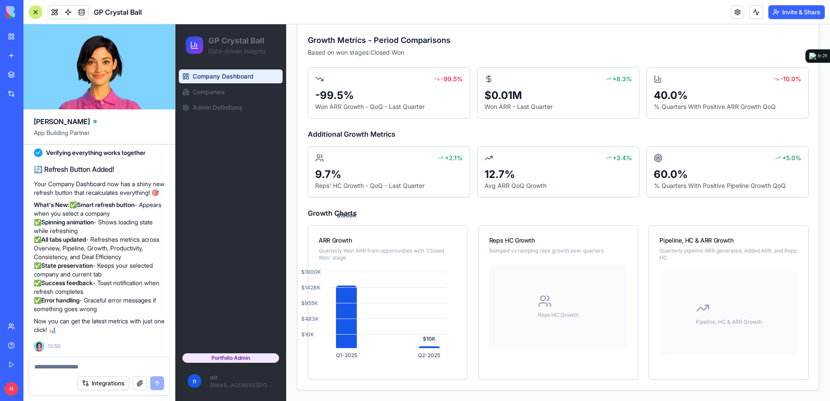
click at [97, 367] on textarea at bounding box center [99, 367] width 130 height 9
type textarea "*"
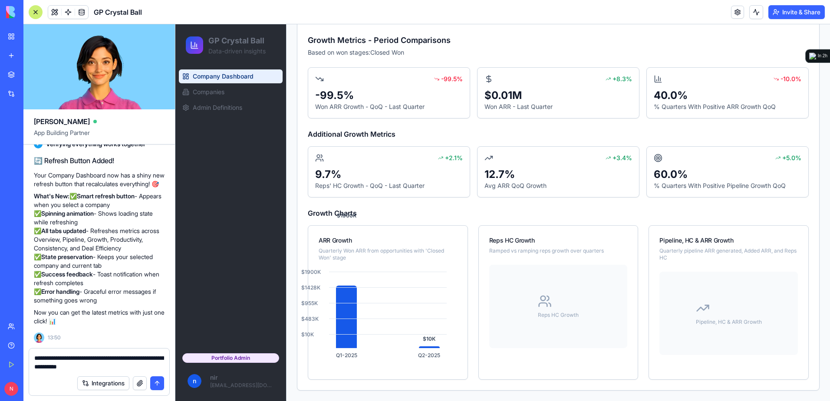
type textarea "**********"
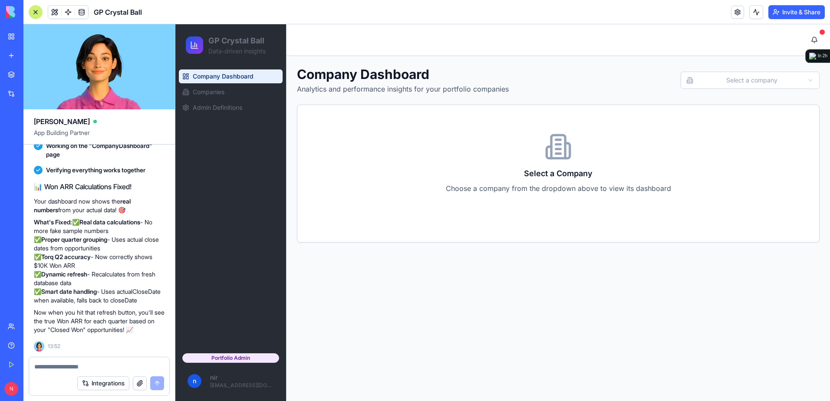
scroll to position [18554, 0]
click at [713, 83] on html "GP Crystal Ball Data-driven insights Company Dashboard Companies Admin Definiti…" at bounding box center [502, 212] width 655 height 377
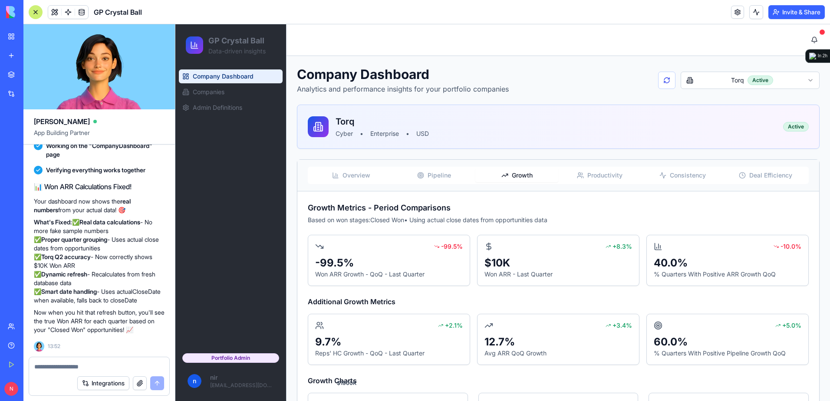
click at [527, 176] on span "Growth" at bounding box center [522, 175] width 21 height 9
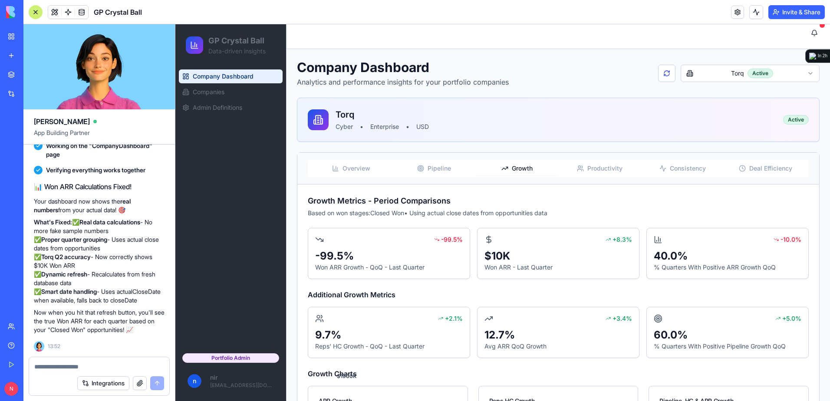
scroll to position [0, 0]
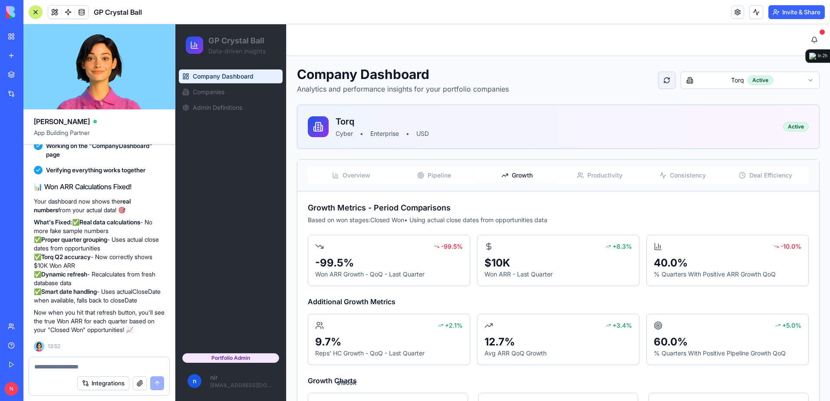
click at [658, 79] on button at bounding box center [666, 80] width 17 height 17
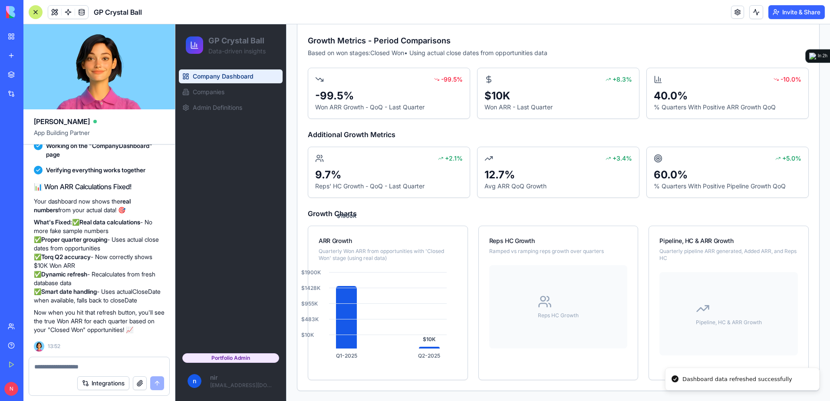
scroll to position [168, 0]
click at [235, 93] on link "Companies" at bounding box center [231, 92] width 104 height 14
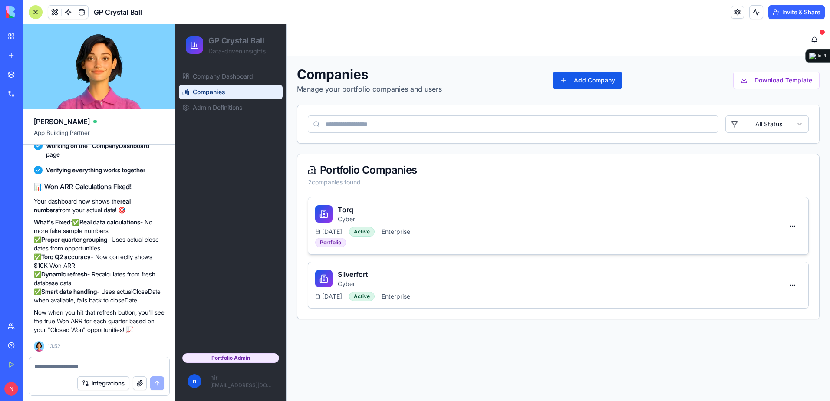
click at [445, 224] on div "Torq Cyber 2025-01-31 Active Enterprise Portfolio" at bounding box center [549, 226] width 469 height 43
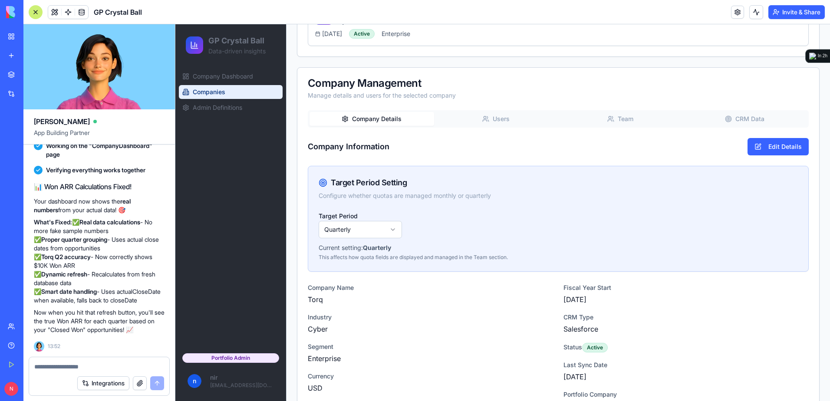
scroll to position [324, 0]
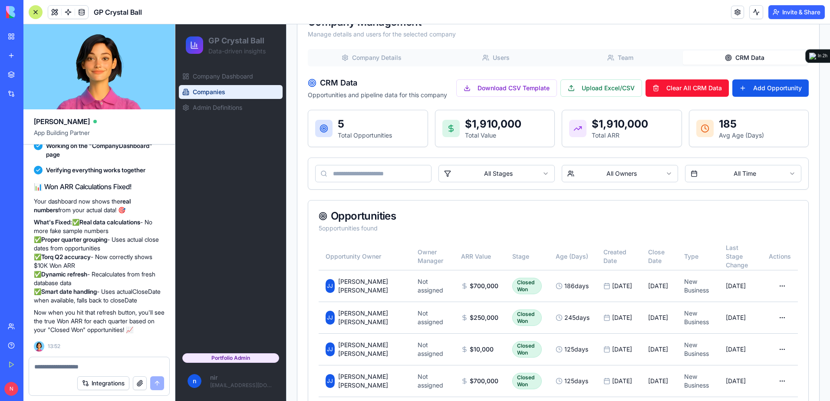
click at [761, 59] on button "CRM Data" at bounding box center [745, 58] width 125 height 14
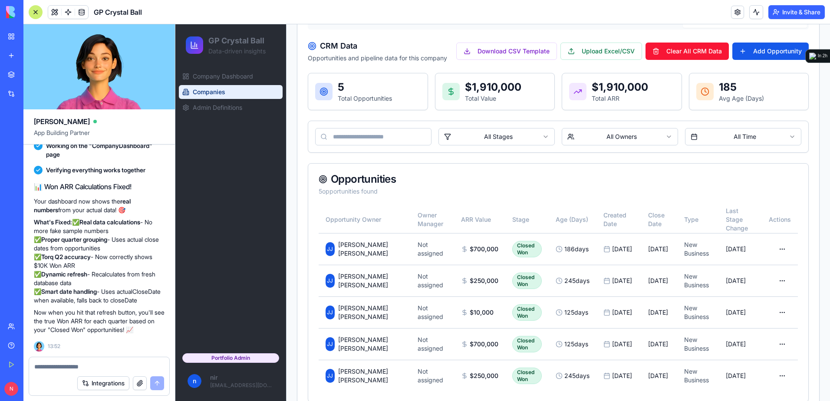
scroll to position [377, 0]
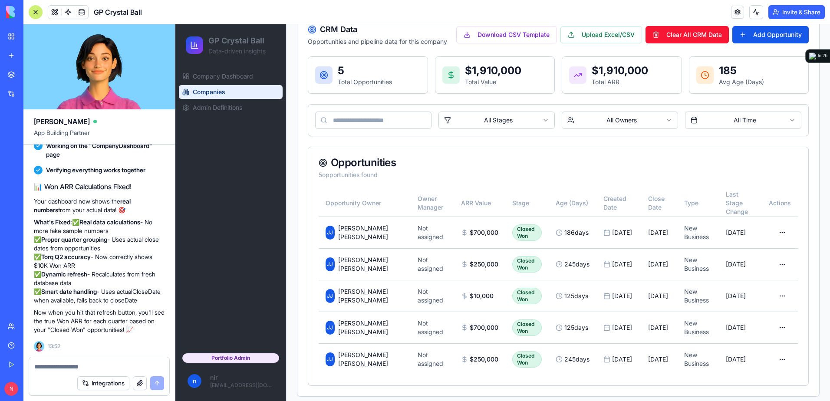
click at [109, 367] on textarea at bounding box center [99, 367] width 130 height 9
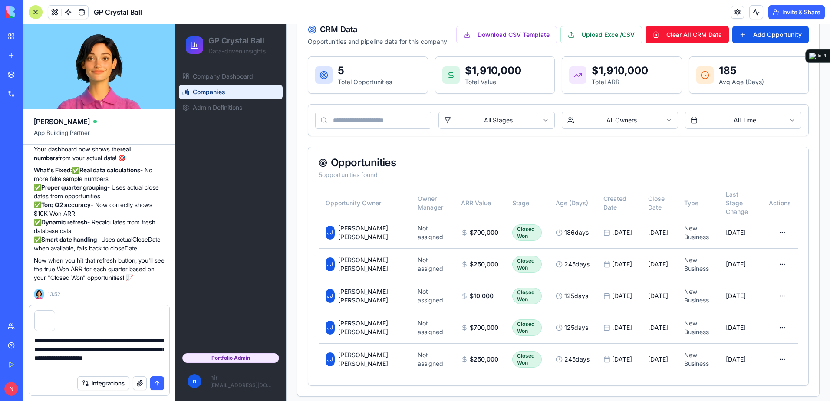
type textarea "**********"
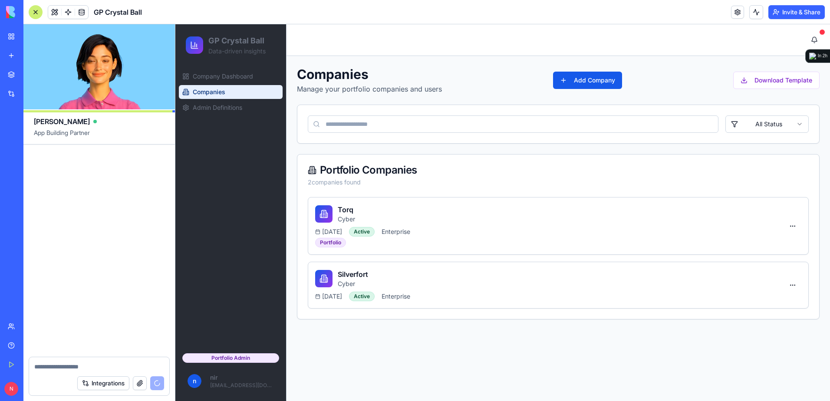
scroll to position [19284, 0]
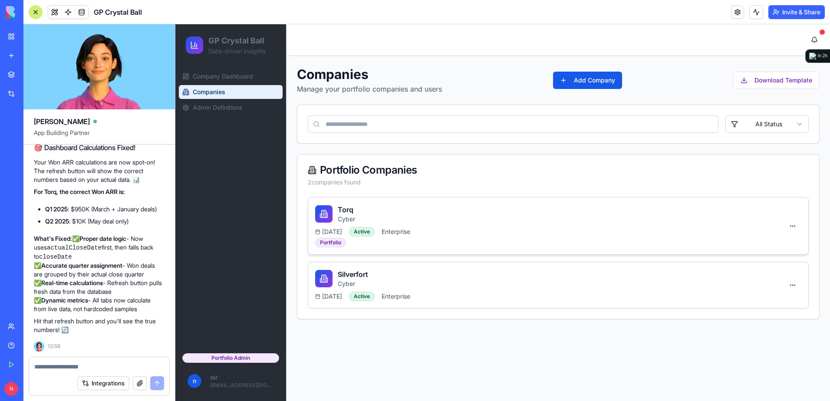
click at [501, 215] on div "Torq Cyber" at bounding box center [549, 214] width 469 height 19
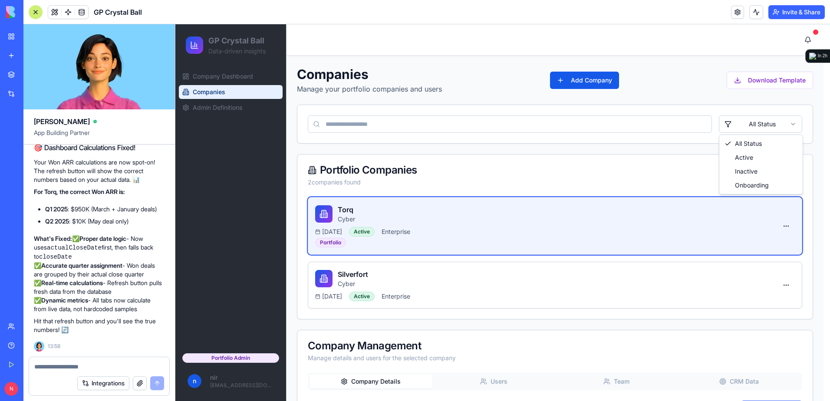
click at [755, 122] on html "GP Crystal Ball Data-driven insights Company Dashboard Companies Admin Definiti…" at bounding box center [502, 374] width 655 height 701
click at [562, 163] on html "GP Crystal Ball Data-driven insights Company Dashboard Companies Admin Definiti…" at bounding box center [502, 374] width 655 height 701
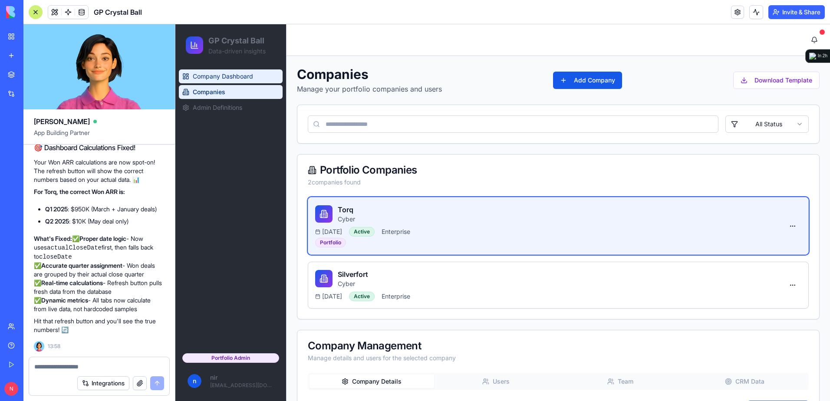
click at [227, 73] on span "Company Dashboard" at bounding box center [223, 76] width 60 height 9
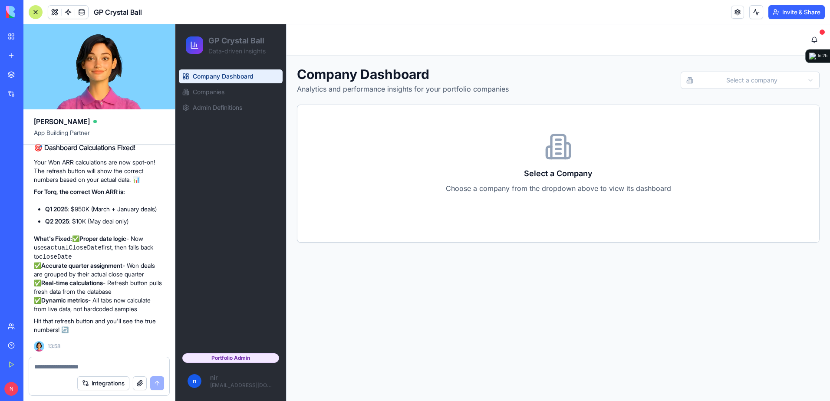
click at [797, 73] on html "GP Crystal Ball Data-driven insights Company Dashboard Companies Admin Definiti…" at bounding box center [502, 212] width 655 height 377
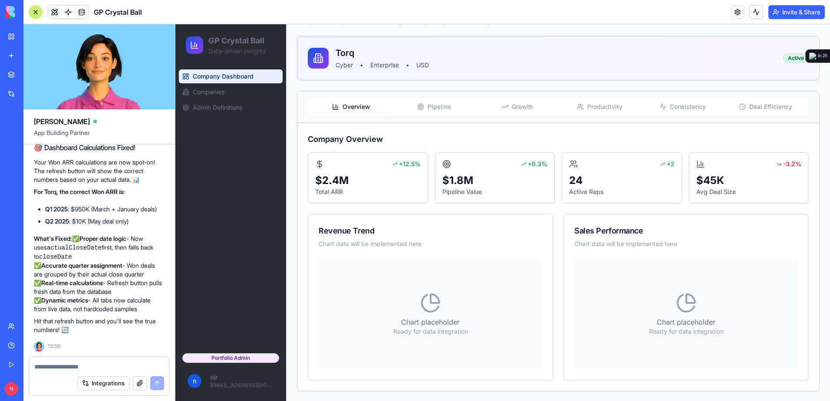
scroll to position [69, 0]
click at [522, 99] on button "Growth" at bounding box center [517, 106] width 83 height 14
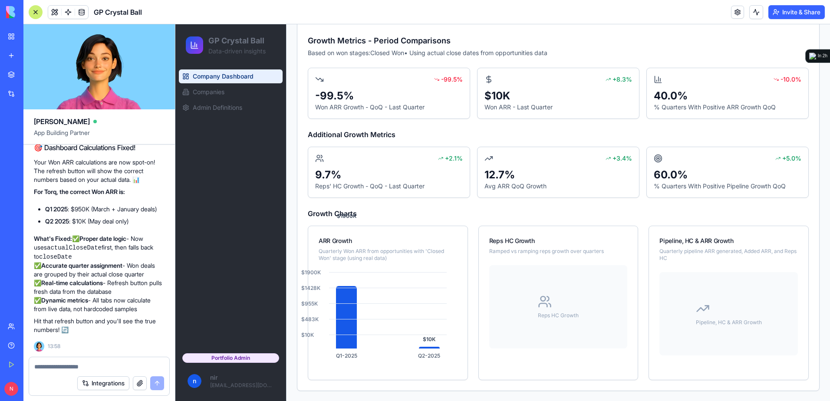
scroll to position [168, 0]
click at [246, 94] on link "Companies" at bounding box center [231, 92] width 104 height 14
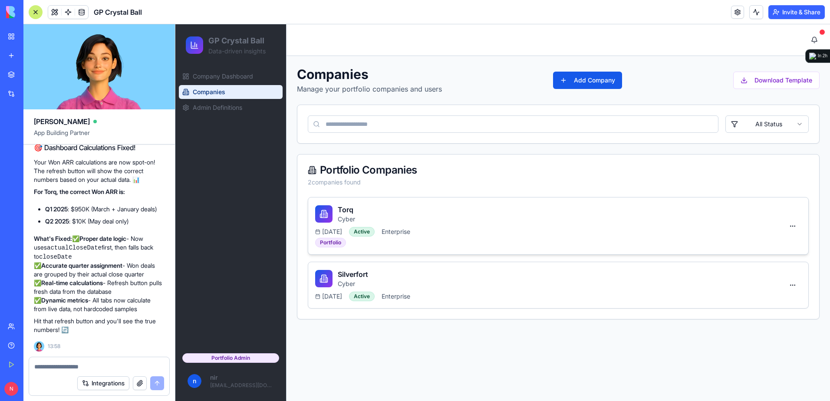
click at [405, 226] on div "Torq Cyber 2025-01-31 Active Enterprise Portfolio" at bounding box center [549, 226] width 469 height 43
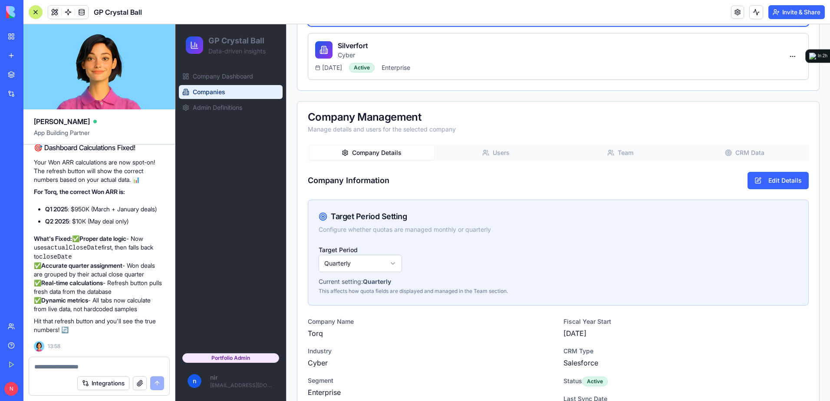
scroll to position [194, 0]
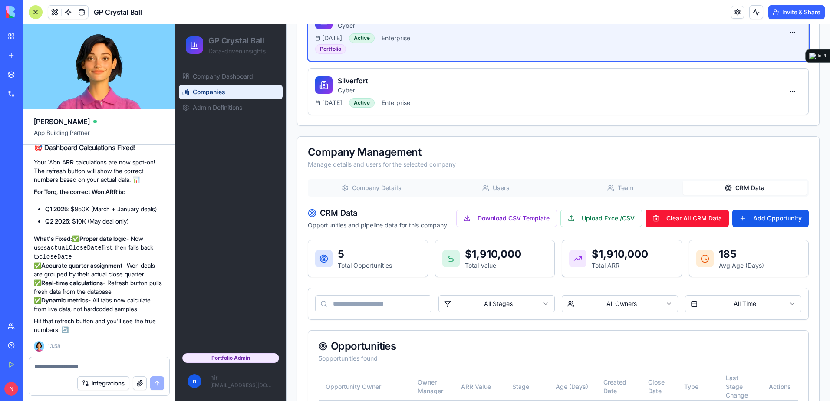
click at [753, 193] on button "CRM Data" at bounding box center [745, 188] width 125 height 14
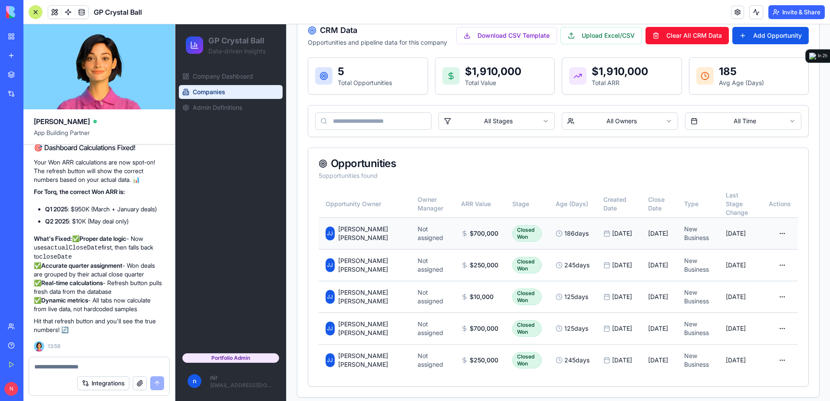
scroll to position [377, 0]
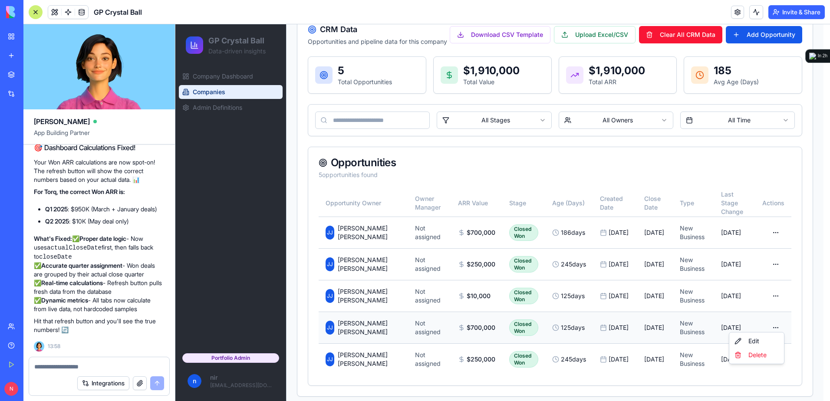
click at [774, 319] on html "GP Crystal Ball Data-driven insights Company Dashboard Companies Admin Definiti…" at bounding box center [502, 27] width 655 height 761
click at [761, 339] on div "Edit" at bounding box center [756, 341] width 51 height 14
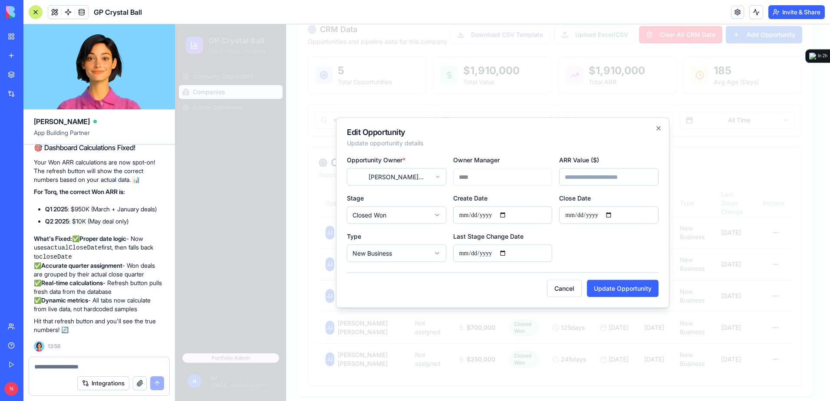
click at [579, 217] on input "**********" at bounding box center [608, 215] width 99 height 17
type input "**********"
click at [472, 213] on input "**********" at bounding box center [502, 215] width 99 height 17
type input "**********"
click at [613, 287] on button "Update Opportunity" at bounding box center [623, 288] width 72 height 17
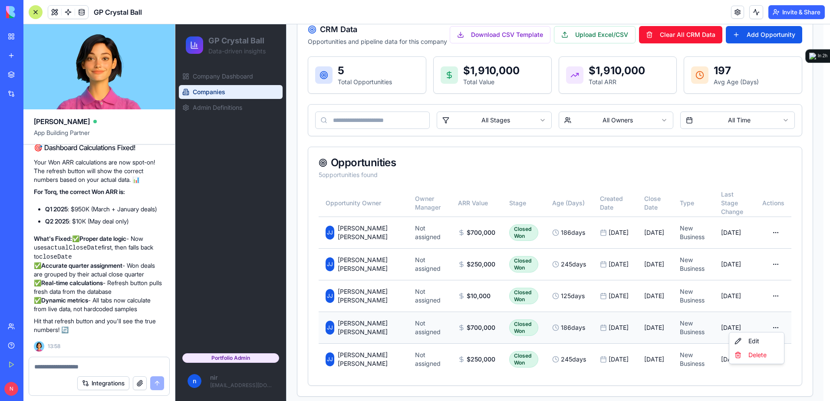
click at [775, 321] on html "GP Crystal Ball Data-driven insights Company Dashboard Companies Admin Definiti…" at bounding box center [502, 27] width 655 height 761
click at [757, 344] on div "Edit" at bounding box center [756, 341] width 51 height 14
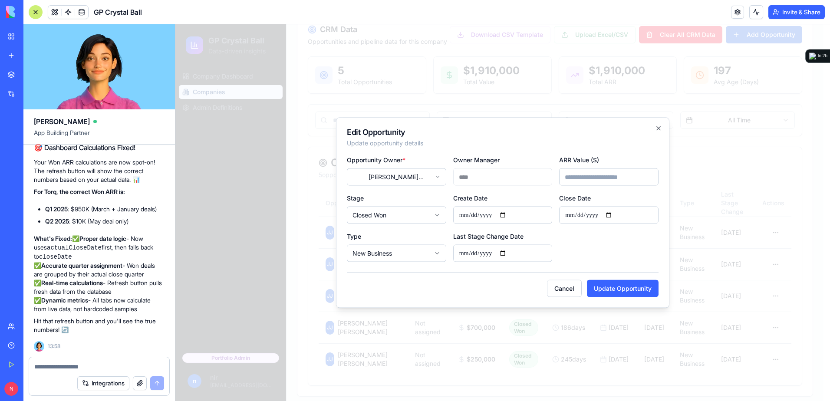
click at [471, 256] on input "**********" at bounding box center [502, 253] width 99 height 17
type input "**********"
click at [638, 285] on button "Update Opportunity" at bounding box center [623, 288] width 72 height 17
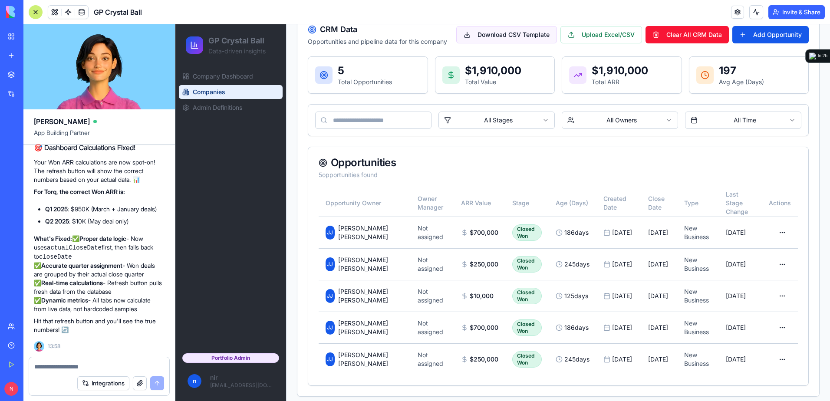
scroll to position [204, 0]
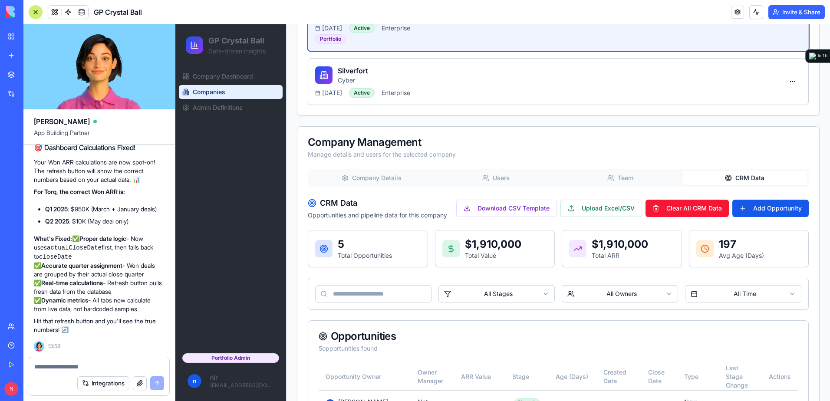
click at [58, 371] on textarea at bounding box center [99, 367] width 130 height 9
paste textarea "*"
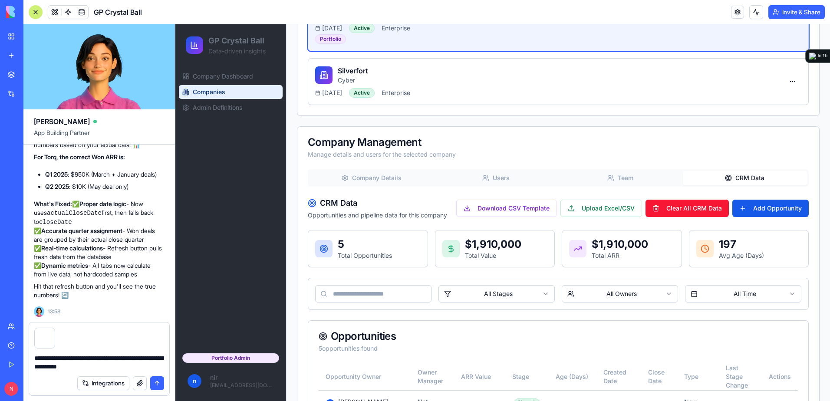
type textarea "**********"
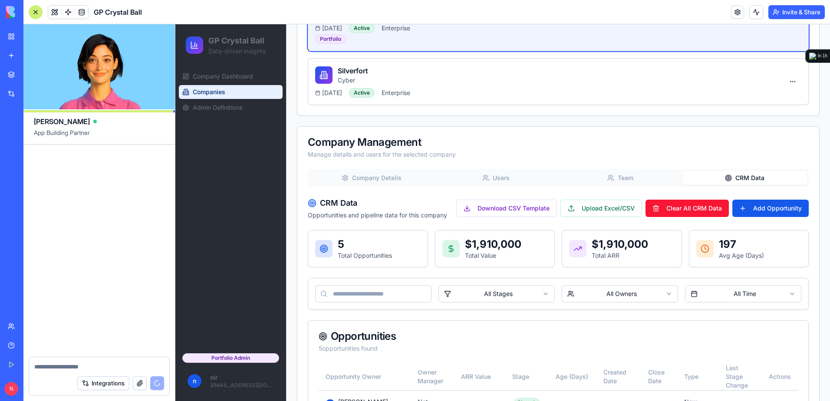
scroll to position [19913, 0]
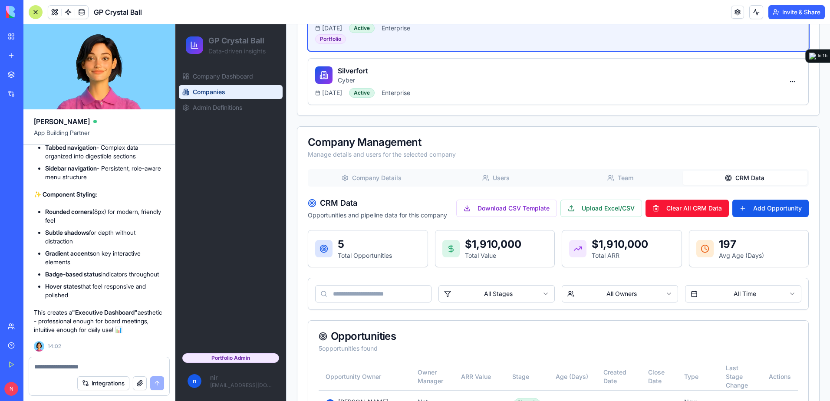
click at [69, 363] on textarea at bounding box center [99, 367] width 130 height 9
paste textarea "*"
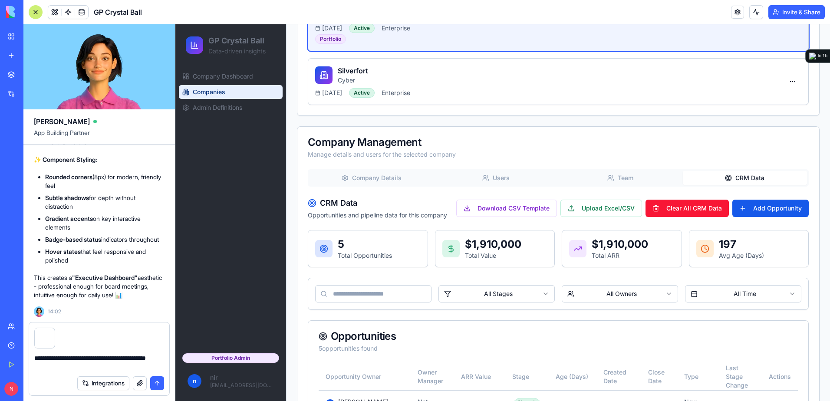
scroll to position [19522, 0]
type textarea "**********"
drag, startPoint x: 35, startPoint y: 190, endPoint x: 165, endPoint y: 295, distance: 167.1
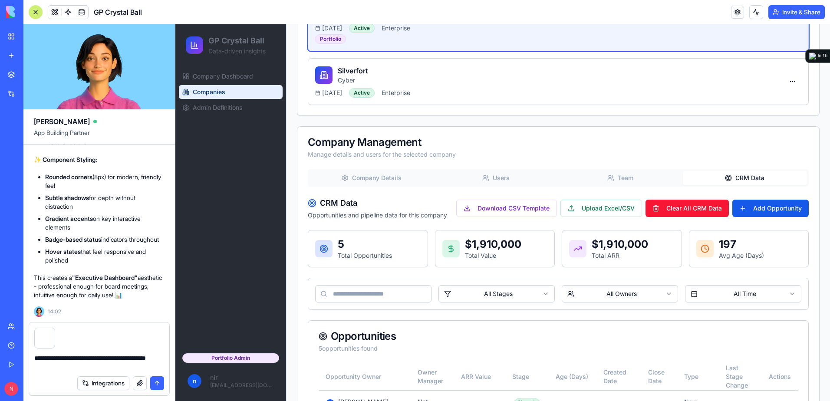
copy div "🎨 GP Crystal Ball Design DNA Perfect question! Here's how I'd describe this app…"
click at [160, 384] on button "submit" at bounding box center [157, 384] width 14 height 14
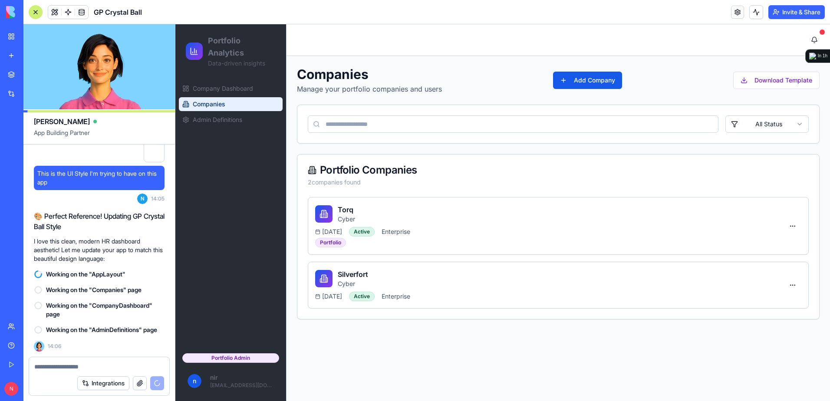
scroll to position [0, 0]
click at [6, 37] on link "My Workspace" at bounding box center [20, 36] width 35 height 17
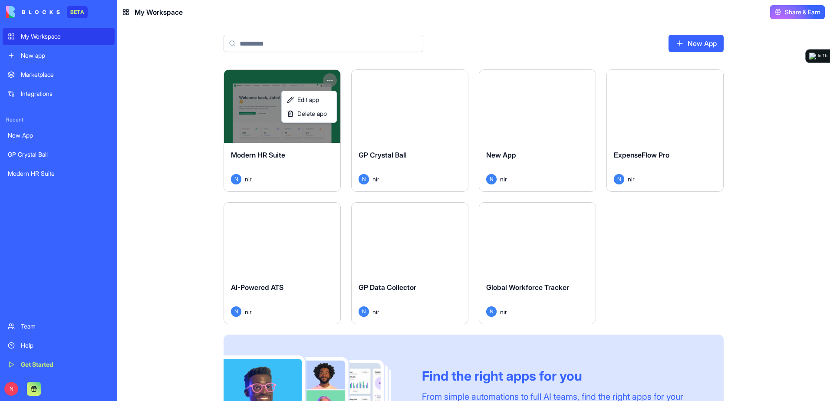
click at [326, 81] on html "BETA My Workspace New app Marketplace Integrations Recent New App GP Crystal Ba…" at bounding box center [415, 200] width 830 height 401
click at [620, 282] on html "BETA My Workspace New app Marketplace Integrations Recent New App GP Crystal Ba…" at bounding box center [415, 200] width 830 height 401
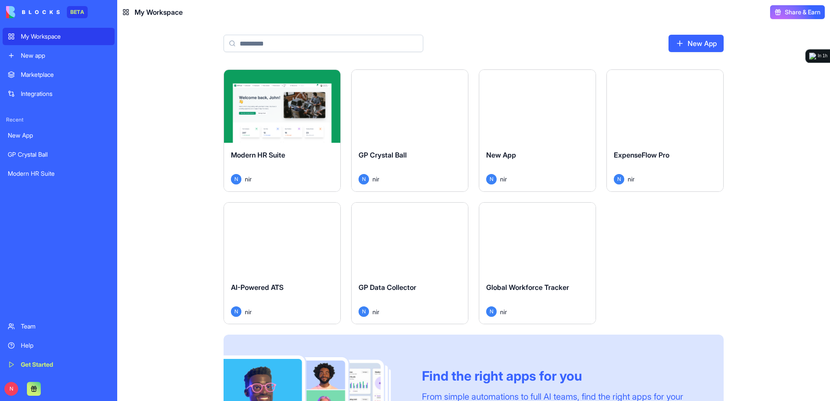
click at [406, 102] on button "Launch" at bounding box center [409, 106] width 65 height 17
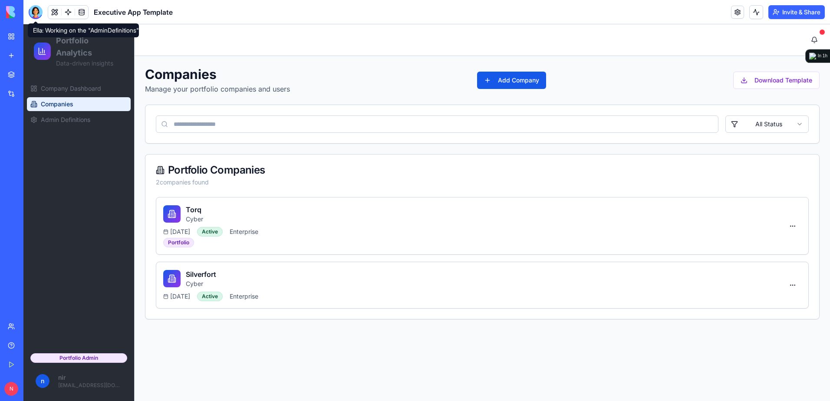
click at [32, 13] on div at bounding box center [36, 12] width 14 height 14
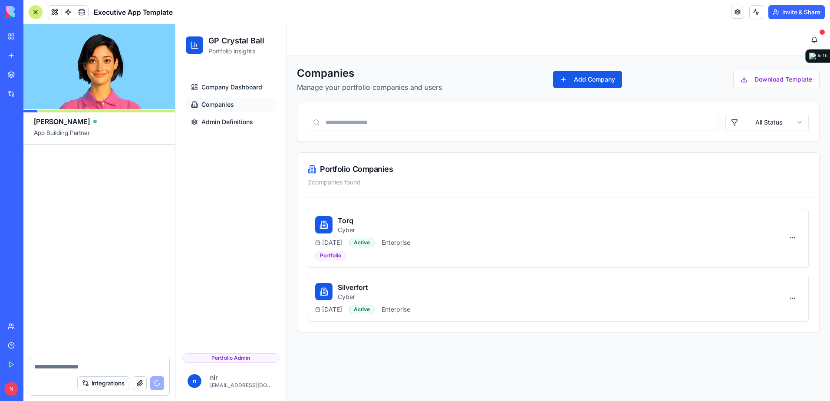
scroll to position [20358, 0]
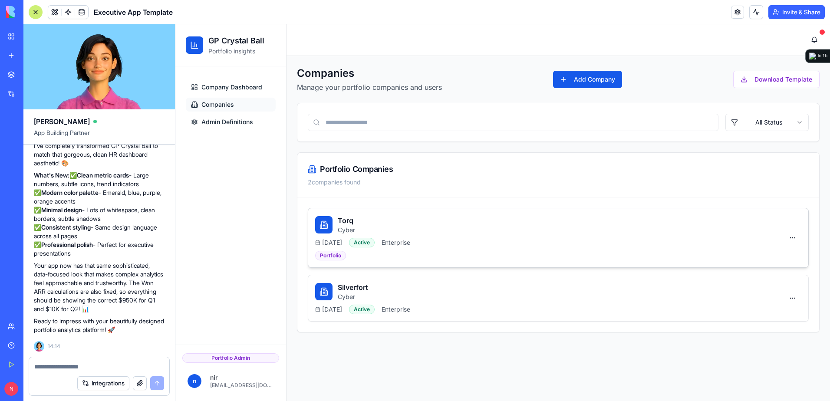
click at [504, 232] on div "Torq Cyber" at bounding box center [549, 224] width 469 height 19
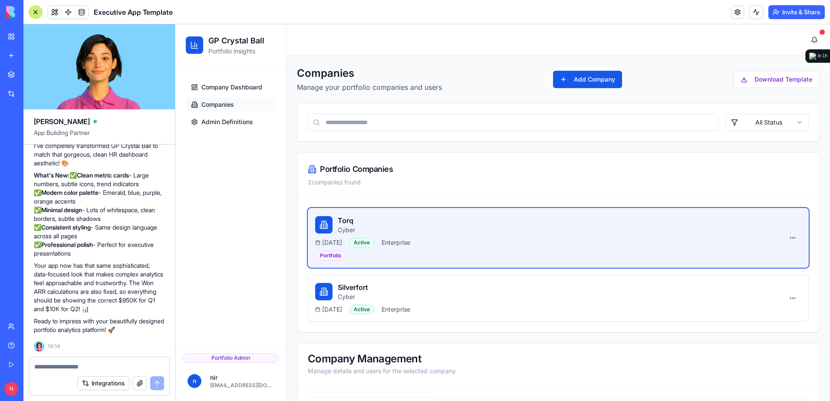
click at [247, 107] on link "Companies" at bounding box center [231, 105] width 90 height 14
click at [246, 84] on span "Company Dashboard" at bounding box center [232, 87] width 61 height 9
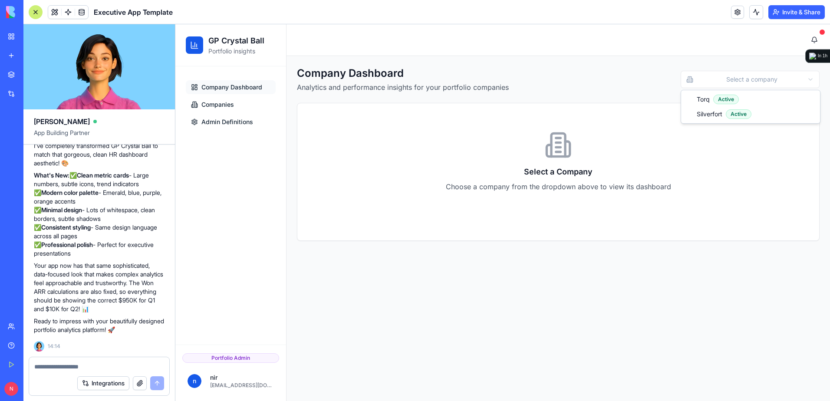
click at [722, 84] on html "GP Crystal Ball Portfolio insights Company Dashboard Companies Admin Definition…" at bounding box center [502, 212] width 655 height 377
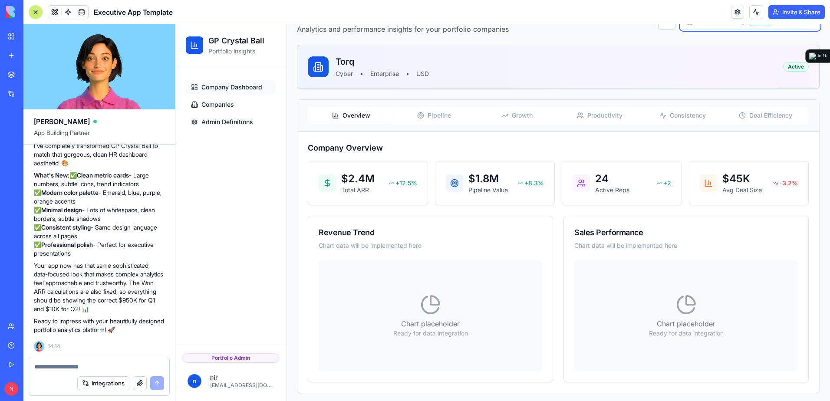
scroll to position [61, 0]
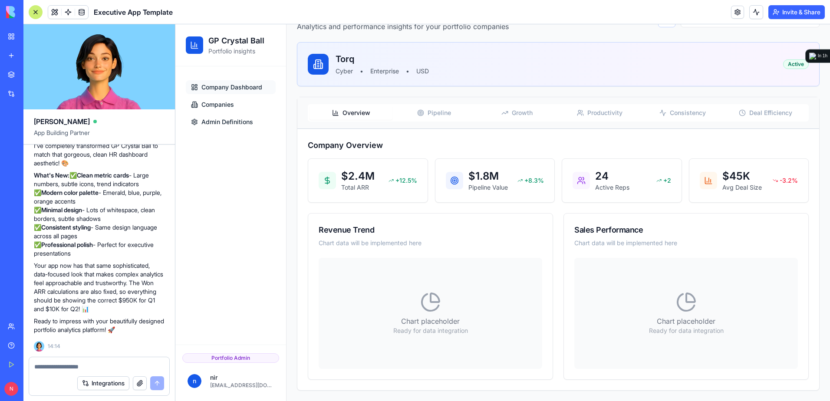
click at [519, 112] on span "Growth" at bounding box center [522, 113] width 21 height 9
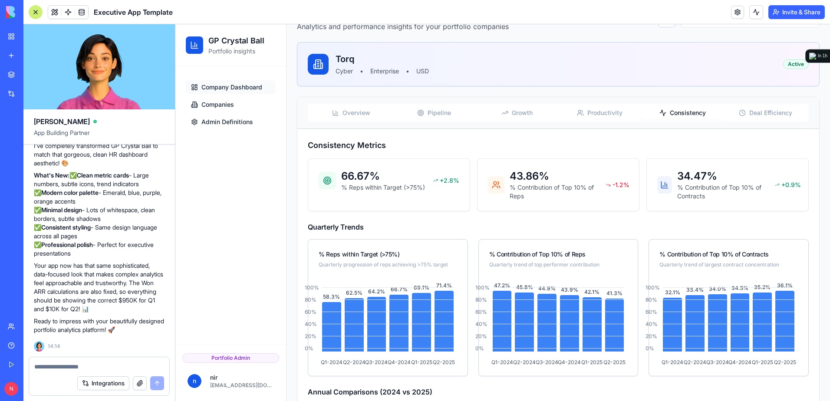
click at [670, 114] on span "Consistency" at bounding box center [688, 113] width 36 height 9
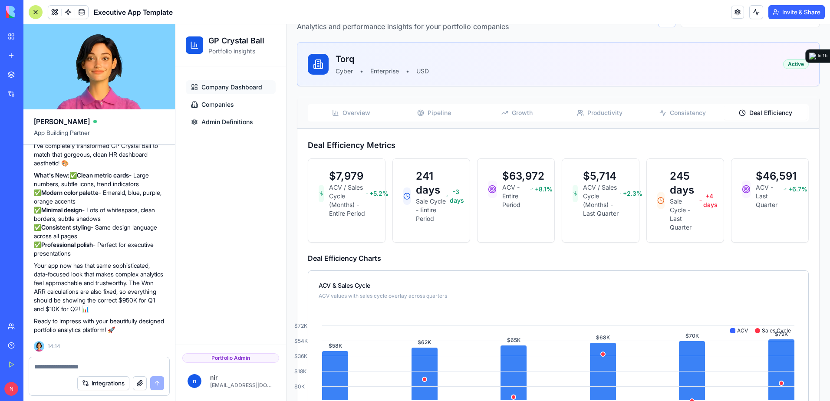
click at [750, 112] on span "Deal Efficiency" at bounding box center [771, 113] width 43 height 9
click at [502, 113] on icon "button" at bounding box center [505, 112] width 7 height 7
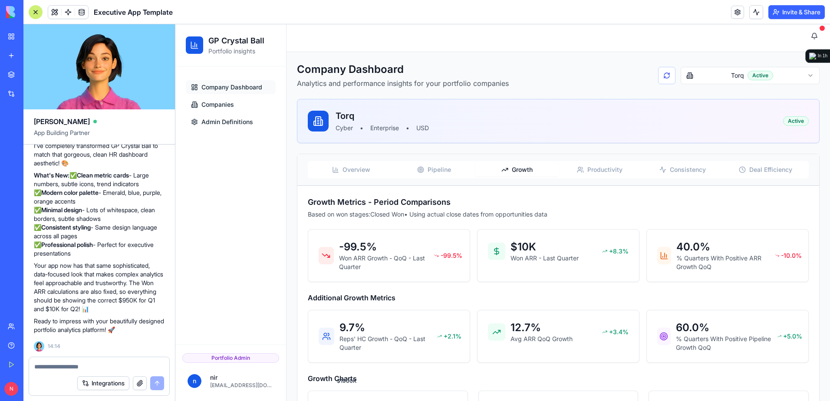
scroll to position [0, 0]
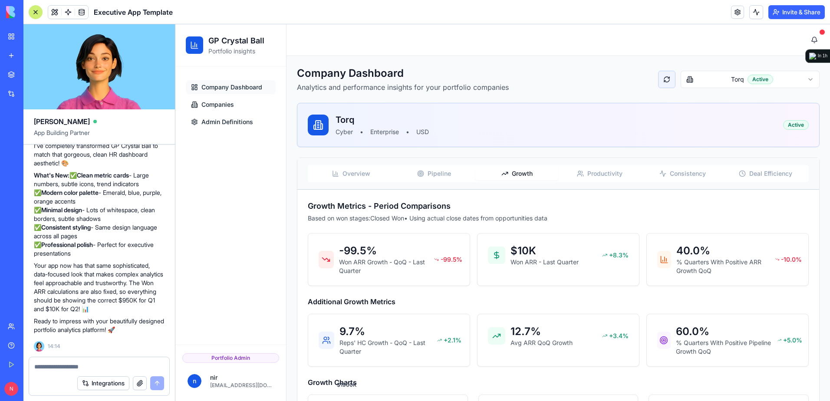
click at [660, 77] on button at bounding box center [666, 79] width 17 height 17
click at [233, 109] on span "Companies" at bounding box center [218, 104] width 33 height 9
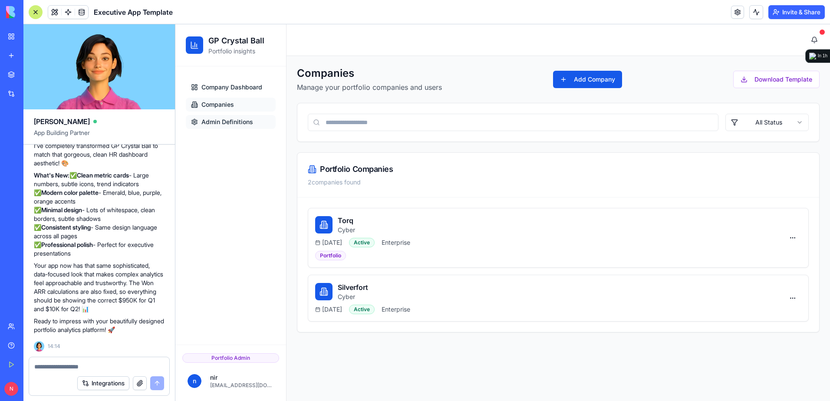
click at [232, 122] on span "Admin Definitions" at bounding box center [228, 122] width 52 height 9
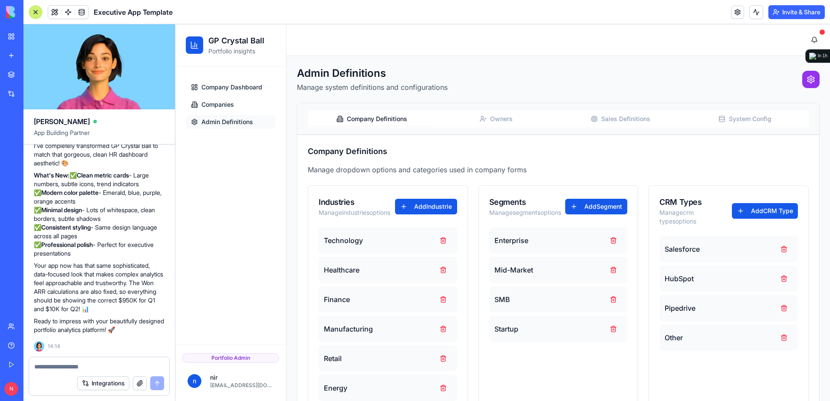
scroll to position [20358, 0]
click at [236, 104] on link "Companies" at bounding box center [231, 105] width 90 height 14
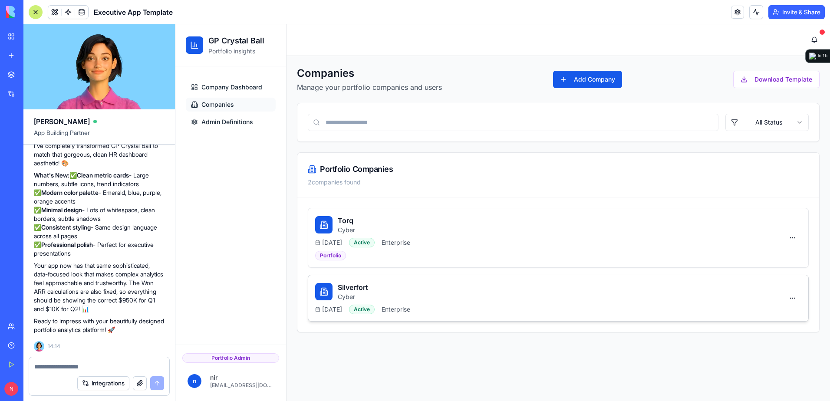
click at [448, 298] on div "Silverfort Cyber" at bounding box center [549, 291] width 469 height 19
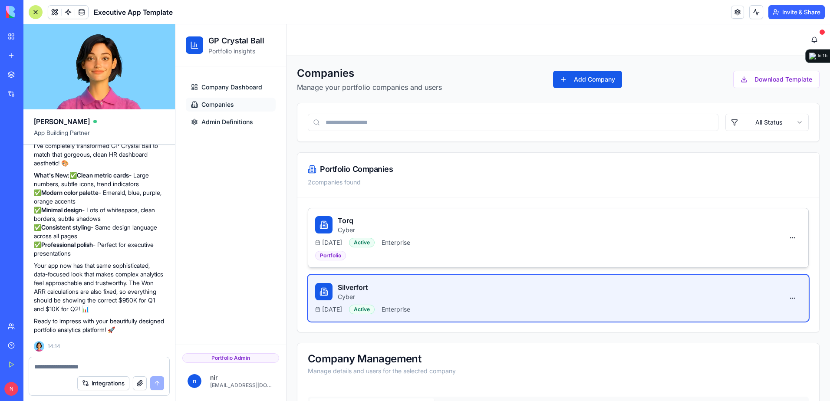
click at [478, 236] on div "Torq Cyber 2025-01-31 Active Enterprise Portfolio" at bounding box center [549, 237] width 469 height 45
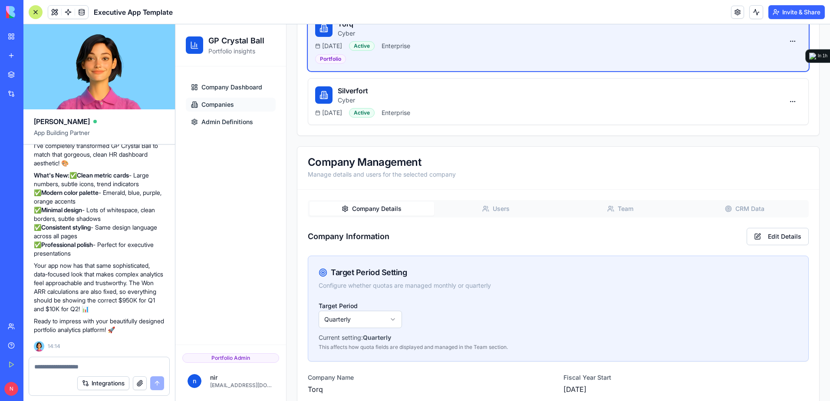
scroll to position [217, 0]
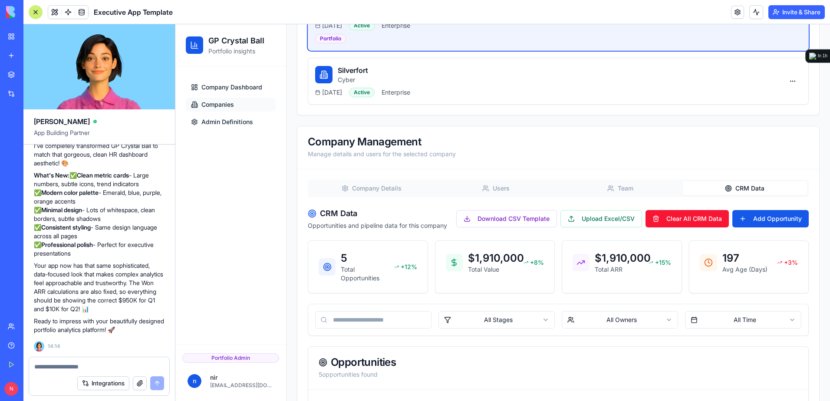
click at [749, 190] on button "CRM Data" at bounding box center [745, 189] width 125 height 14
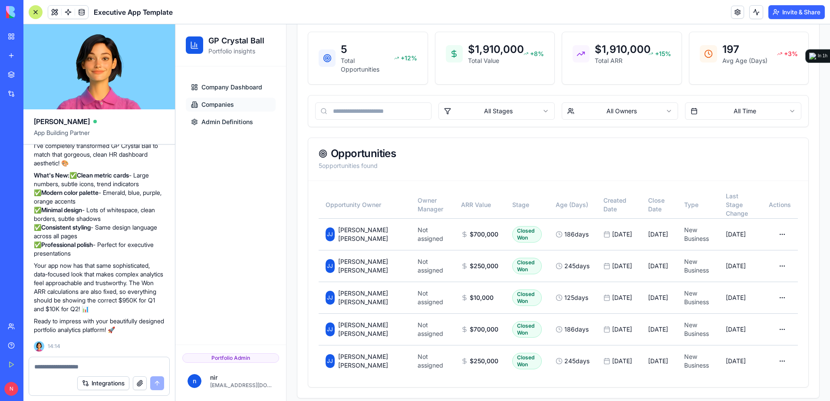
scroll to position [428, 0]
click at [242, 84] on span "Company Dashboard" at bounding box center [232, 87] width 61 height 9
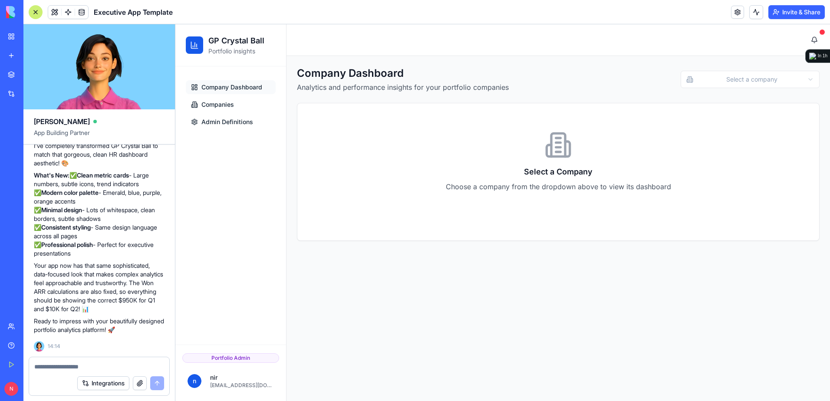
click at [749, 83] on html "GP Crystal Ball Portfolio insights Company Dashboard Companies Admin Definition…" at bounding box center [502, 212] width 655 height 377
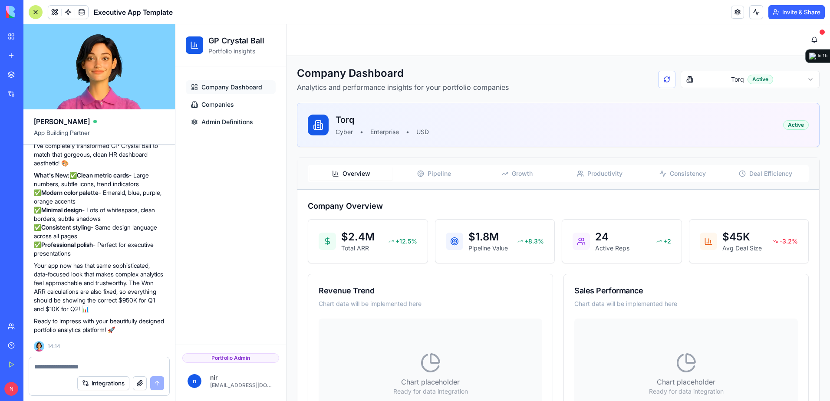
click at [516, 179] on button "Growth" at bounding box center [517, 174] width 83 height 14
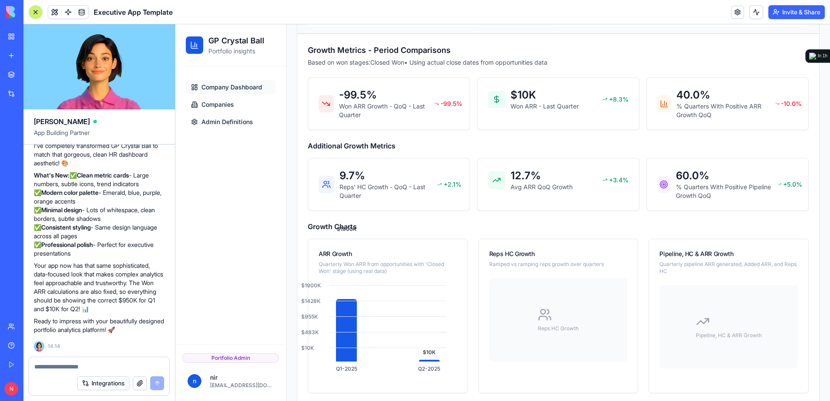
scroll to position [169, 0]
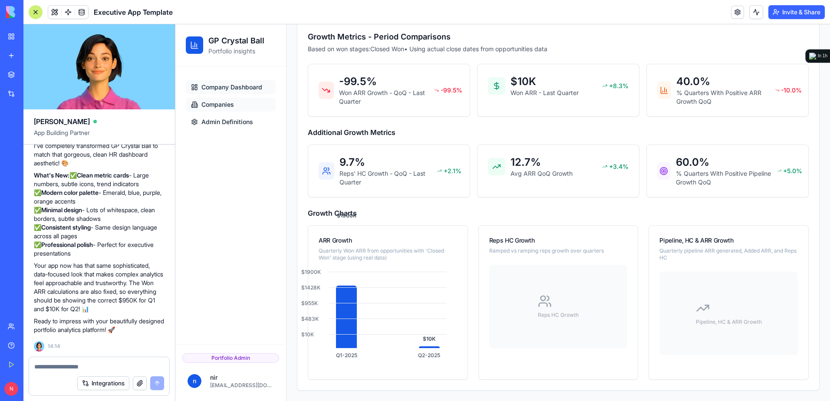
click at [230, 101] on span "Companies" at bounding box center [218, 104] width 33 height 9
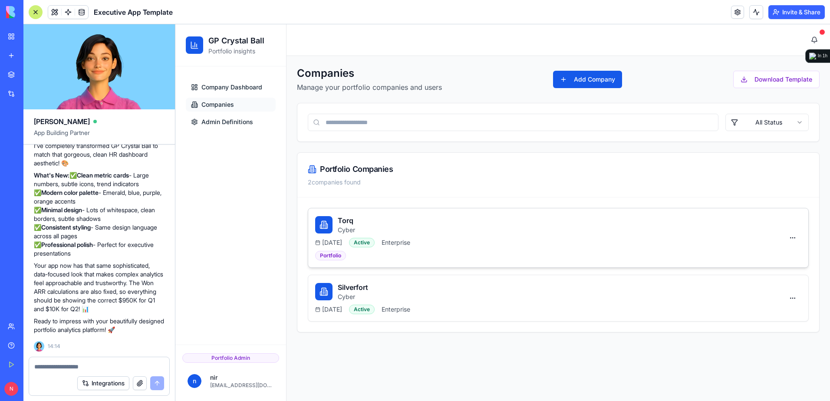
click at [566, 236] on div "Torq Cyber 2025-01-31 Active Enterprise Portfolio" at bounding box center [549, 237] width 469 height 45
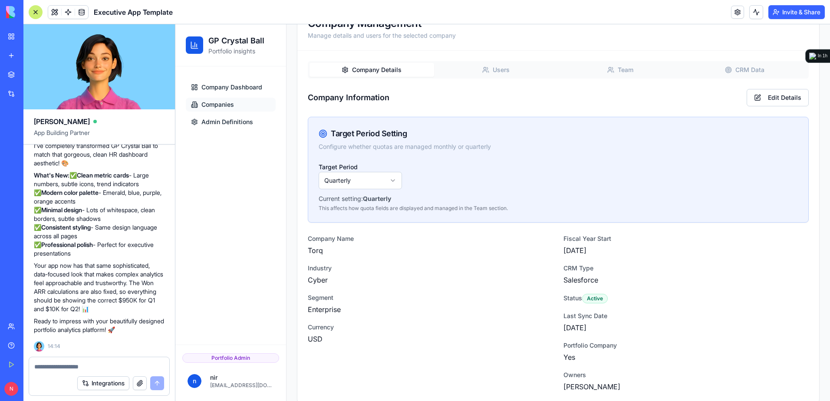
scroll to position [347, 0]
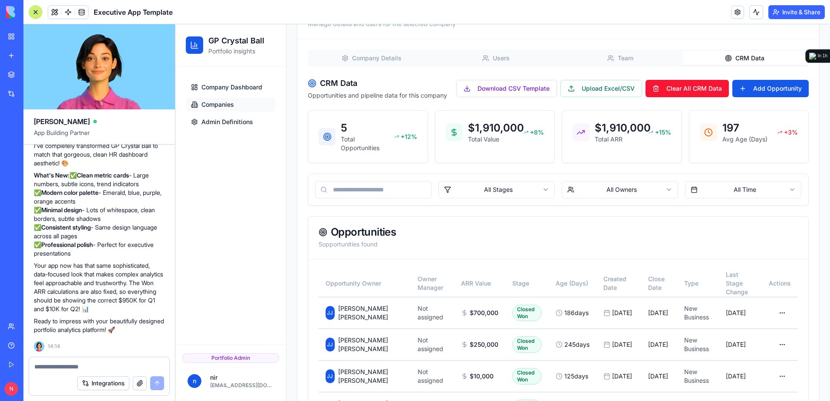
click at [728, 63] on button "CRM Data" at bounding box center [745, 58] width 125 height 14
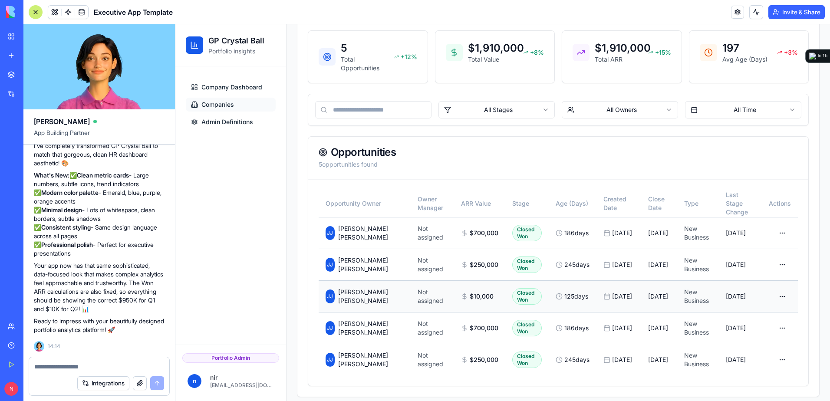
scroll to position [428, 0]
click at [776, 226] on html "GP Crystal Ball Portfolio insights Company Dashboard Companies Admin Definition…" at bounding box center [502, 2] width 655 height 811
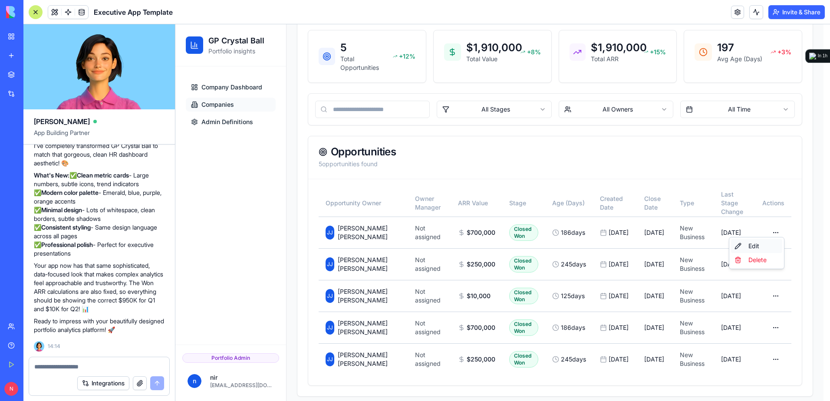
click at [759, 244] on div "Edit" at bounding box center [756, 246] width 51 height 14
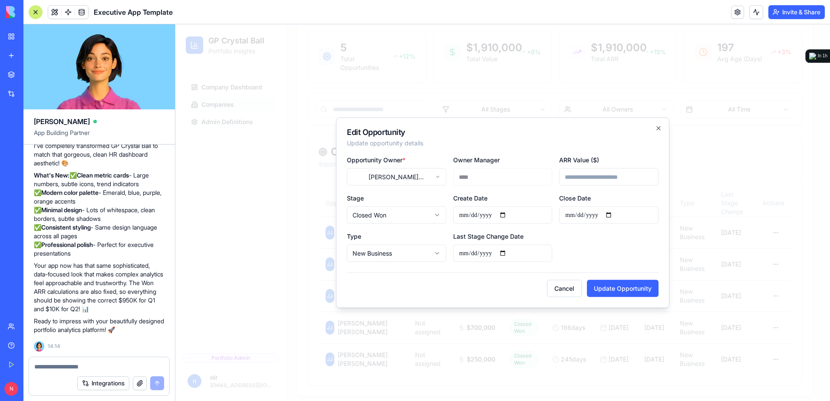
click at [571, 213] on input "**********" at bounding box center [608, 215] width 99 height 17
click at [579, 214] on input "**********" at bounding box center [608, 215] width 99 height 17
type input "**********"
click at [609, 288] on button "Update Opportunity" at bounding box center [623, 288] width 72 height 17
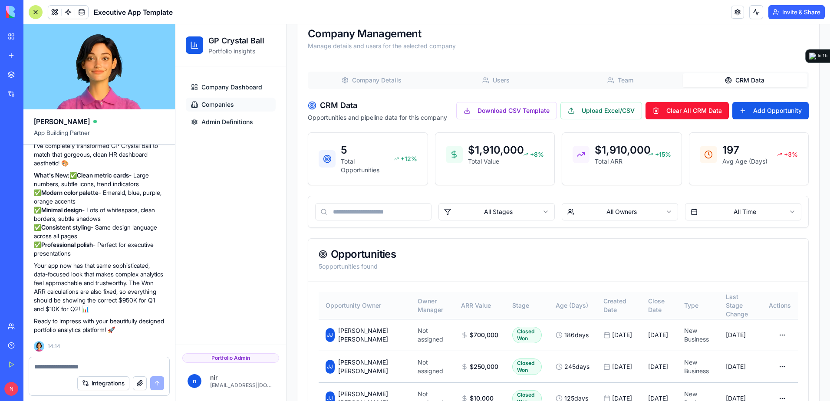
scroll to position [298, 0]
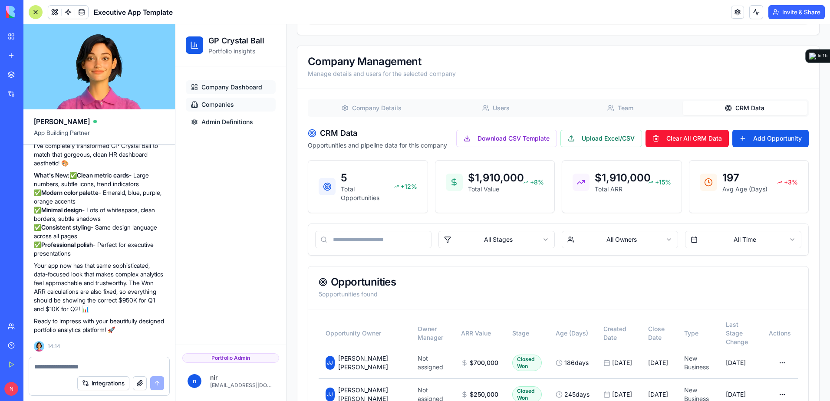
click at [226, 85] on span "Company Dashboard" at bounding box center [232, 87] width 61 height 9
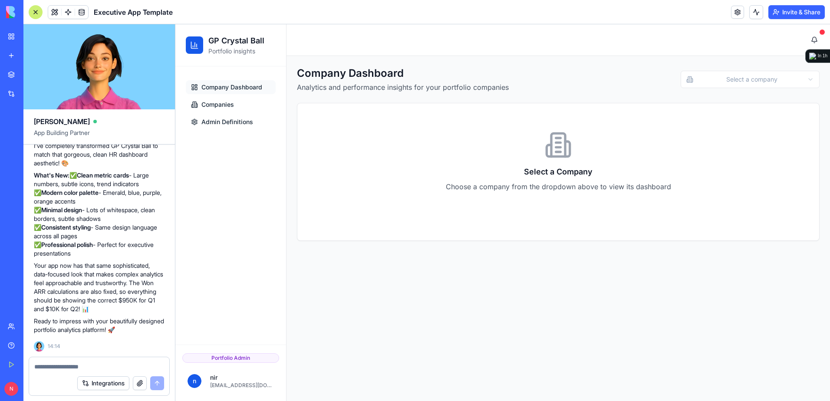
click at [771, 83] on html "GP Crystal Ball Portfolio insights Company Dashboard Companies Admin Definition…" at bounding box center [502, 212] width 655 height 377
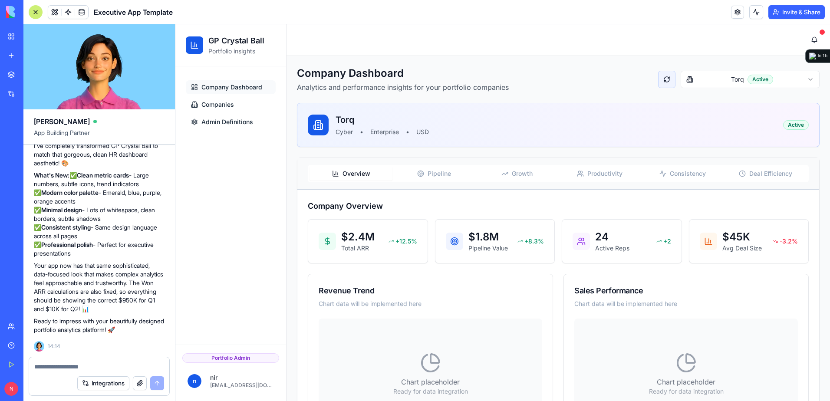
click at [659, 77] on button at bounding box center [666, 79] width 17 height 17
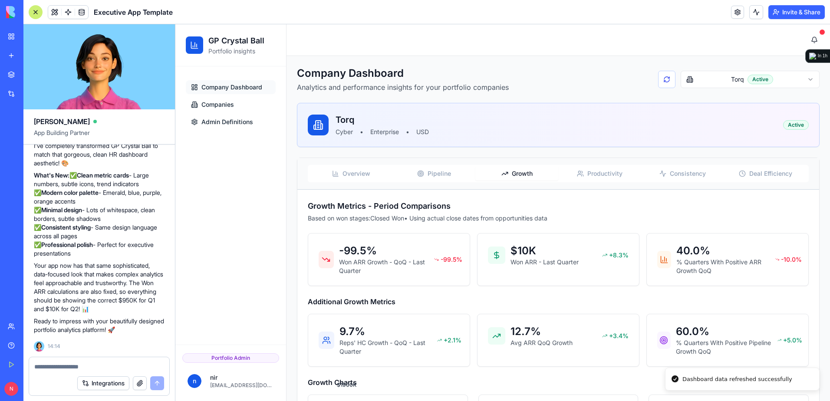
click at [503, 177] on icon "button" at bounding box center [505, 173] width 7 height 7
click at [661, 81] on button at bounding box center [666, 79] width 17 height 17
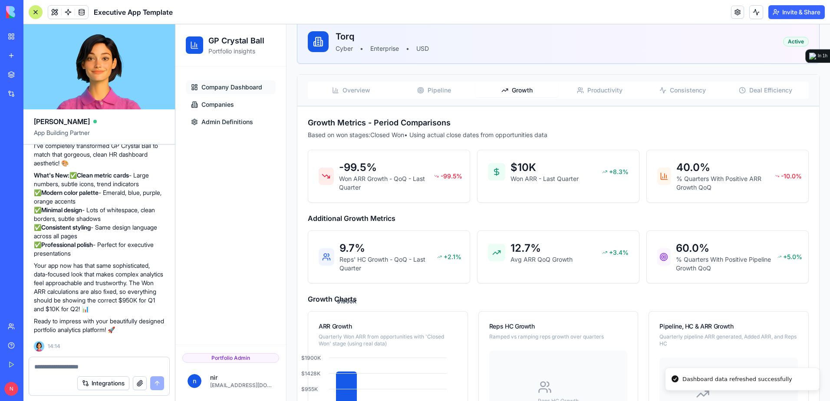
scroll to position [130, 0]
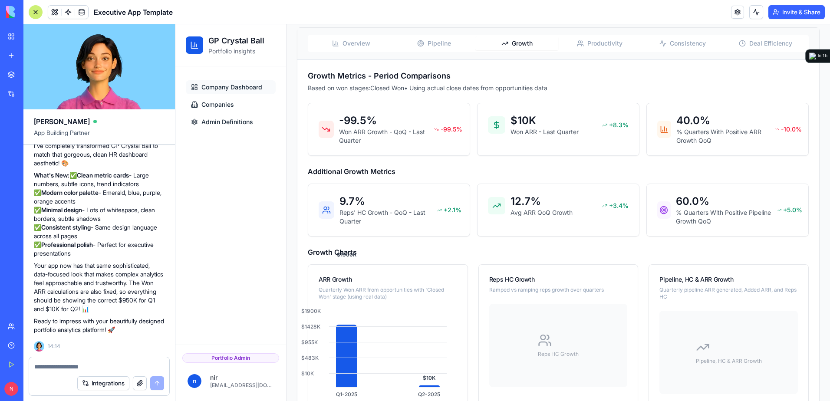
click at [155, 364] on textarea at bounding box center [99, 367] width 130 height 9
click at [80, 10] on link at bounding box center [81, 12] width 13 height 13
click at [81, 10] on link at bounding box center [81, 12] width 13 height 13
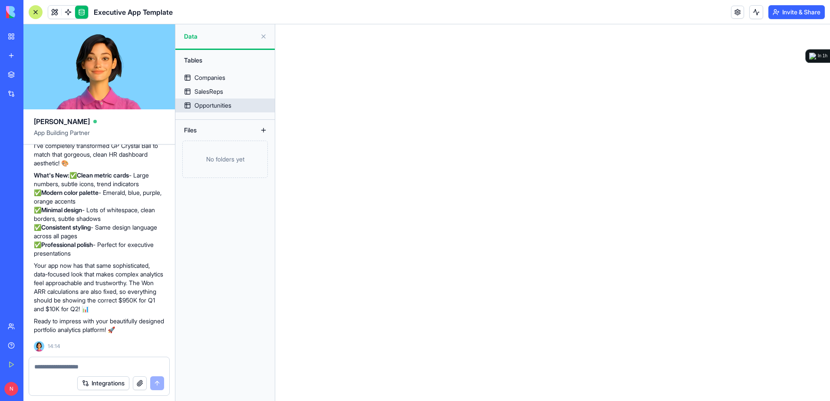
click at [204, 106] on div "Opportunities" at bounding box center [213, 105] width 37 height 9
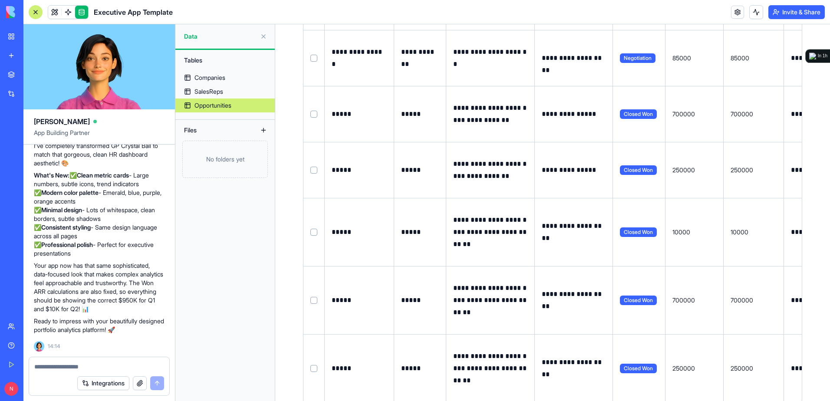
scroll to position [423, 0]
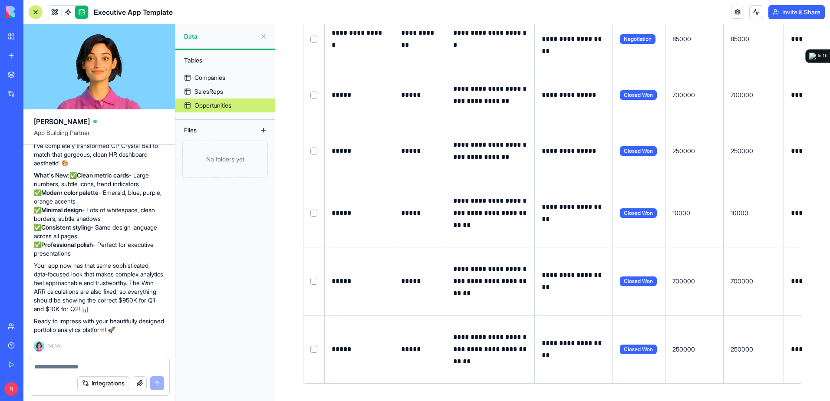
click at [262, 39] on button at bounding box center [264, 37] width 14 height 14
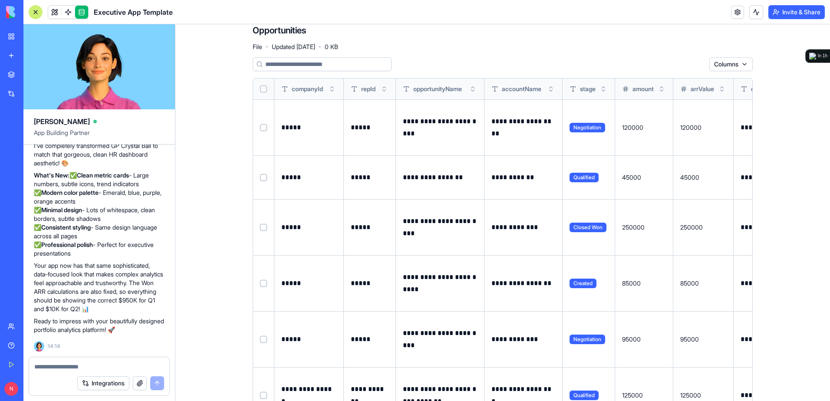
scroll to position [0, 0]
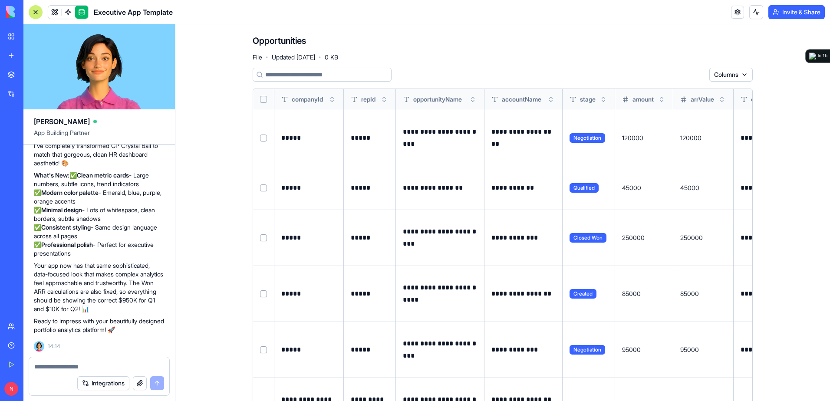
click at [737, 79] on html "BETA My Workspace New app Marketplace Integrations Recent New App GP Crystal Ba…" at bounding box center [415, 200] width 830 height 401
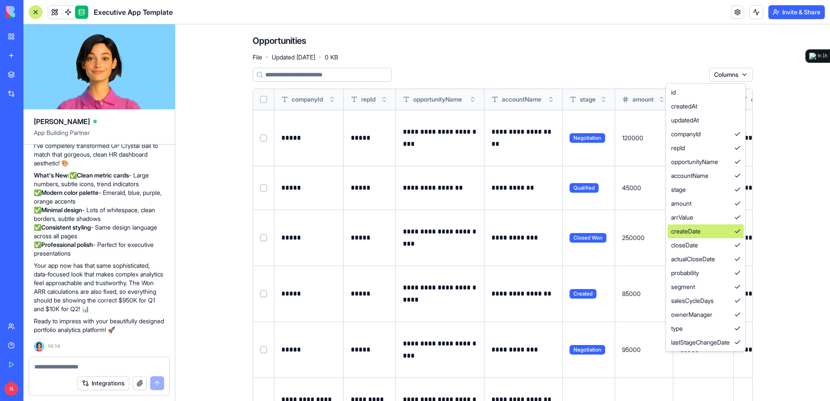
click at [696, 225] on div "createDate" at bounding box center [706, 232] width 76 height 14
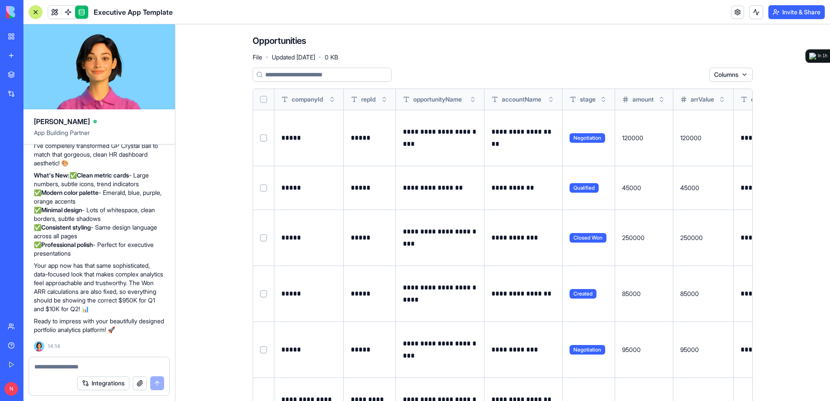
click at [728, 78] on html "BETA My Workspace New app Marketplace Integrations Recent New App GP Crystal Ba…" at bounding box center [415, 200] width 830 height 401
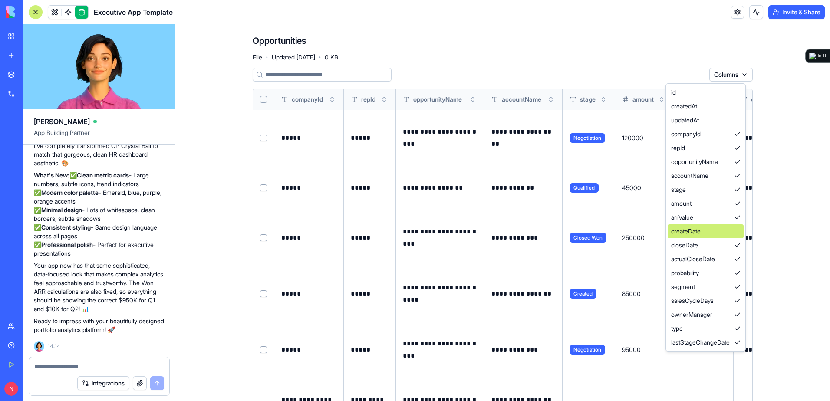
click at [711, 229] on div "createDate" at bounding box center [706, 232] width 76 height 14
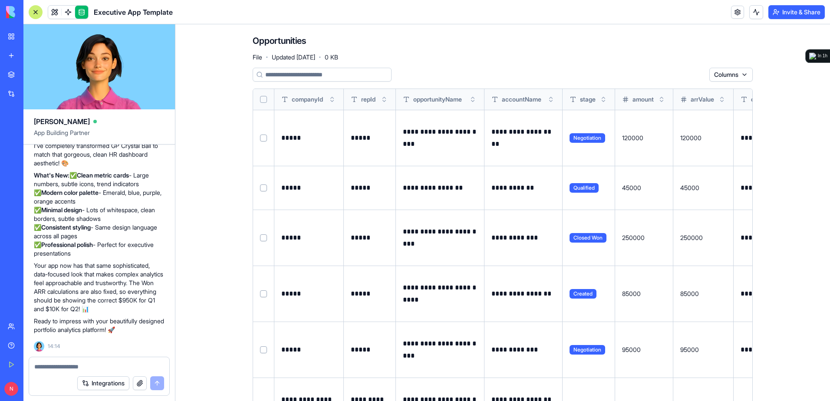
click at [88, 370] on textarea at bounding box center [99, 367] width 130 height 9
type textarea "*"
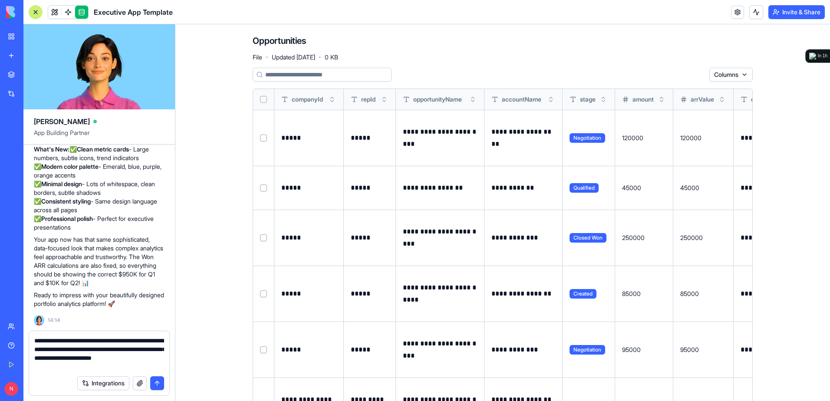
type textarea "**********"
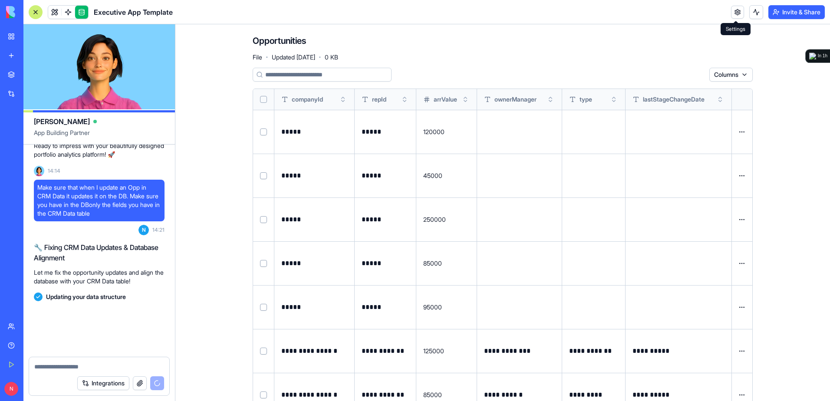
scroll to position [20533, 0]
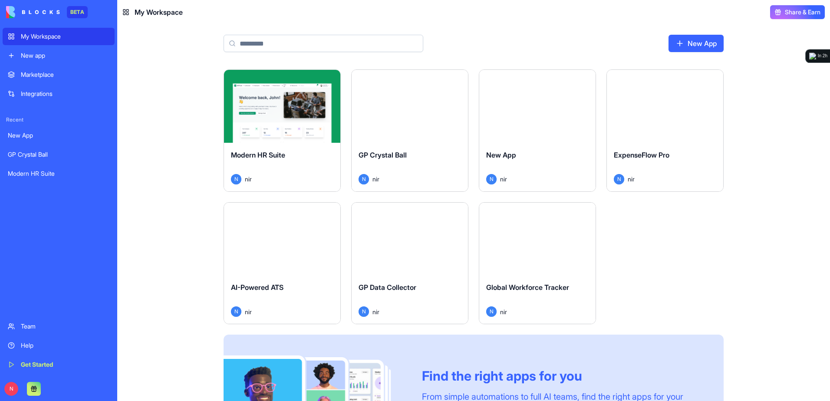
click at [404, 135] on div "Launch" at bounding box center [410, 106] width 116 height 73
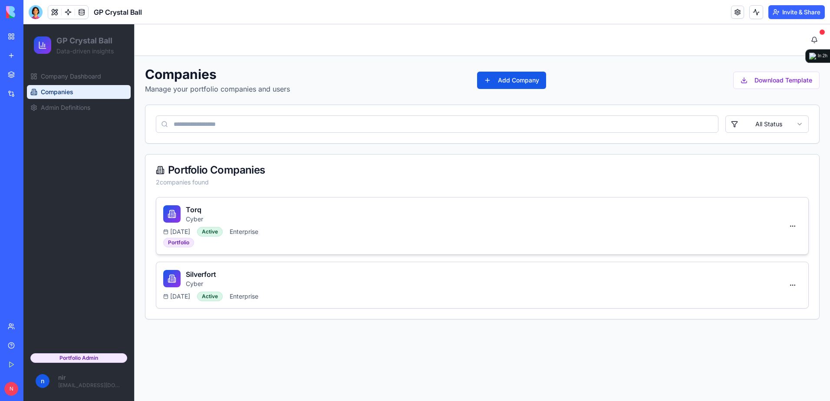
click at [343, 219] on div "Torq Cyber" at bounding box center [473, 214] width 621 height 19
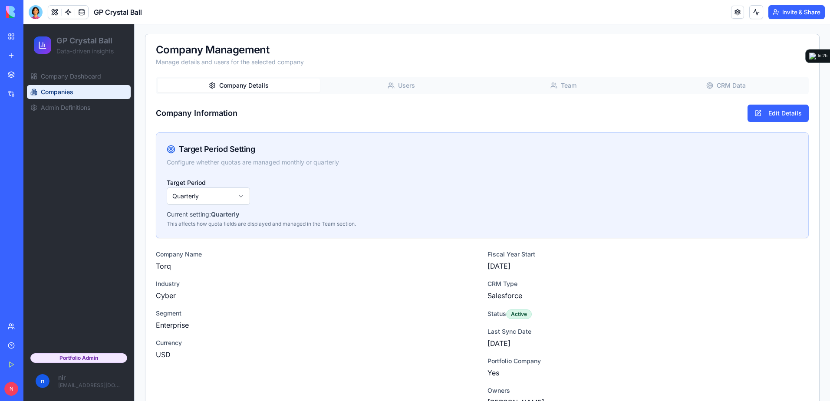
scroll to position [281, 0]
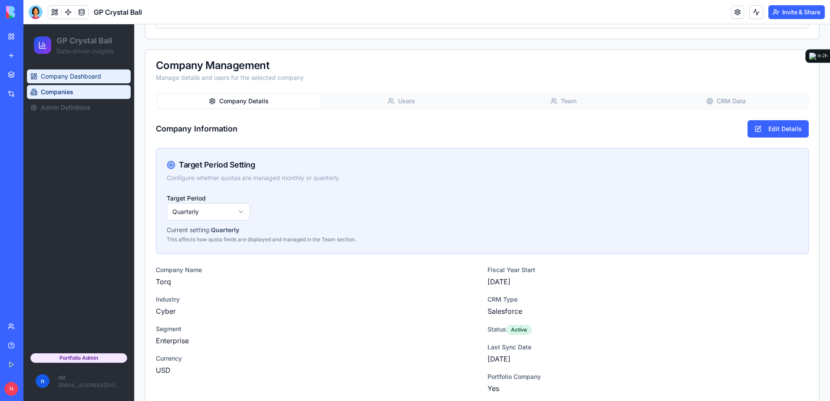
click at [91, 75] on span "Company Dashboard" at bounding box center [71, 76] width 60 height 9
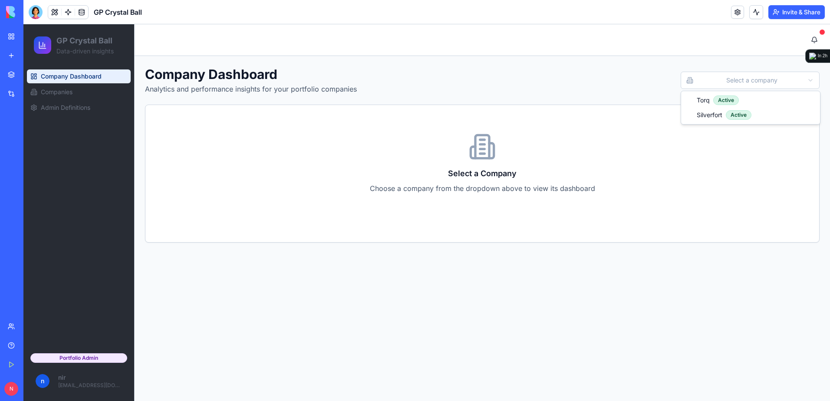
click at [778, 79] on html "GP Crystal Ball Data-driven insights Company Dashboard Companies Admin Definiti…" at bounding box center [426, 212] width 807 height 377
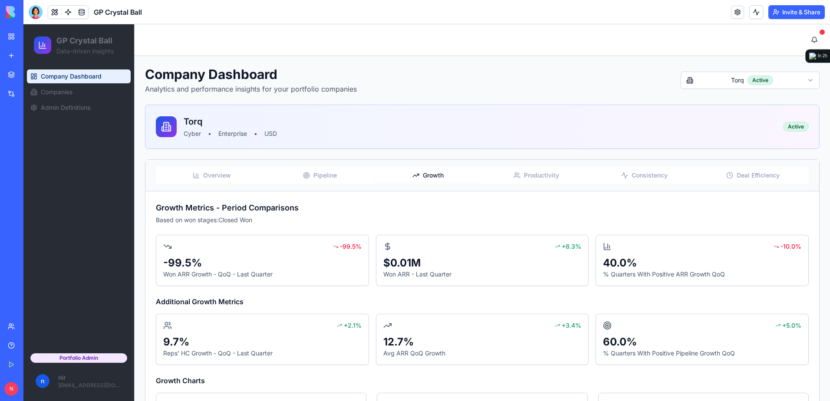
click at [424, 174] on span "Growth" at bounding box center [433, 175] width 21 height 9
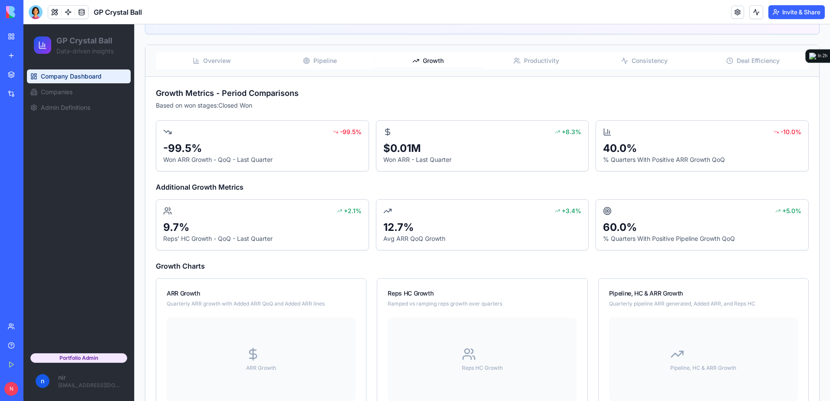
scroll to position [147, 0]
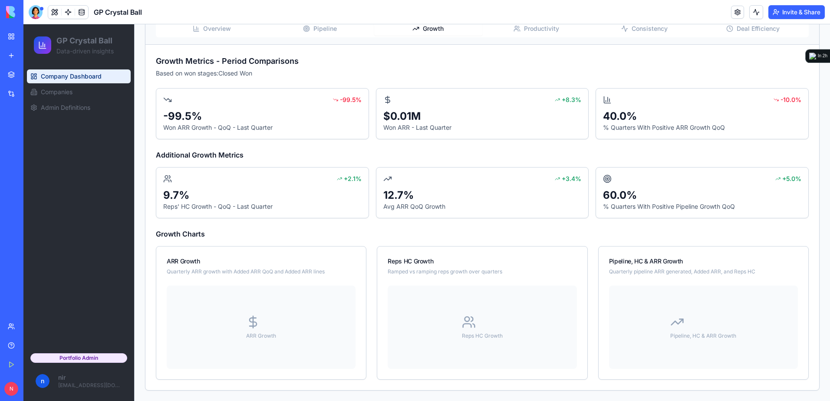
click at [213, 234] on h4 "Growth Charts" at bounding box center [482, 234] width 653 height 10
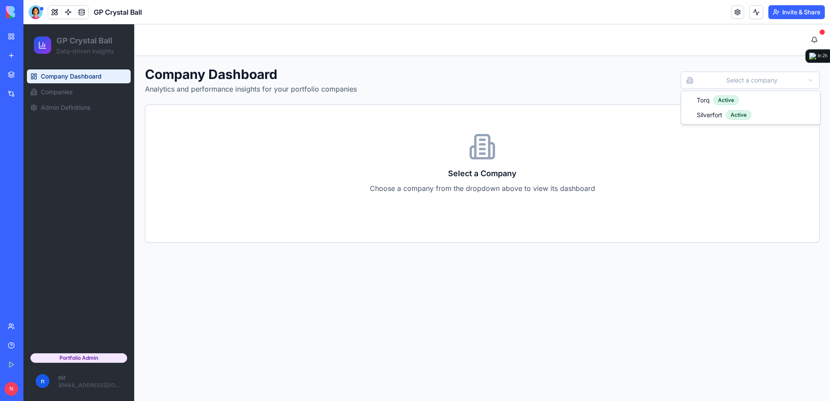
click at [748, 78] on html "GP Crystal Ball Data-driven insights Company Dashboard Companies Admin Definiti…" at bounding box center [426, 212] width 807 height 377
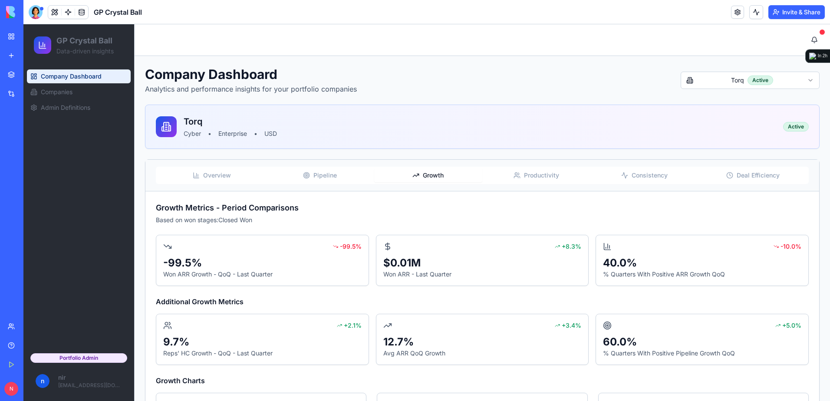
click at [436, 173] on span "Growth" at bounding box center [433, 175] width 21 height 9
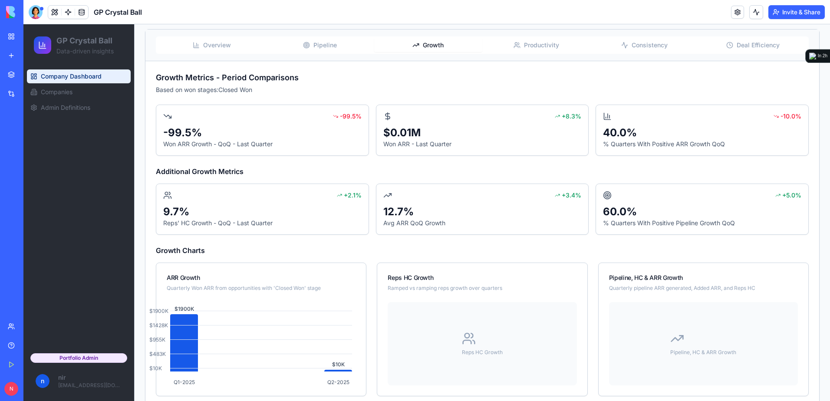
scroll to position [147, 0]
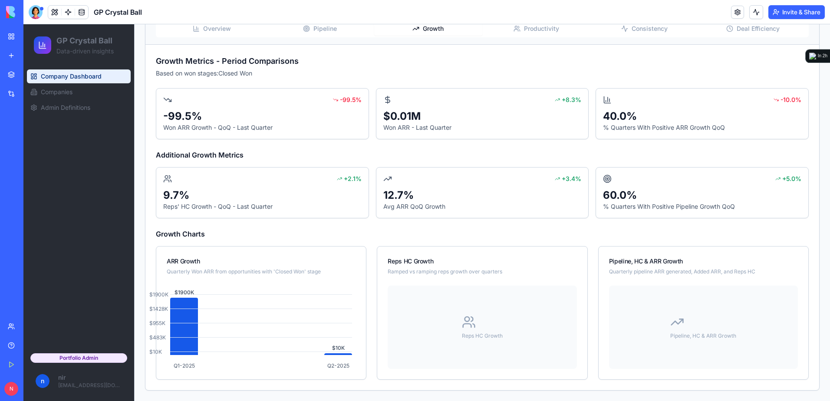
click at [181, 51] on div "Growth Metrics - Period Comparisons Based on won stages: Closed Won -99.5% -99.…" at bounding box center [483, 218] width 674 height 346
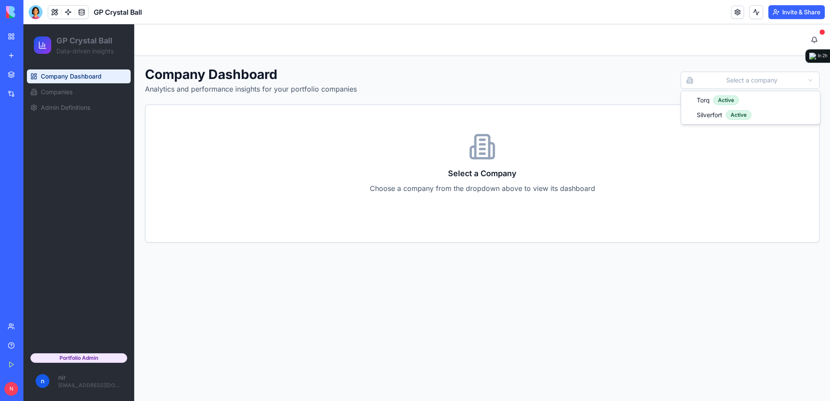
click at [720, 82] on html "GP Crystal Ball Data-driven insights Company Dashboard Companies Admin Definiti…" at bounding box center [426, 212] width 807 height 377
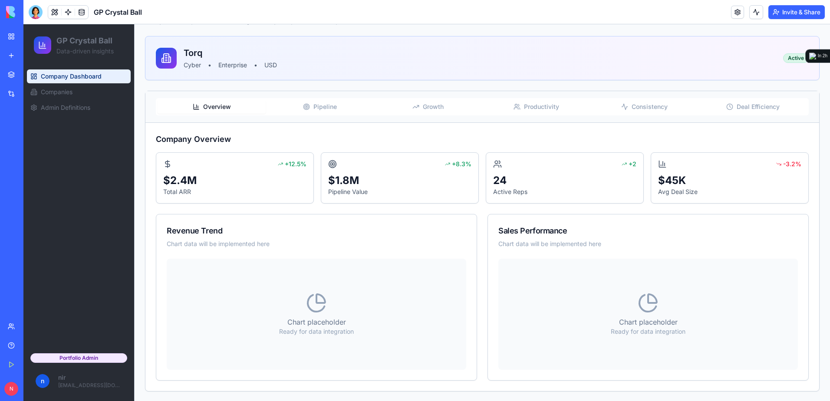
scroll to position [69, 0]
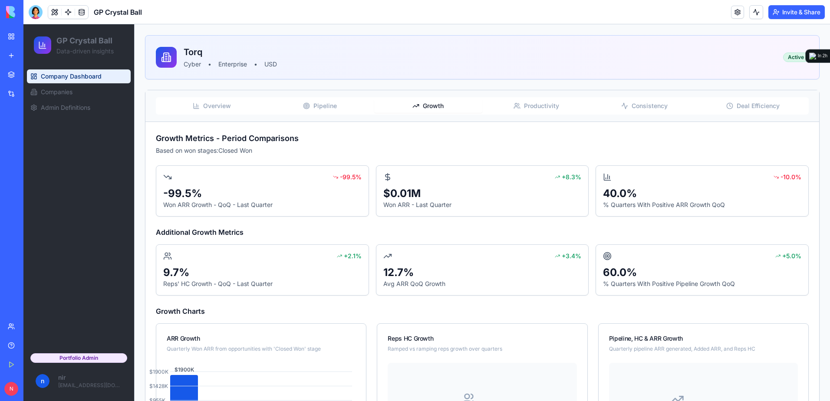
click at [429, 108] on span "Growth" at bounding box center [433, 106] width 21 height 9
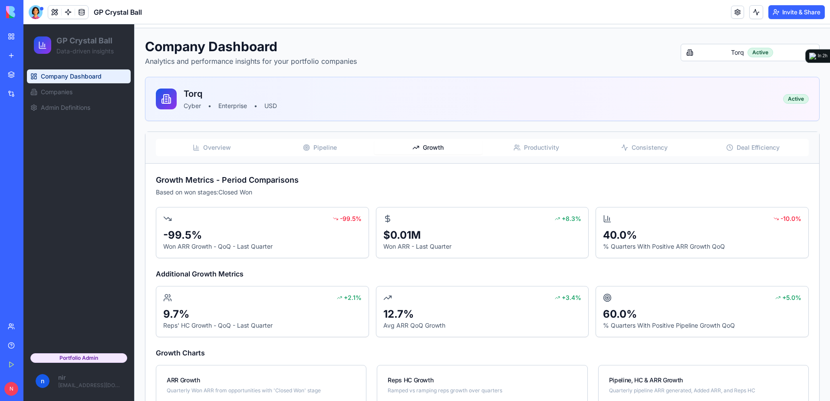
scroll to position [0, 0]
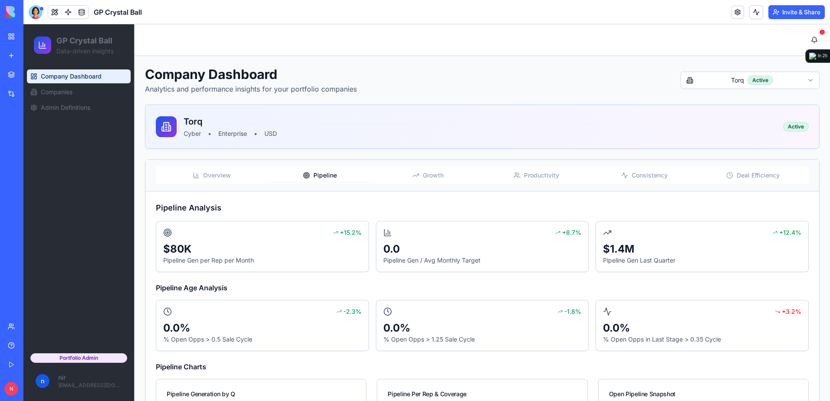
click at [323, 175] on span "Pipeline" at bounding box center [325, 175] width 23 height 9
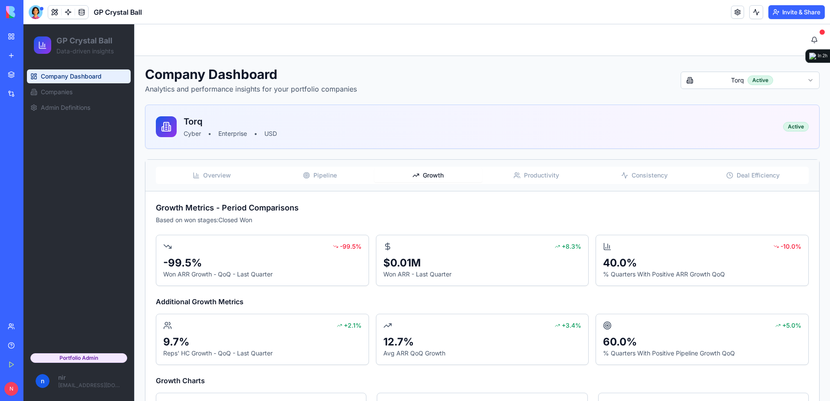
click at [425, 179] on span "Growth" at bounding box center [433, 175] width 21 height 9
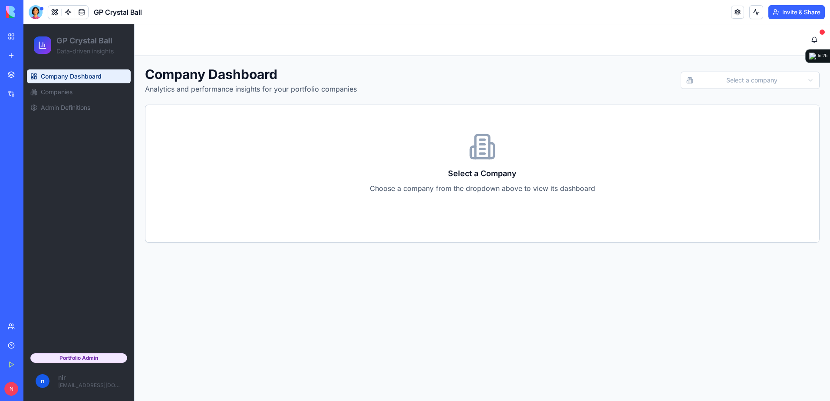
click at [730, 81] on html "GP Crystal Ball Data-driven insights Company Dashboard Companies Admin Definiti…" at bounding box center [426, 212] width 807 height 377
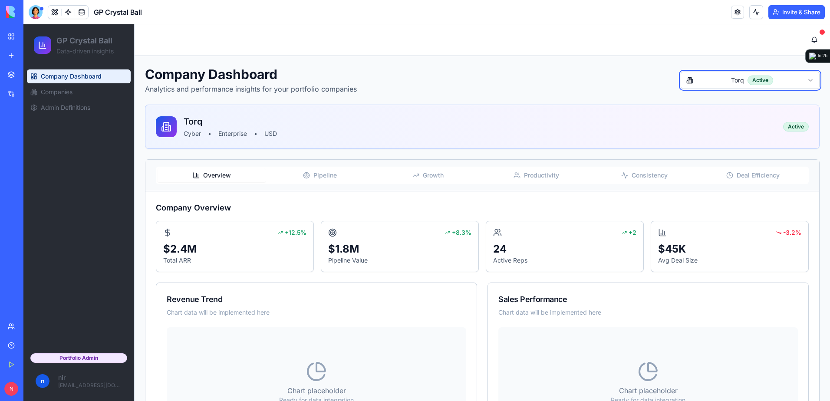
scroll to position [43, 0]
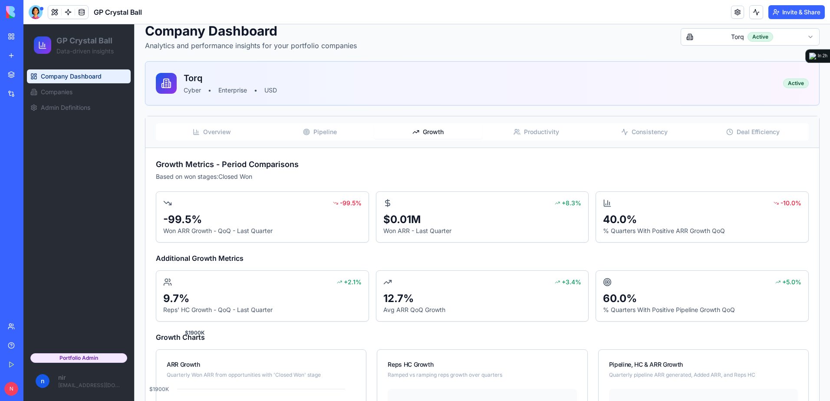
click at [444, 133] on button "Growth" at bounding box center [428, 132] width 108 height 14
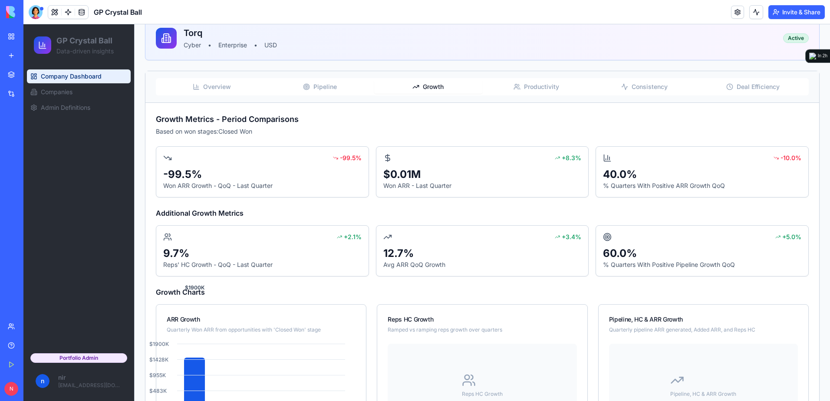
scroll to position [74, 0]
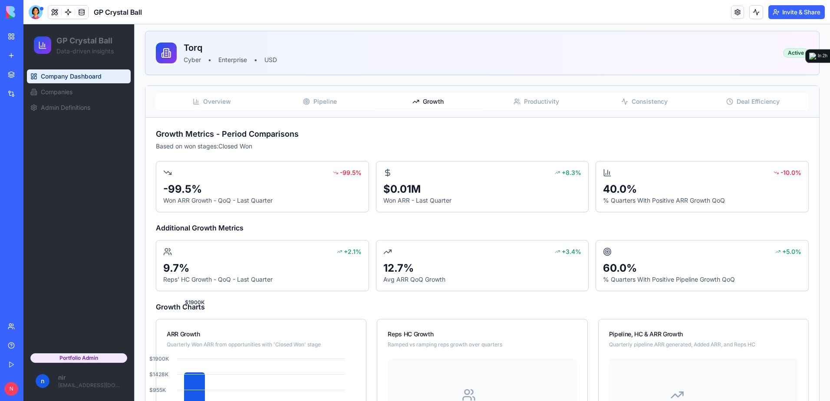
click at [14, 40] on link "My Workspace" at bounding box center [20, 36] width 35 height 17
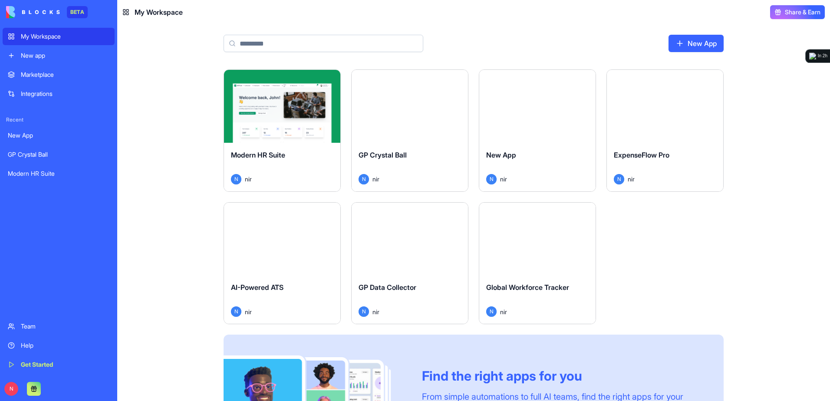
click at [298, 123] on div "Launch" at bounding box center [282, 106] width 116 height 73
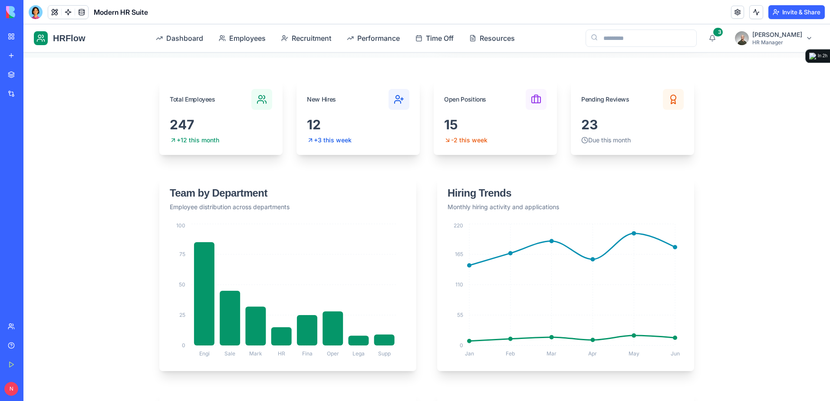
scroll to position [261, 0]
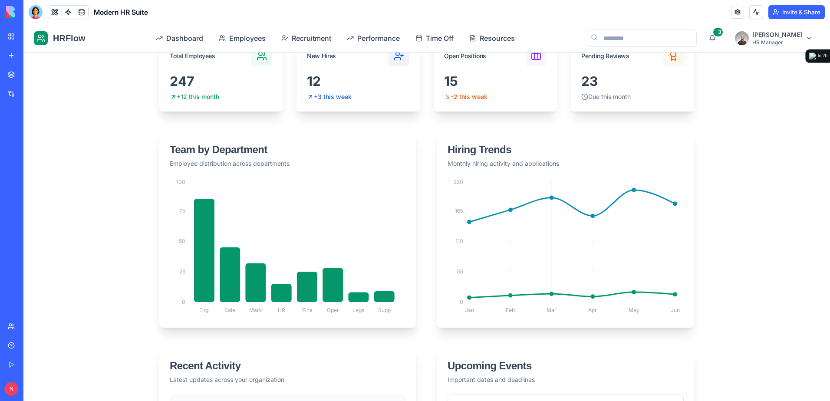
click at [37, 14] on div at bounding box center [36, 12] width 14 height 14
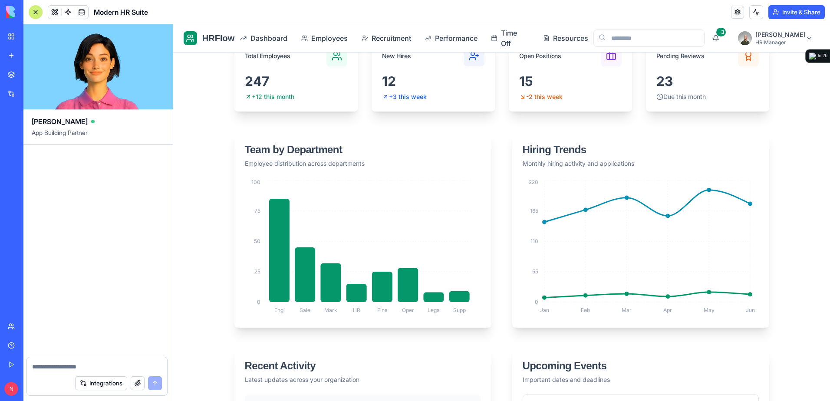
scroll to position [0, 0]
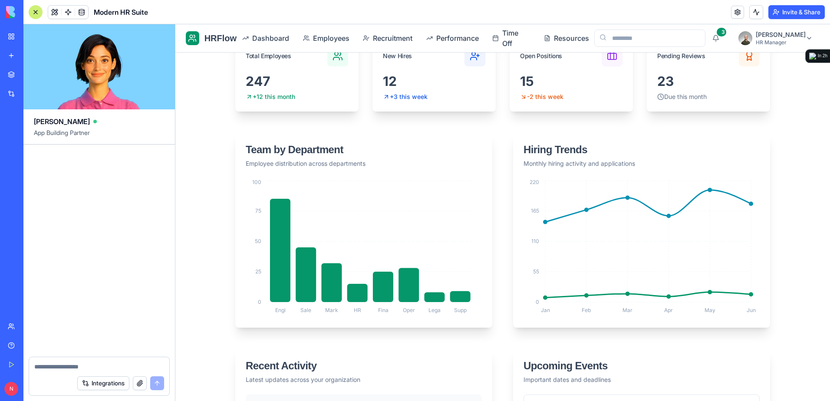
click at [125, 359] on div at bounding box center [99, 364] width 140 height 14
click at [124, 363] on textarea at bounding box center [99, 367] width 130 height 9
type textarea "**********"
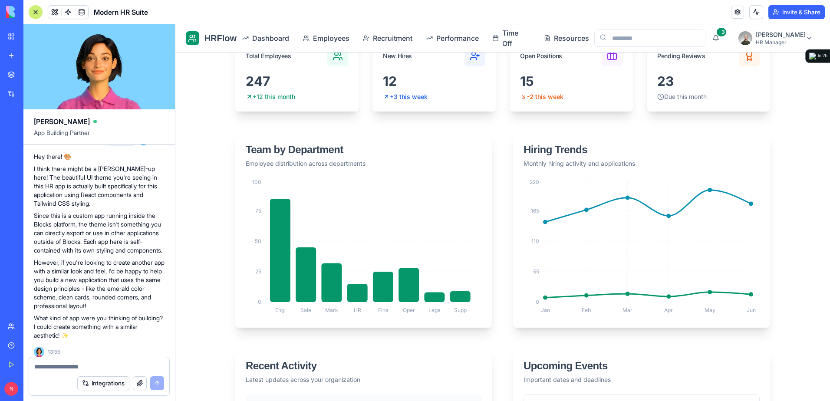
scroll to position [152, 0]
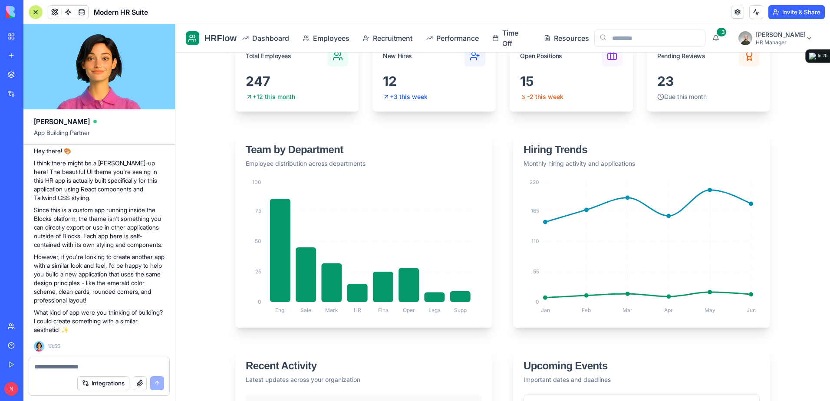
click at [94, 363] on textarea at bounding box center [99, 367] width 130 height 9
type textarea "**********"
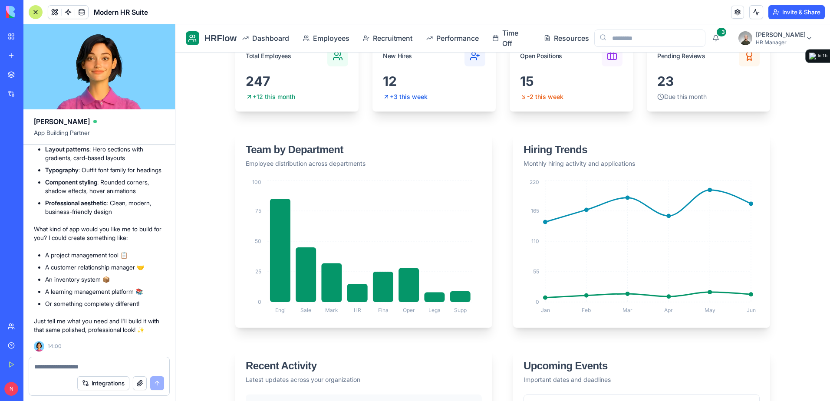
scroll to position [618, 0]
click at [90, 360] on div at bounding box center [99, 364] width 140 height 14
click at [89, 364] on textarea at bounding box center [99, 367] width 130 height 9
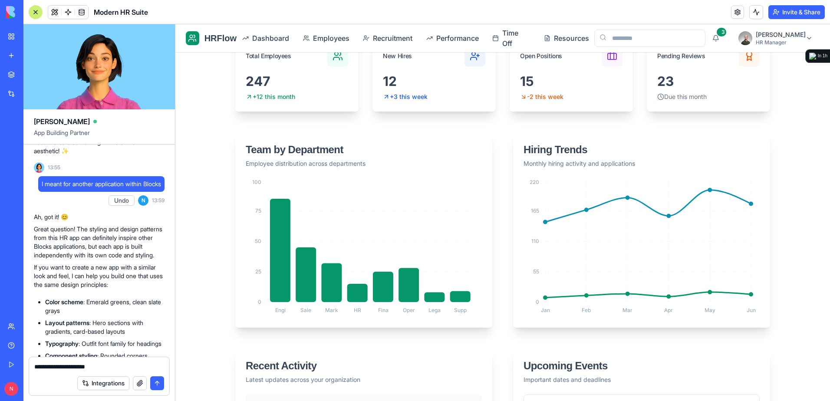
scroll to position [444, 0]
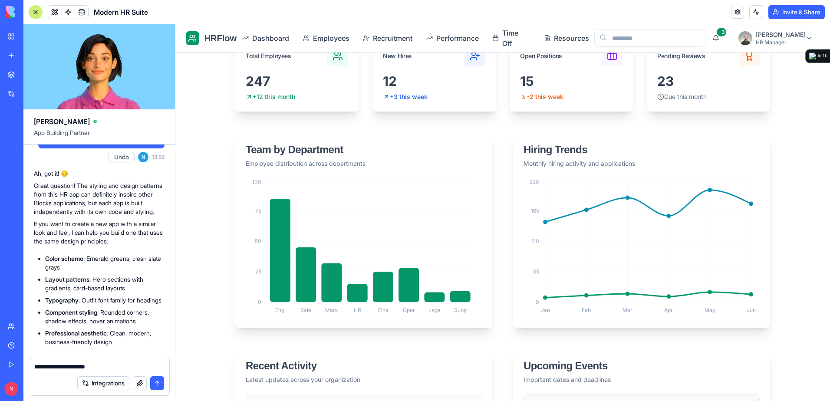
type textarea "**********"
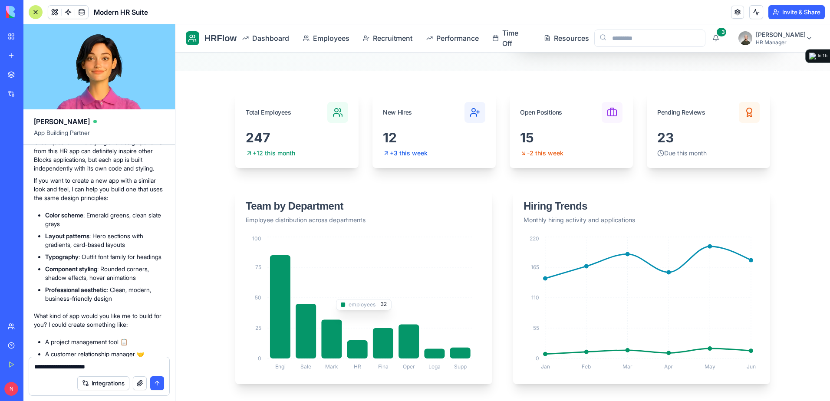
scroll to position [217, 0]
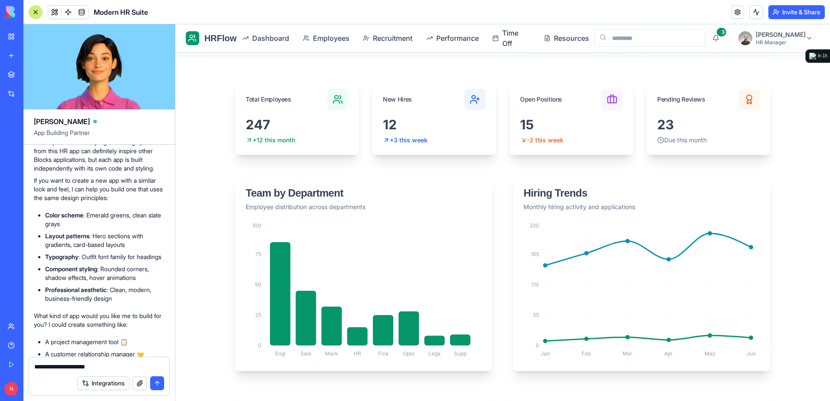
click at [35, 10] on div at bounding box center [36, 12] width 14 height 14
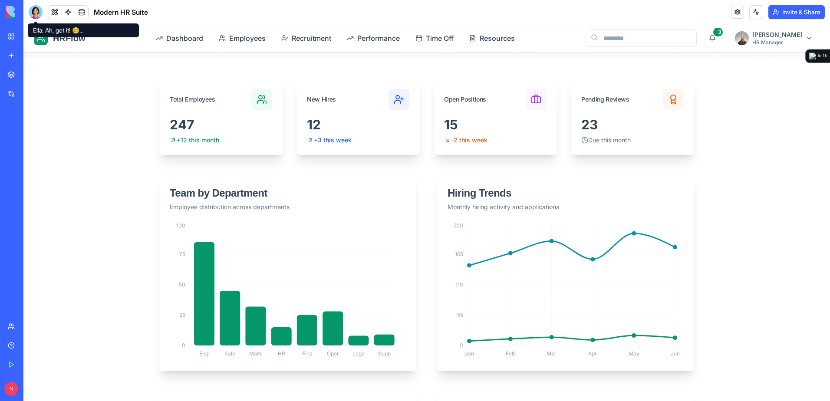
click at [28, 8] on header "Modern HR Suite Invite & Share" at bounding box center [426, 12] width 807 height 24
click at [32, 10] on div at bounding box center [36, 12] width 14 height 14
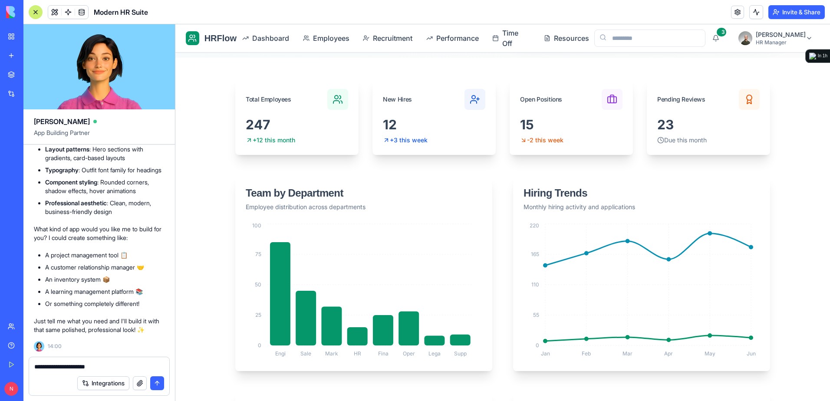
scroll to position [0, 0]
drag, startPoint x: 108, startPoint y: 367, endPoint x: -65, endPoint y: 354, distance: 173.4
click at [0, 354] on html "BETA My Workspace New app Marketplace Integrations Recent New App GP Crystal Ba…" at bounding box center [415, 200] width 830 height 401
type textarea "**********"
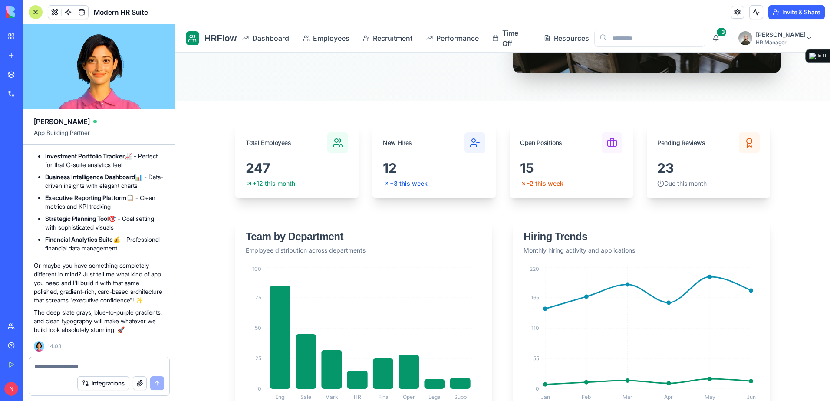
scroll to position [1355, 0]
click at [103, 366] on textarea at bounding box center [99, 367] width 130 height 9
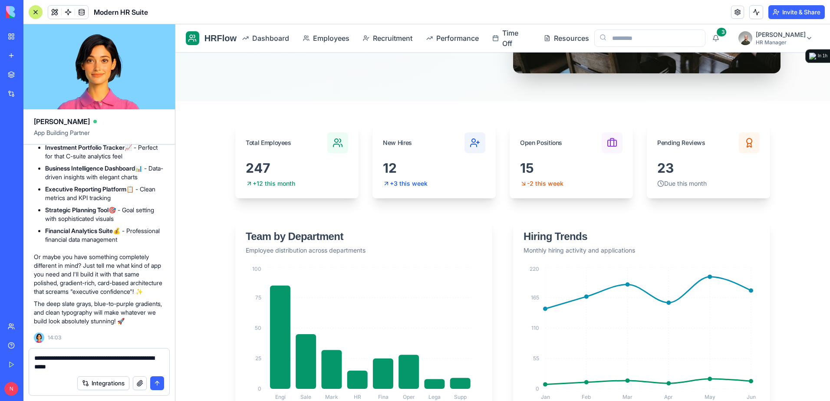
type textarea "**********"
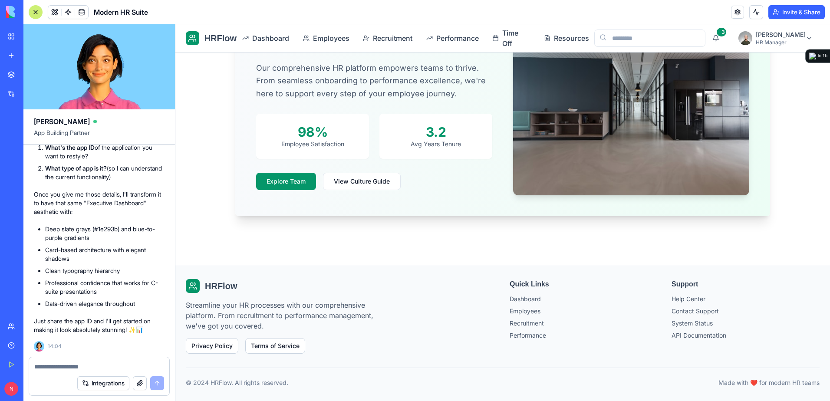
scroll to position [1737, 0]
click at [74, 364] on div at bounding box center [99, 364] width 140 height 14
click at [53, 369] on textarea at bounding box center [99, 367] width 130 height 9
type textarea "**********"
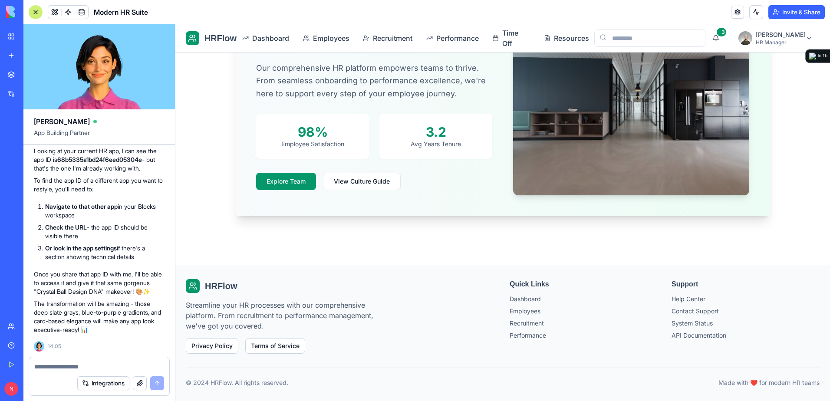
scroll to position [2037, 0]
click at [128, 364] on div at bounding box center [99, 364] width 140 height 14
click at [126, 369] on textarea at bounding box center [99, 367] width 130 height 9
paste textarea "**********"
type textarea "**********"
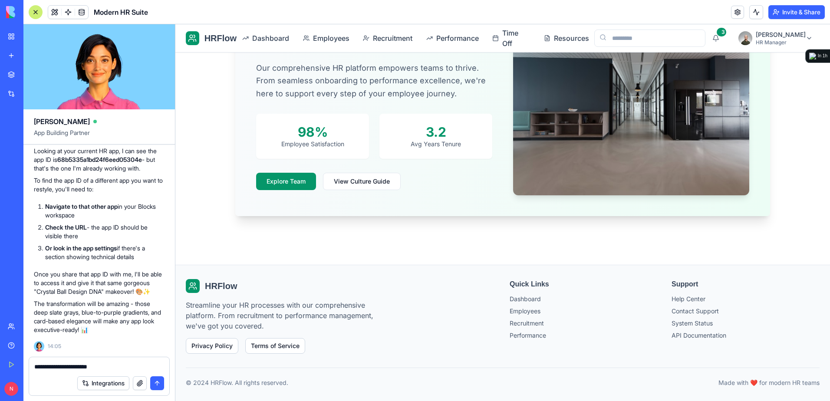
click at [159, 382] on button "submit" at bounding box center [157, 384] width 14 height 14
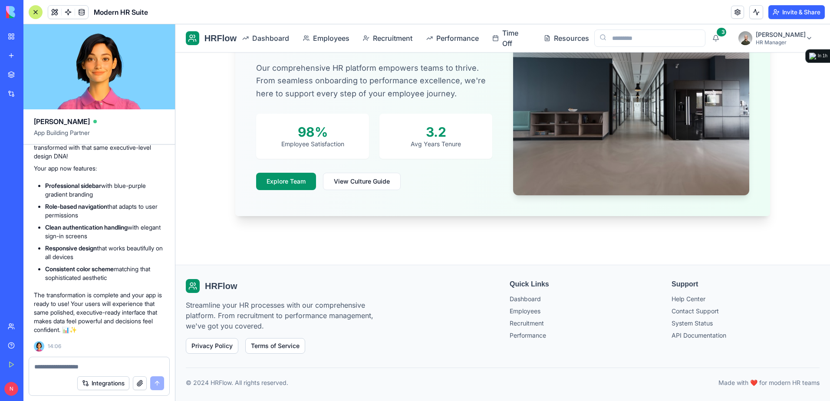
scroll to position [2538, 0]
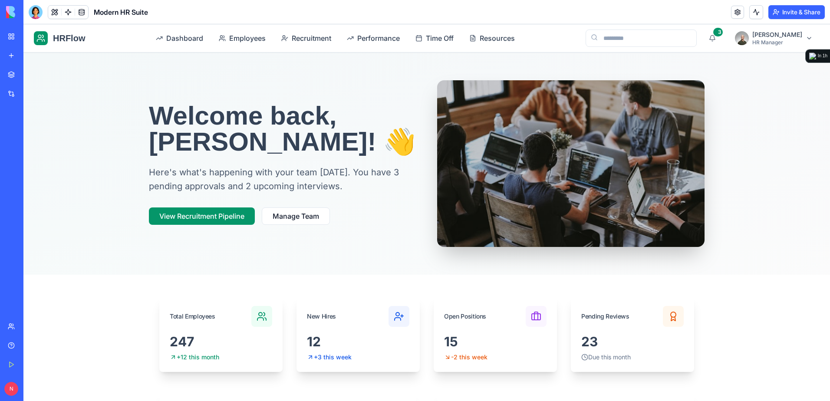
click at [32, 38] on div "My Workspace" at bounding box center [26, 36] width 11 height 9
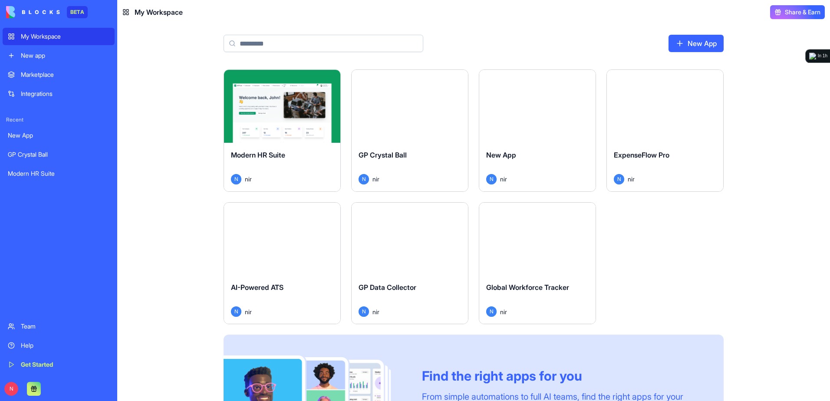
click at [394, 112] on button "Launch" at bounding box center [409, 106] width 65 height 17
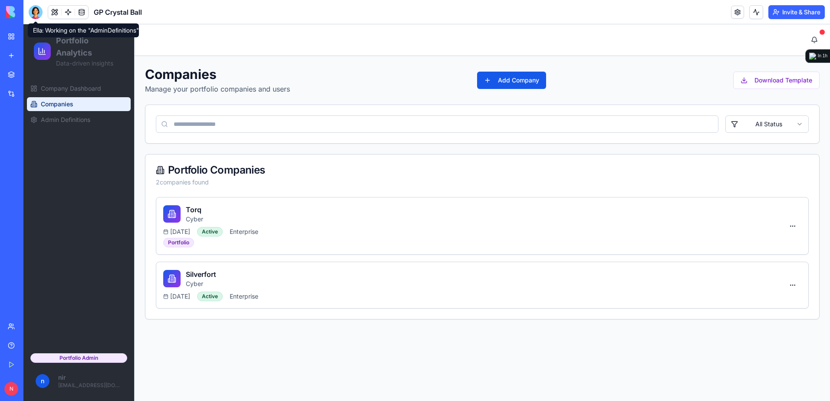
click at [32, 9] on div at bounding box center [36, 12] width 14 height 14
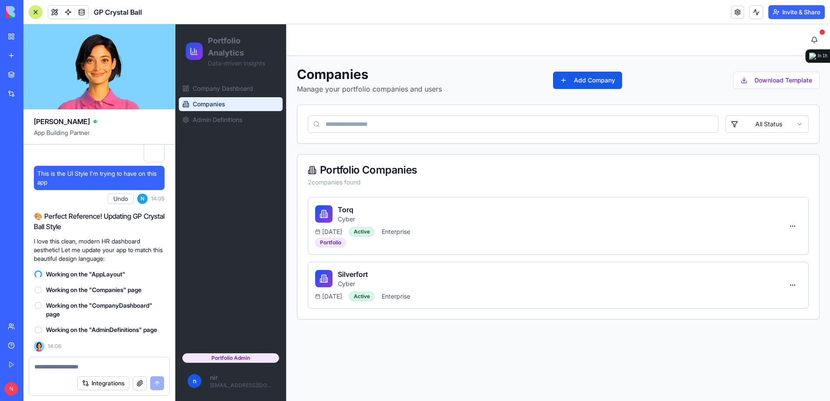
scroll to position [20083, 0]
click at [10, 36] on link "My Workspace" at bounding box center [20, 36] width 35 height 17
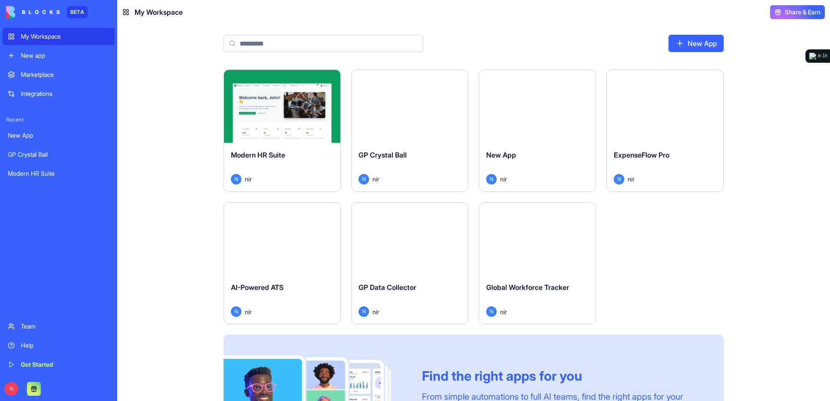
click at [286, 108] on button "Launch" at bounding box center [282, 106] width 65 height 17
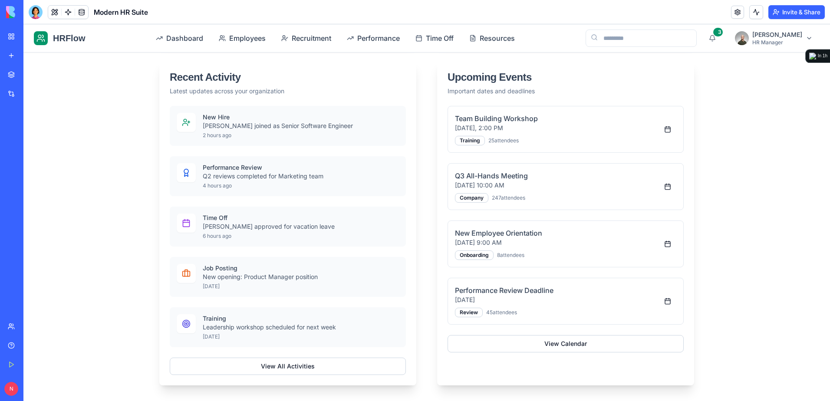
scroll to position [565, 0]
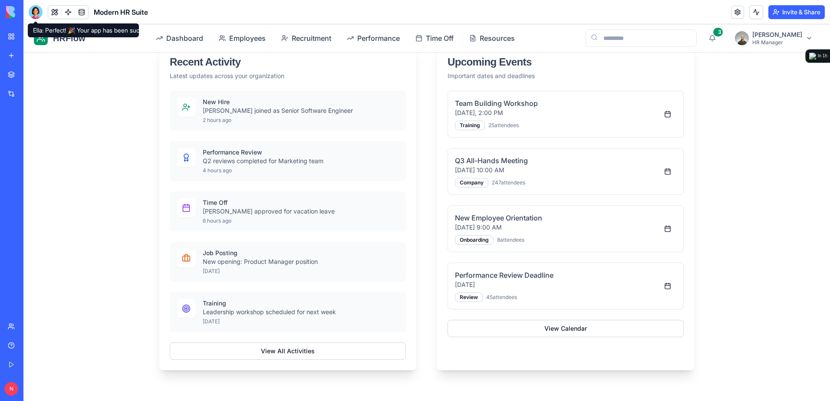
click at [33, 10] on div at bounding box center [36, 12] width 14 height 14
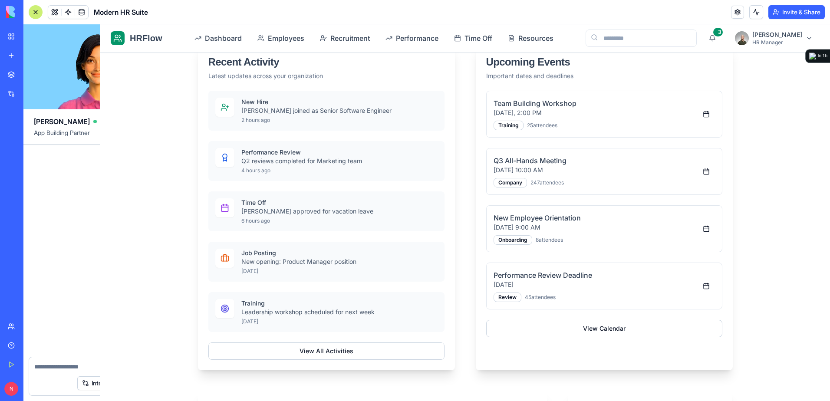
scroll to position [2147, 0]
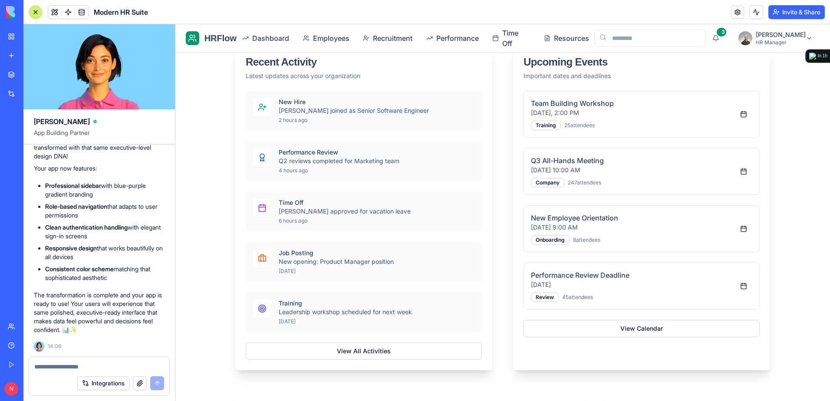
click at [142, 368] on textarea at bounding box center [99, 367] width 130 height 9
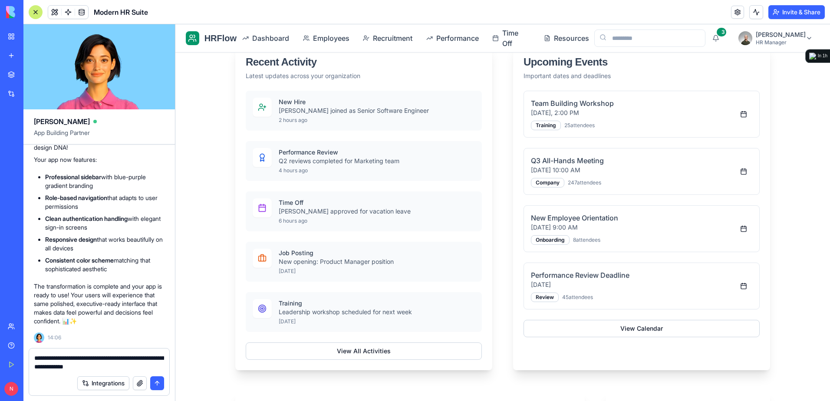
type textarea "**********"
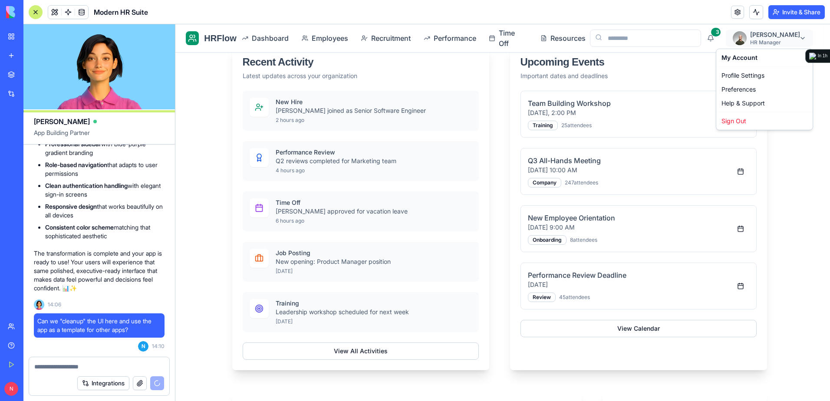
click at [784, 42] on html "HRFlow Dashboard Employees Recruitment Performance Time Off Resources 3 [PERSON…" at bounding box center [502, 226] width 655 height 1533
click at [755, 76] on div "Profile Settings" at bounding box center [764, 76] width 93 height 14
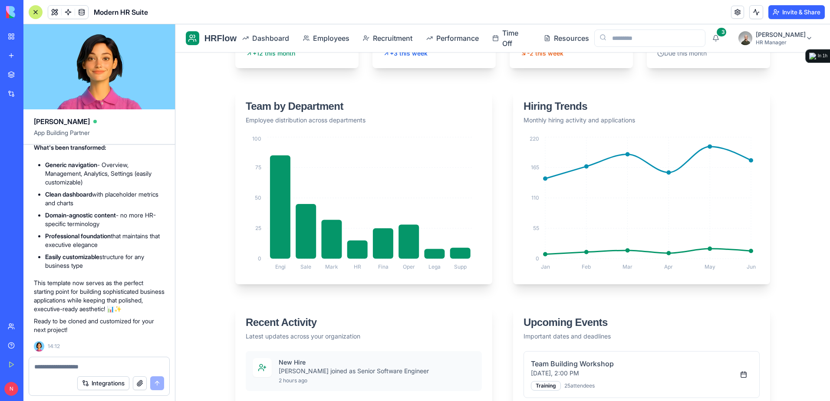
scroll to position [2680, 0]
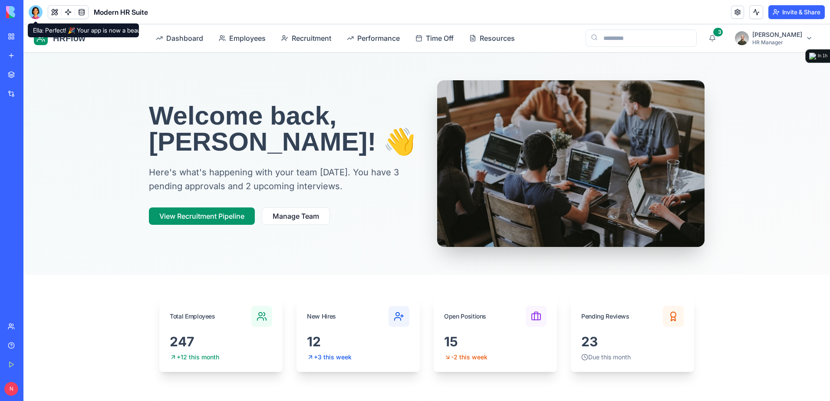
click at [30, 10] on div at bounding box center [36, 12] width 14 height 14
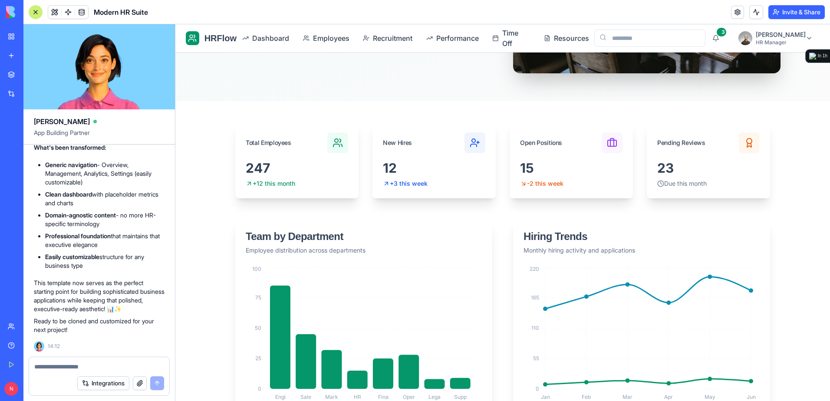
scroll to position [2420, 0]
click at [253, 33] on link "Dashboard" at bounding box center [264, 38] width 59 height 17
click at [332, 33] on span "Employees" at bounding box center [330, 38] width 35 height 10
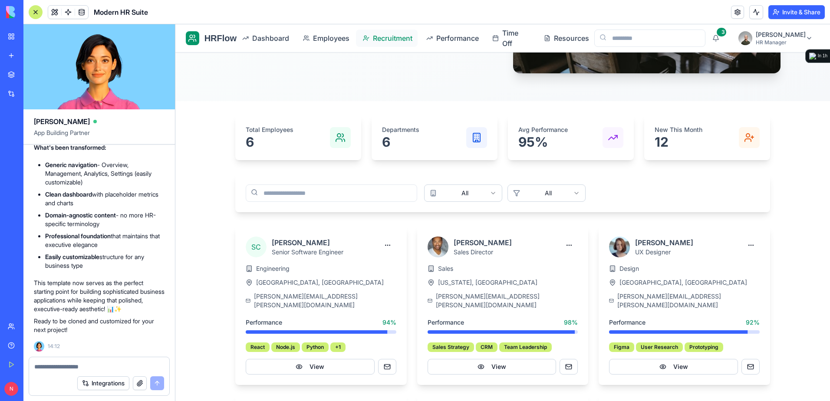
click at [406, 38] on span "Recruitment" at bounding box center [391, 38] width 37 height 10
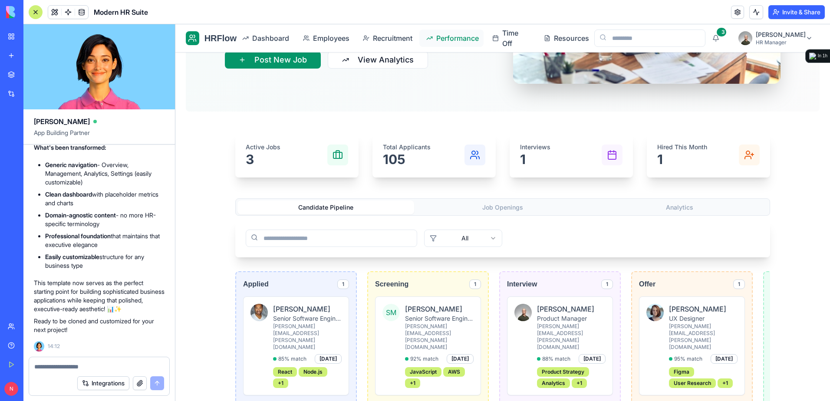
click at [477, 42] on span "Performance" at bounding box center [457, 38] width 40 height 10
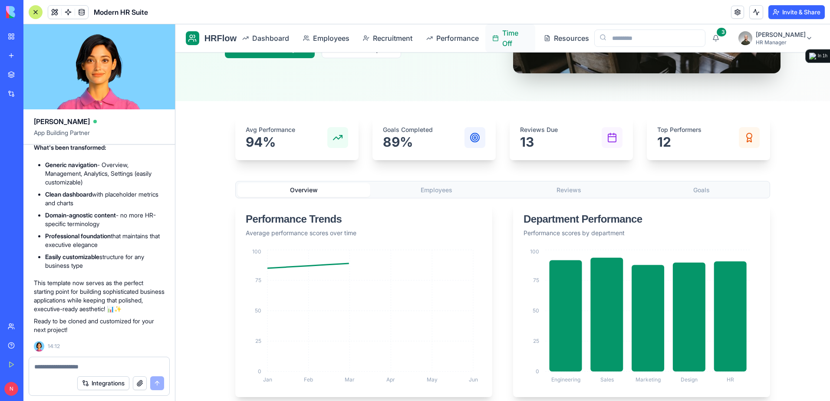
click at [525, 41] on span "Time Off" at bounding box center [516, 38] width 26 height 21
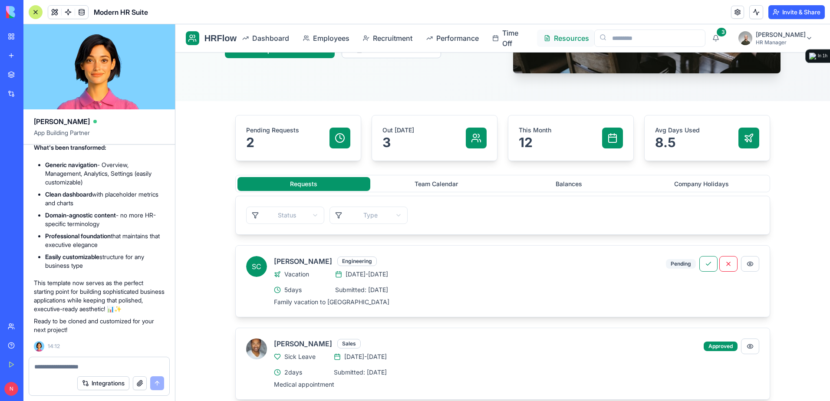
click at [570, 37] on span "Resources" at bounding box center [570, 38] width 33 height 10
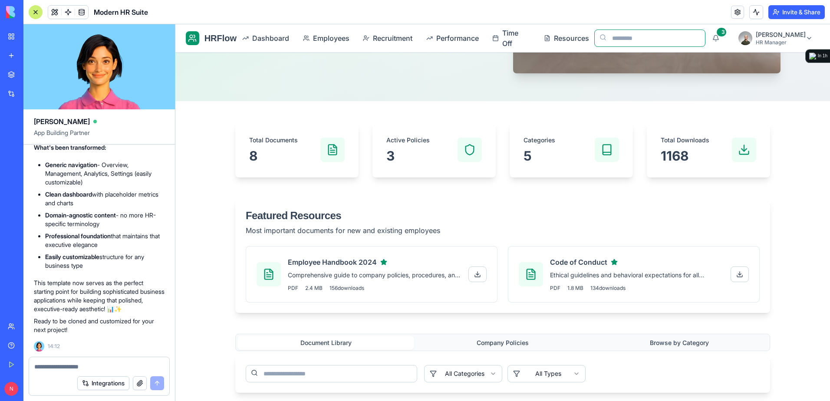
click at [647, 40] on input "search" at bounding box center [650, 38] width 111 height 17
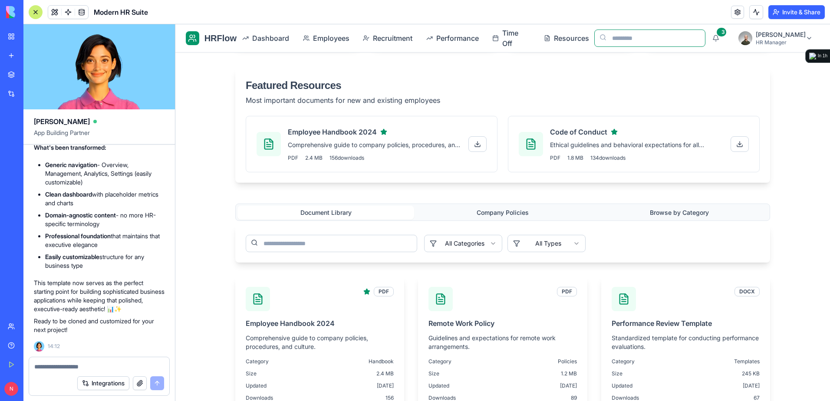
scroll to position [2507, 0]
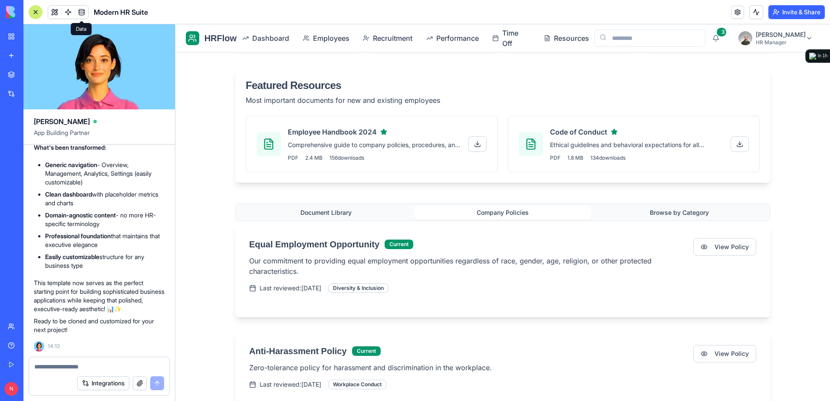
click at [470, 213] on button "Company Policies" at bounding box center [502, 213] width 177 height 14
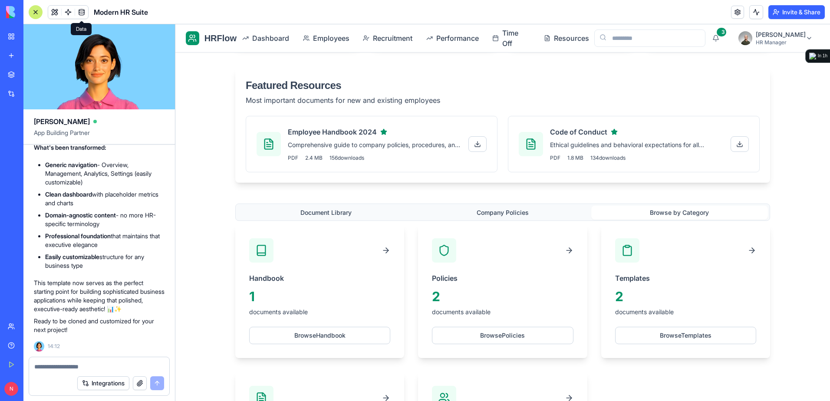
click at [657, 212] on button "Browse by Category" at bounding box center [680, 213] width 177 height 14
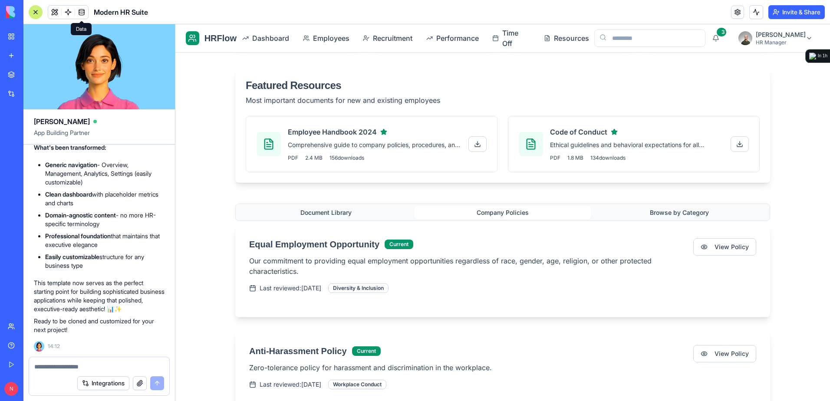
click at [538, 210] on button "Company Policies" at bounding box center [502, 213] width 177 height 14
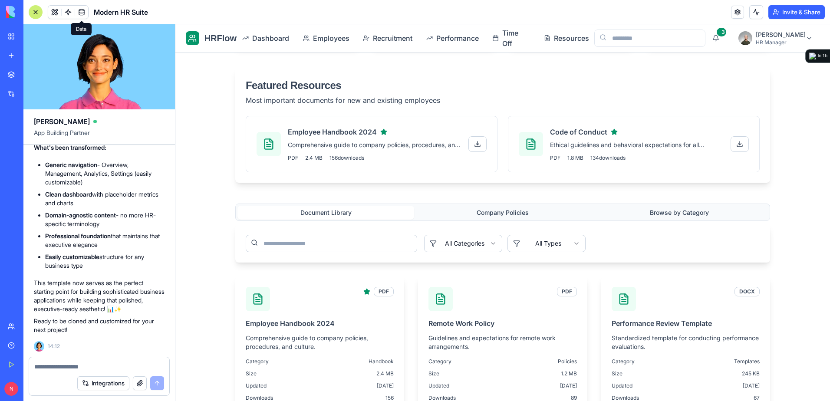
click at [374, 210] on button "Document Library" at bounding box center [326, 213] width 177 height 14
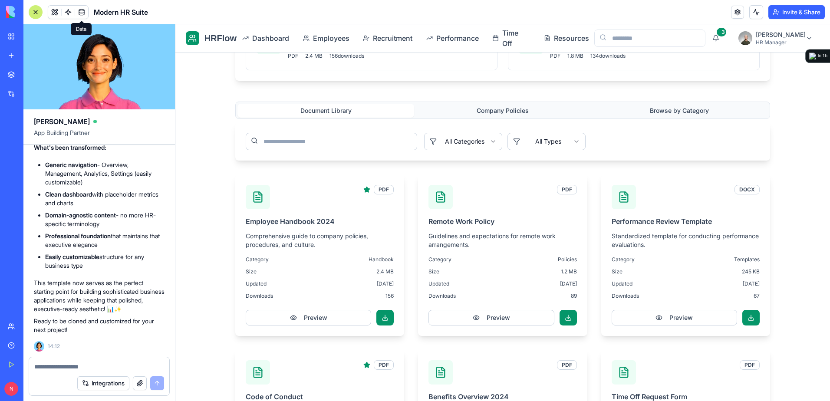
scroll to position [391, 0]
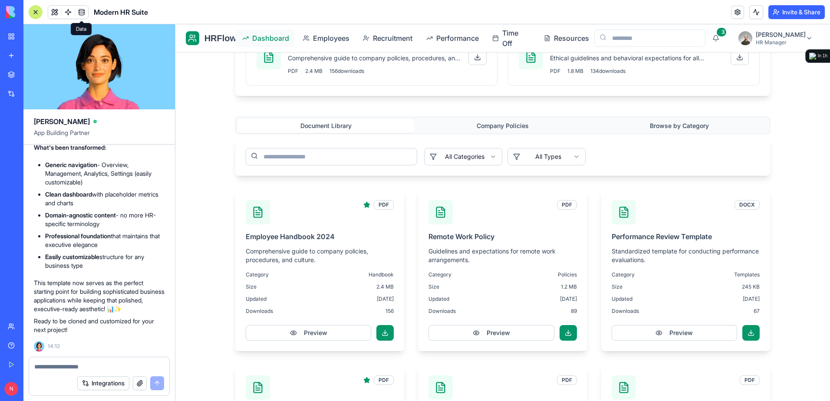
click at [267, 40] on span "Dashboard" at bounding box center [269, 38] width 35 height 10
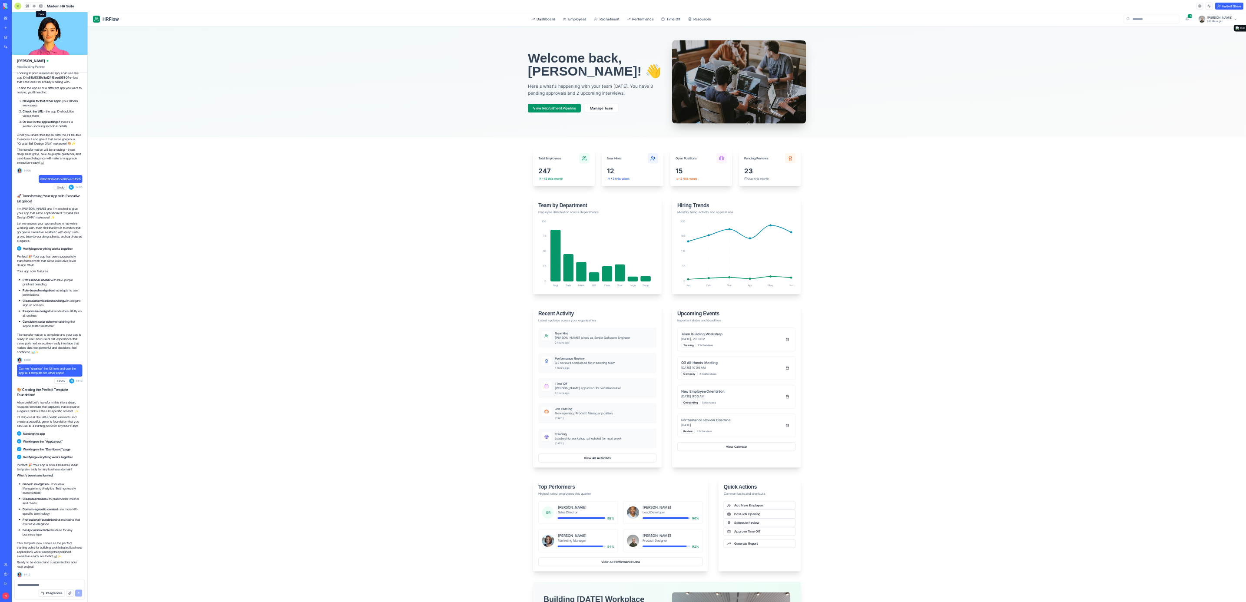
scroll to position [1706, 0]
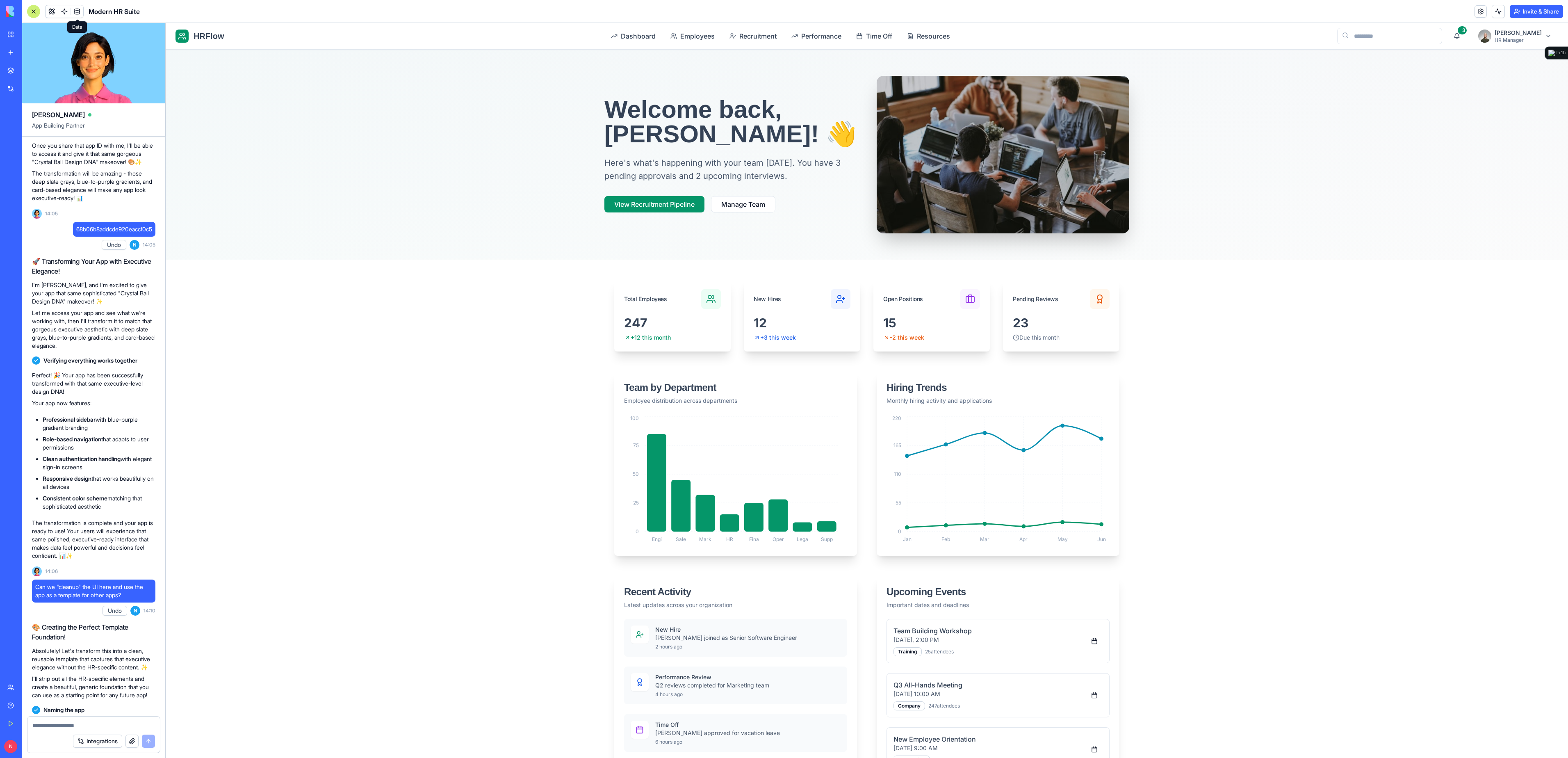
drag, startPoint x: 825, startPoint y: 24, endPoint x: 1162, endPoint y: 229, distance: 394.5
click at [784, 229] on div at bounding box center [866, 155] width 1402 height 210
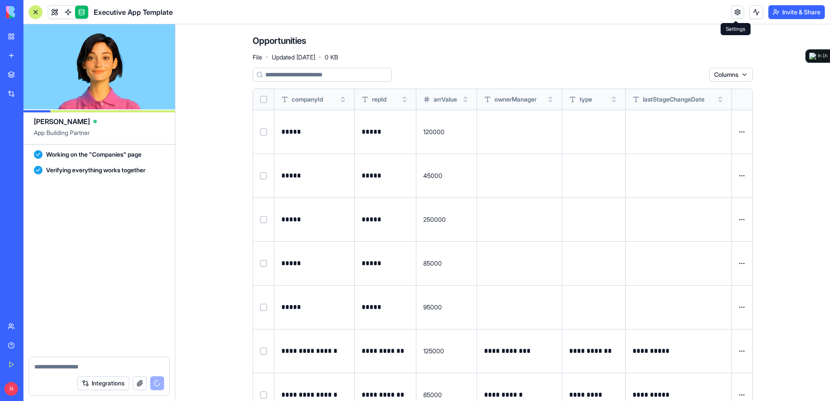
scroll to position [20733, 0]
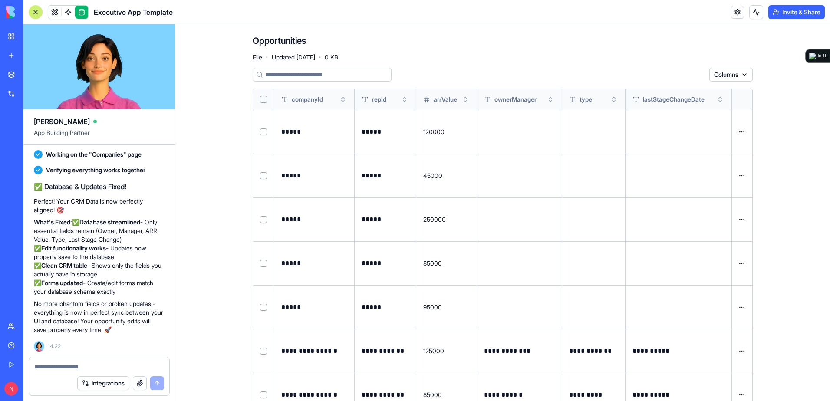
click at [186, 274] on main "**********" at bounding box center [502, 212] width 655 height 377
click at [53, 12] on link at bounding box center [54, 12] width 13 height 13
click at [57, 11] on span at bounding box center [68, 12] width 24 height 24
click at [54, 13] on link at bounding box center [54, 12] width 13 height 13
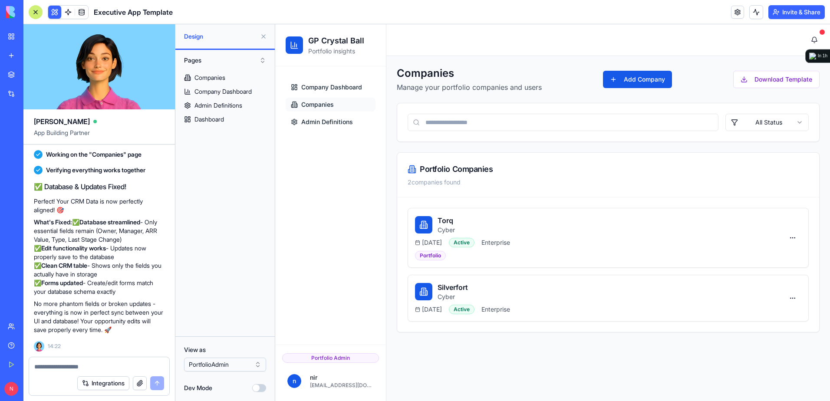
click at [263, 35] on button at bounding box center [264, 37] width 14 height 14
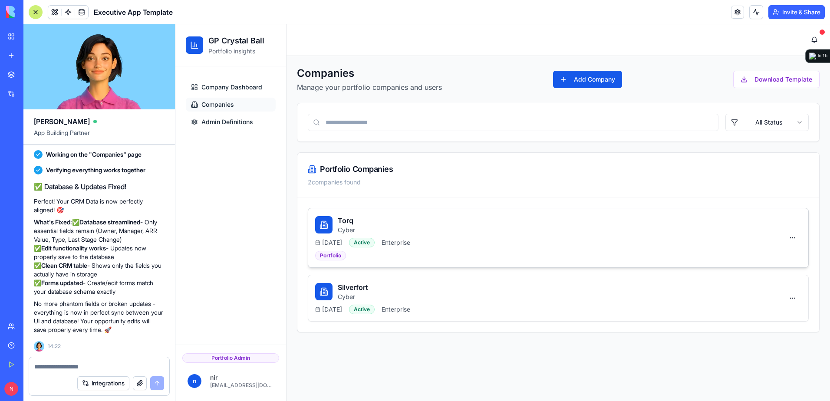
click at [491, 233] on div "Torq Cyber" at bounding box center [549, 224] width 469 height 19
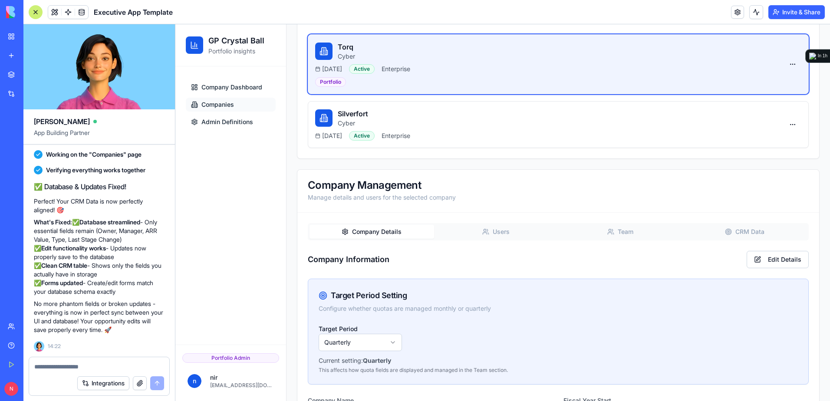
scroll to position [142, 0]
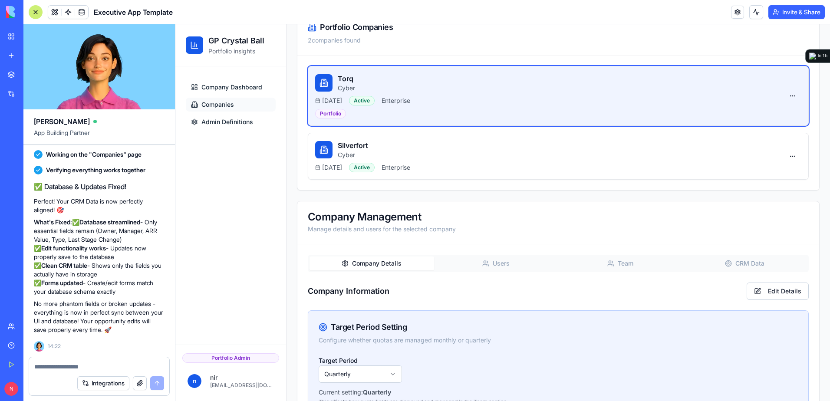
click at [755, 231] on div "Company Management Manage details and users for the selected company Company De…" at bounding box center [558, 399] width 523 height 396
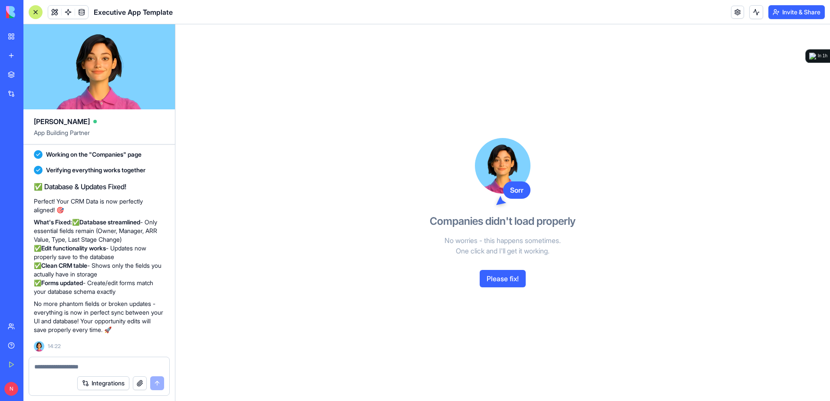
scroll to position [0, 0]
click at [514, 277] on button "Please fix!" at bounding box center [503, 278] width 46 height 17
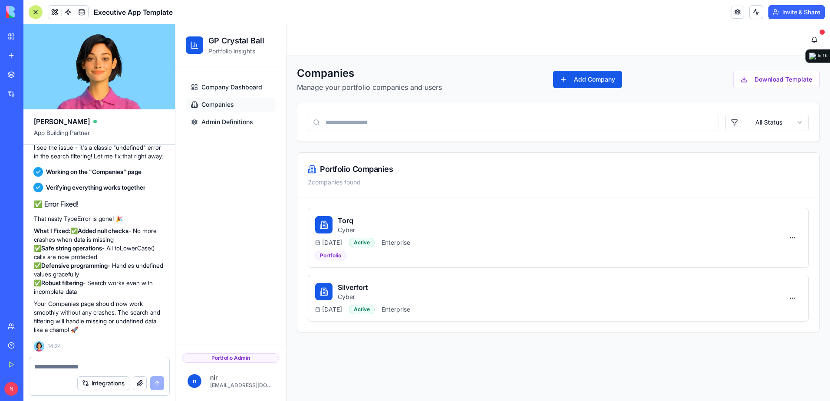
scroll to position [21014, 0]
click at [251, 88] on span "Company Dashboard" at bounding box center [232, 87] width 61 height 9
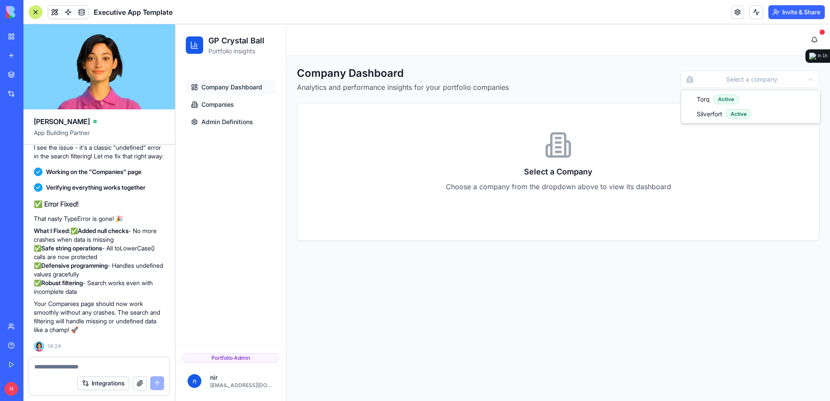
click at [732, 83] on html "GP Crystal Ball Portfolio insights Company Dashboard Companies Admin Definition…" at bounding box center [502, 212] width 655 height 377
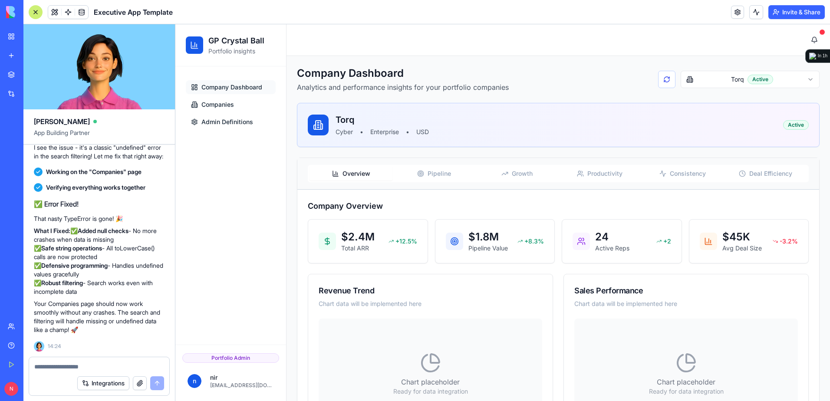
click at [511, 182] on div "Overview Pipeline Growth Productivity Consistency Deal Efficiency" at bounding box center [558, 173] width 501 height 17
click at [513, 176] on span "Growth" at bounding box center [522, 173] width 21 height 9
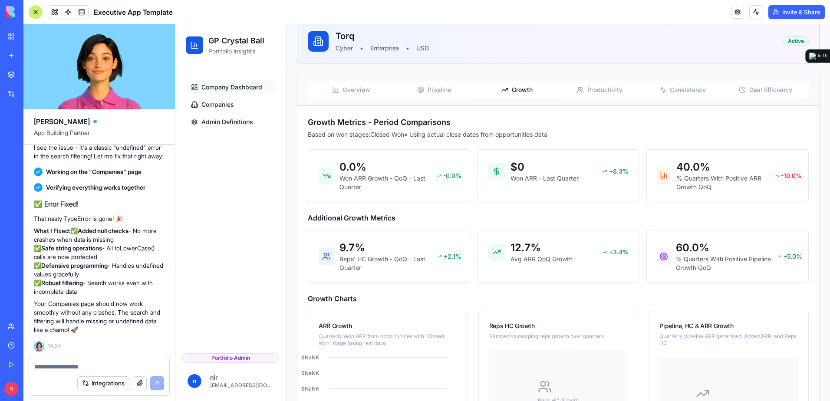
scroll to position [83, 0]
click at [32, 53] on div "New app" at bounding box center [26, 55] width 11 height 9
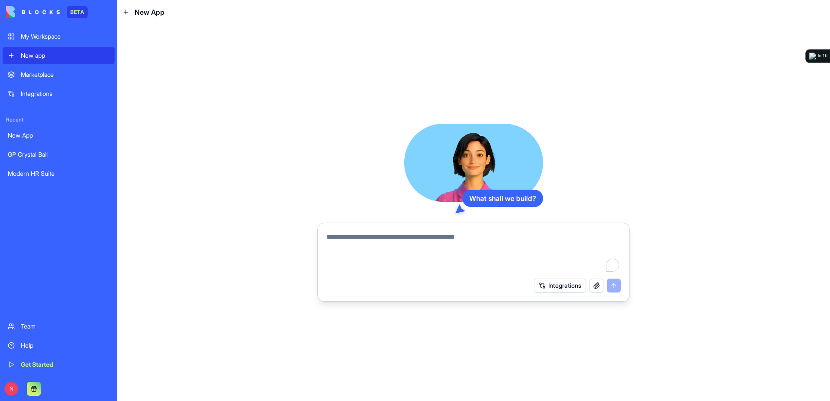
click at [478, 243] on textarea "To enrich screen reader interactions, please activate Accessibility in Grammarl…" at bounding box center [474, 253] width 294 height 42
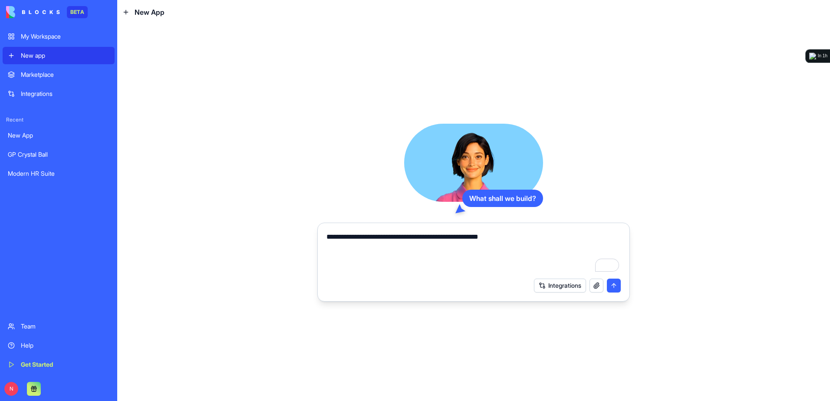
click at [547, 236] on textarea "**********" at bounding box center [474, 253] width 294 height 42
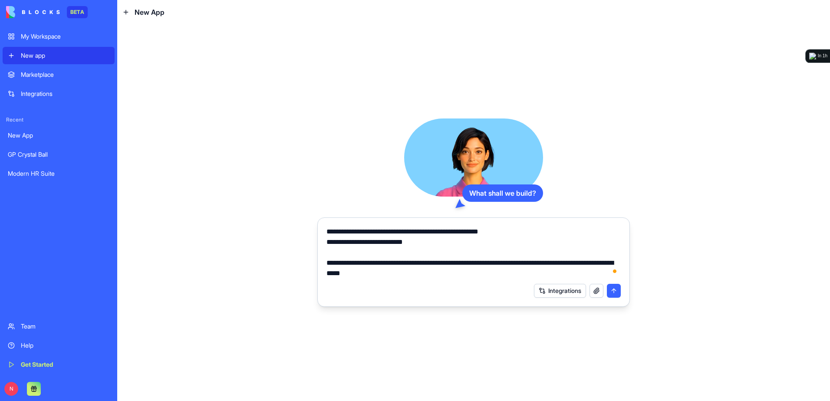
click at [417, 274] on textarea "**********" at bounding box center [474, 253] width 294 height 52
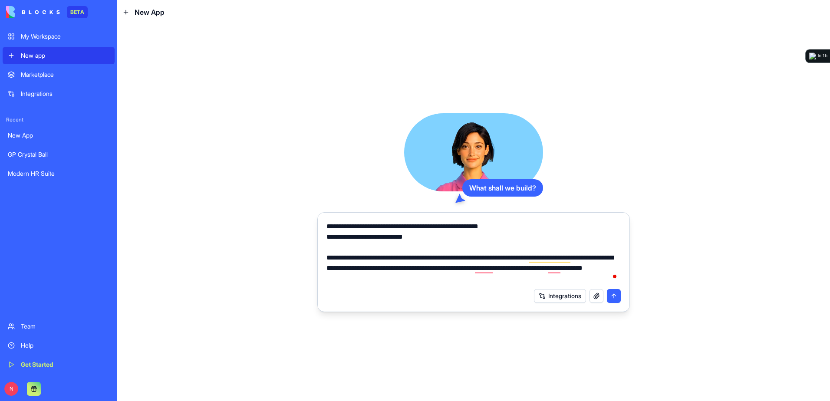
type textarea "**********"
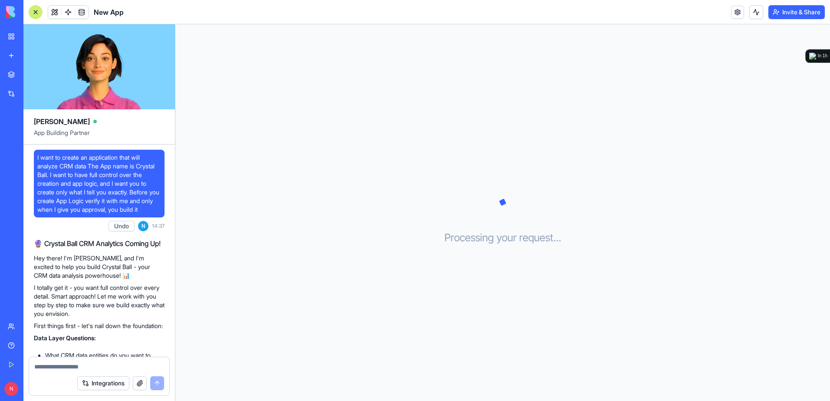
drag, startPoint x: 568, startPoint y: 271, endPoint x: 109, endPoint y: 363, distance: 468.2
click at [109, 363] on textarea at bounding box center [99, 367] width 130 height 9
click at [108, 363] on textarea at bounding box center [99, 367] width 130 height 9
paste textarea "*"
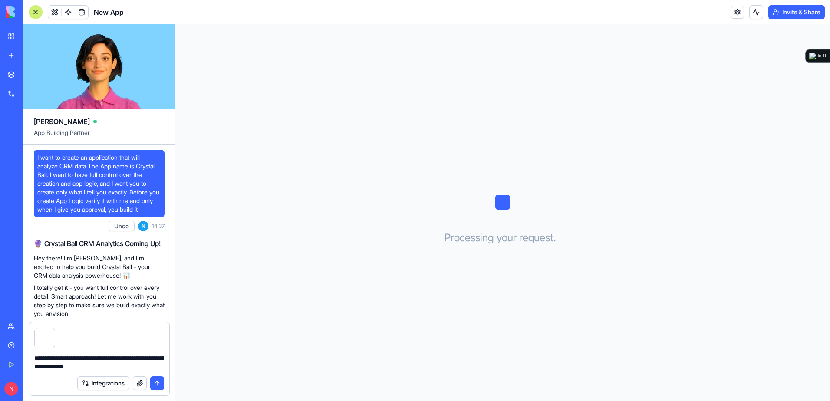
type textarea "**********"
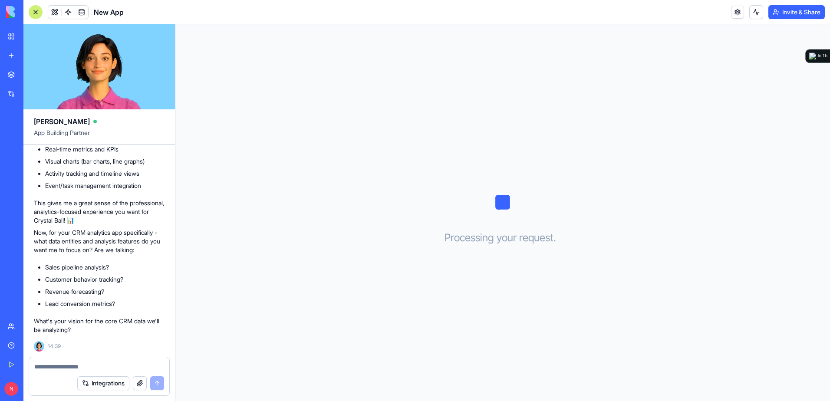
scroll to position [832, 0]
click at [110, 364] on textarea at bounding box center [99, 367] width 130 height 9
click at [56, 364] on textarea at bounding box center [99, 367] width 130 height 9
type textarea "*"
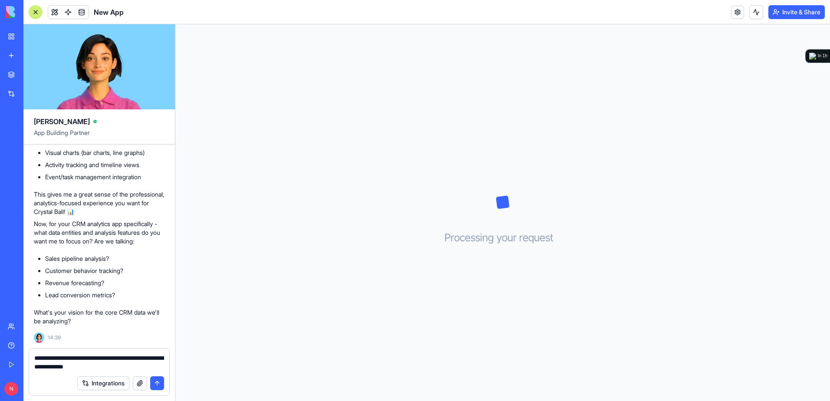
type textarea "**********"
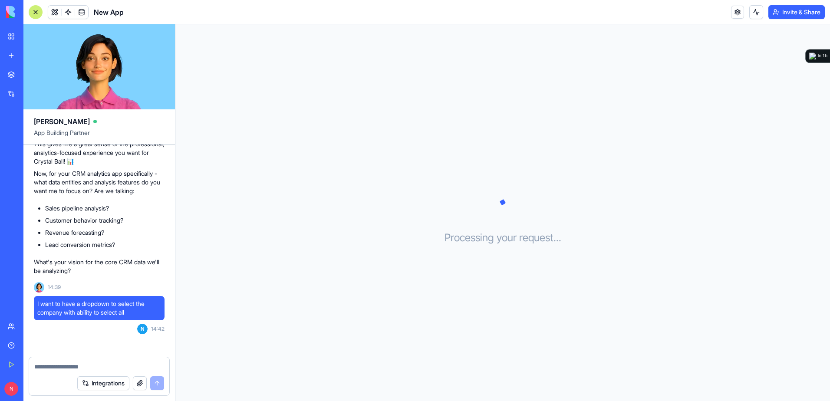
scroll to position [1280, 0]
